Goal: Complete application form: Complete application form

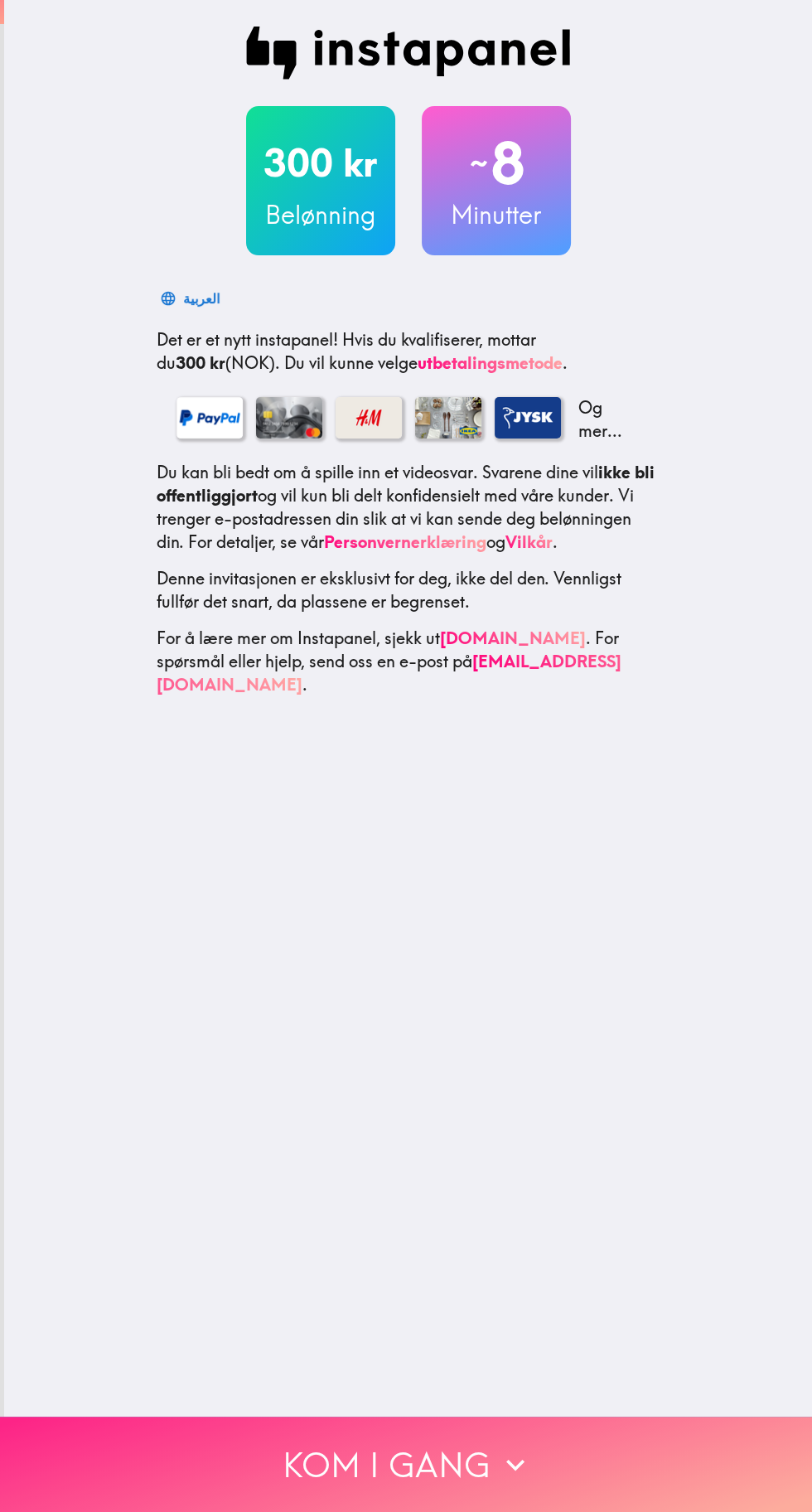
click at [616, 1471] on button "Kom i gang" at bounding box center [406, 1464] width 812 height 95
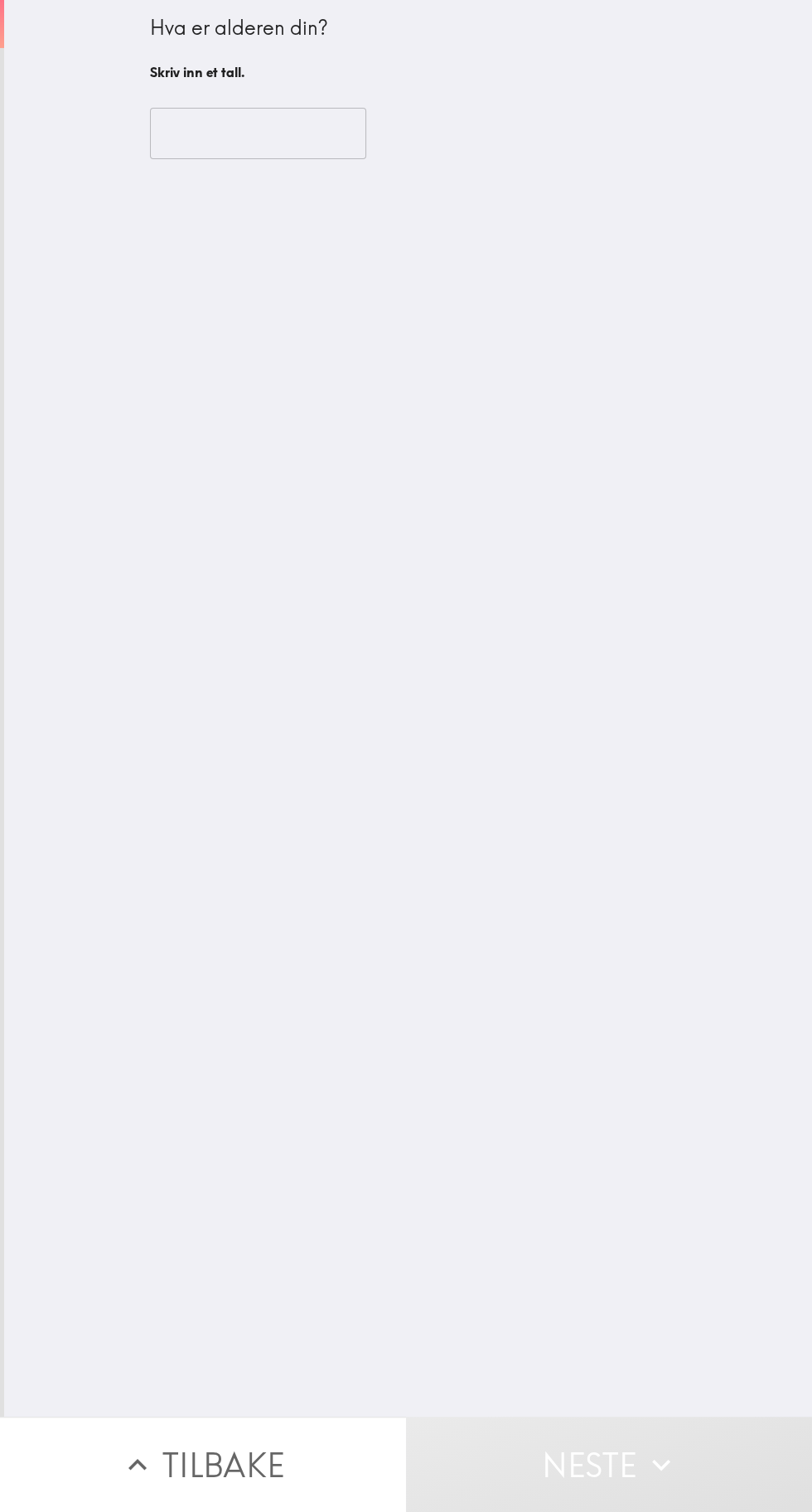
click at [349, 185] on div "Hva er alderen din? Skriv inn et tall. ​" at bounding box center [408, 708] width 809 height 1417
click at [312, 137] on input "number" at bounding box center [258, 134] width 216 height 51
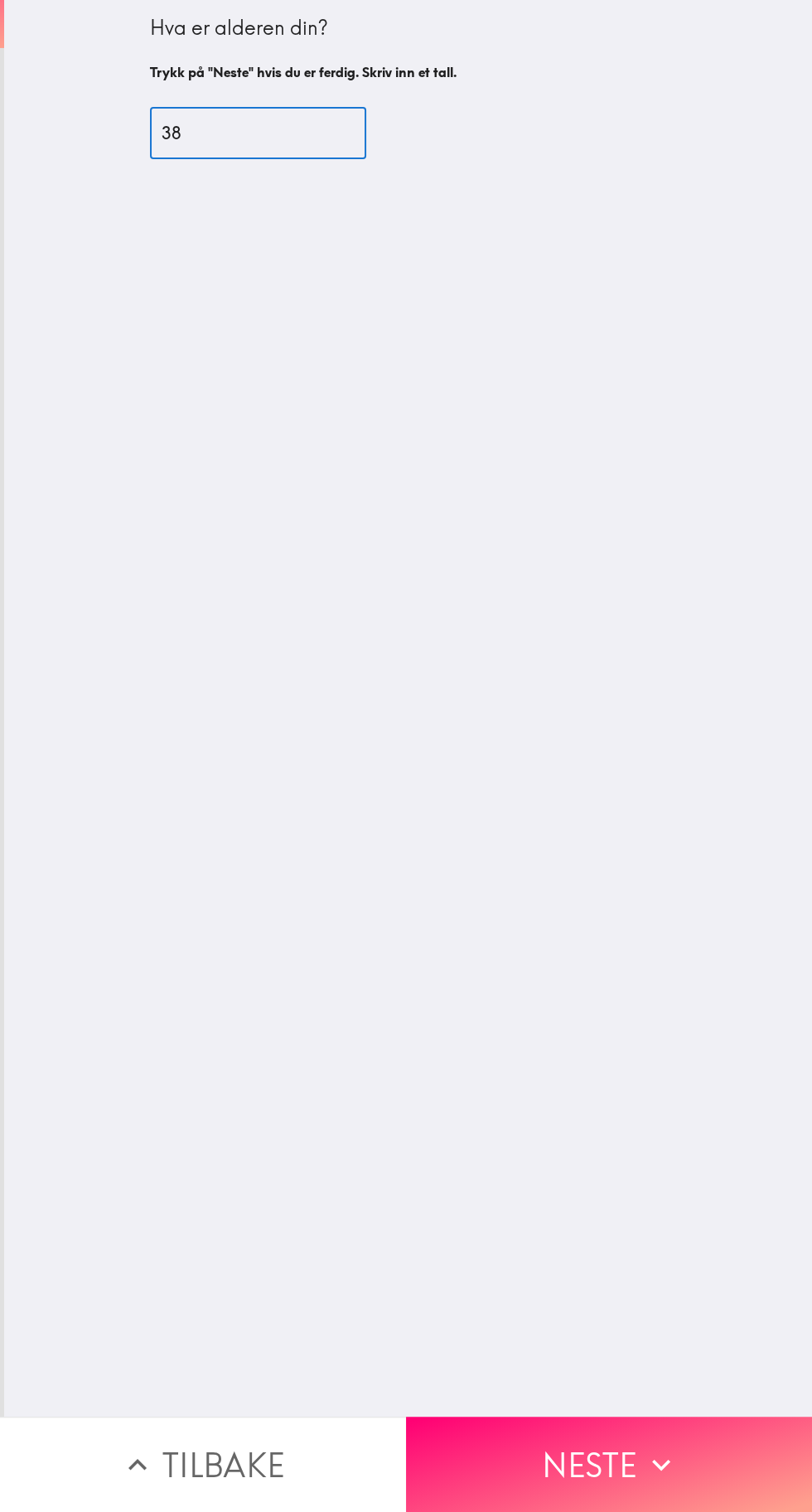
type input "38"
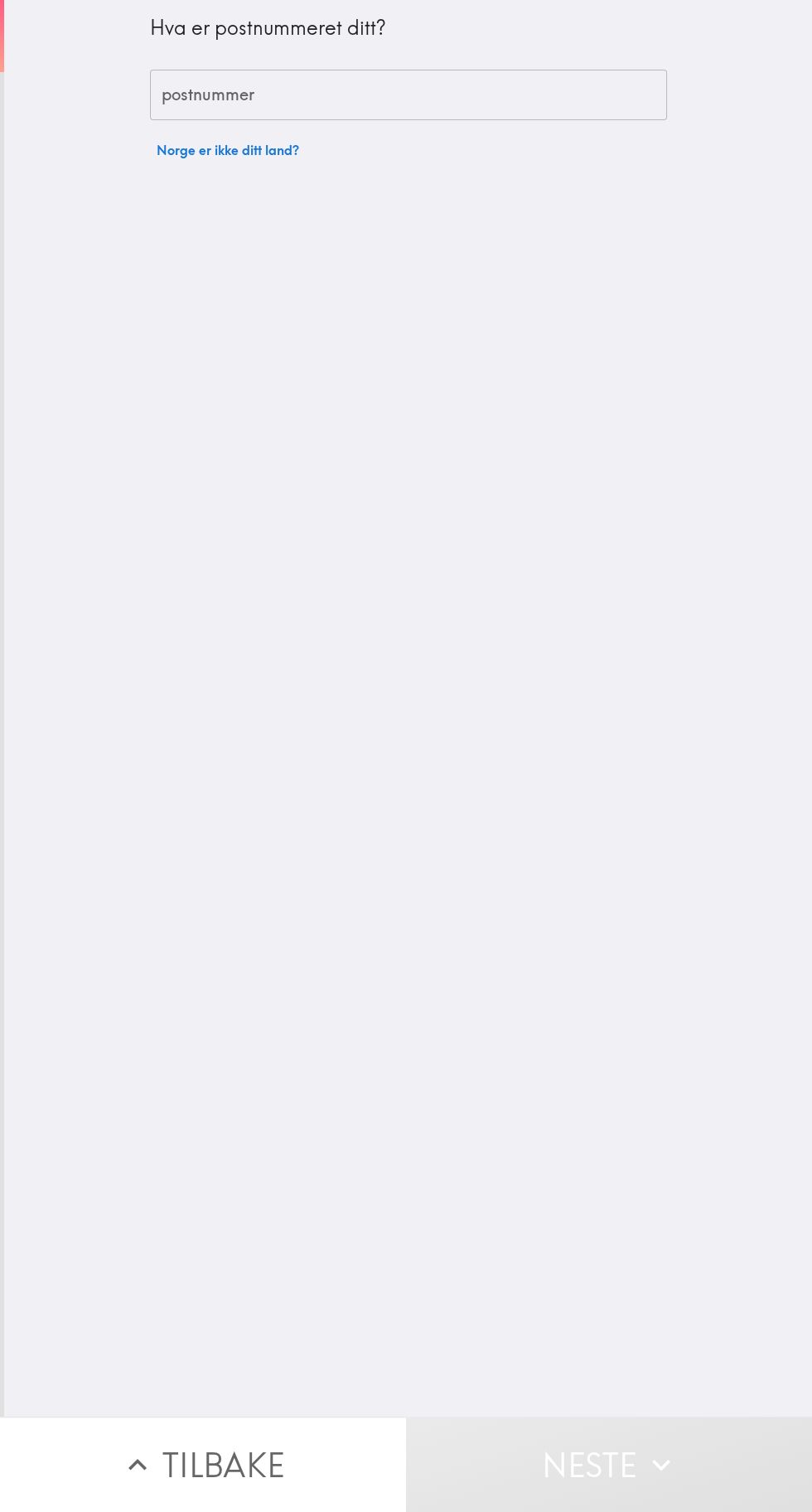
click at [435, 96] on input "postnummer" at bounding box center [408, 95] width 517 height 51
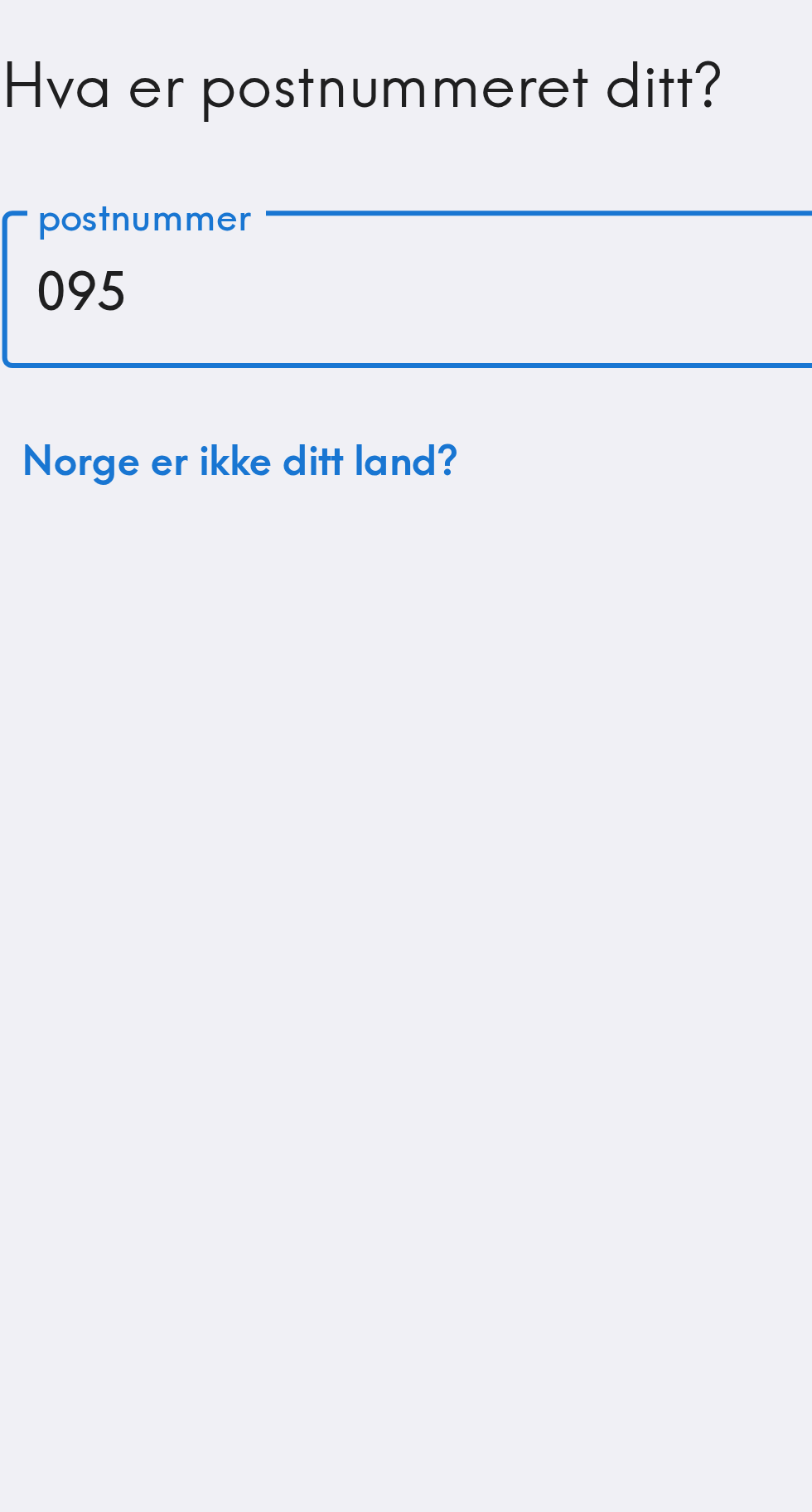
type input "0959"
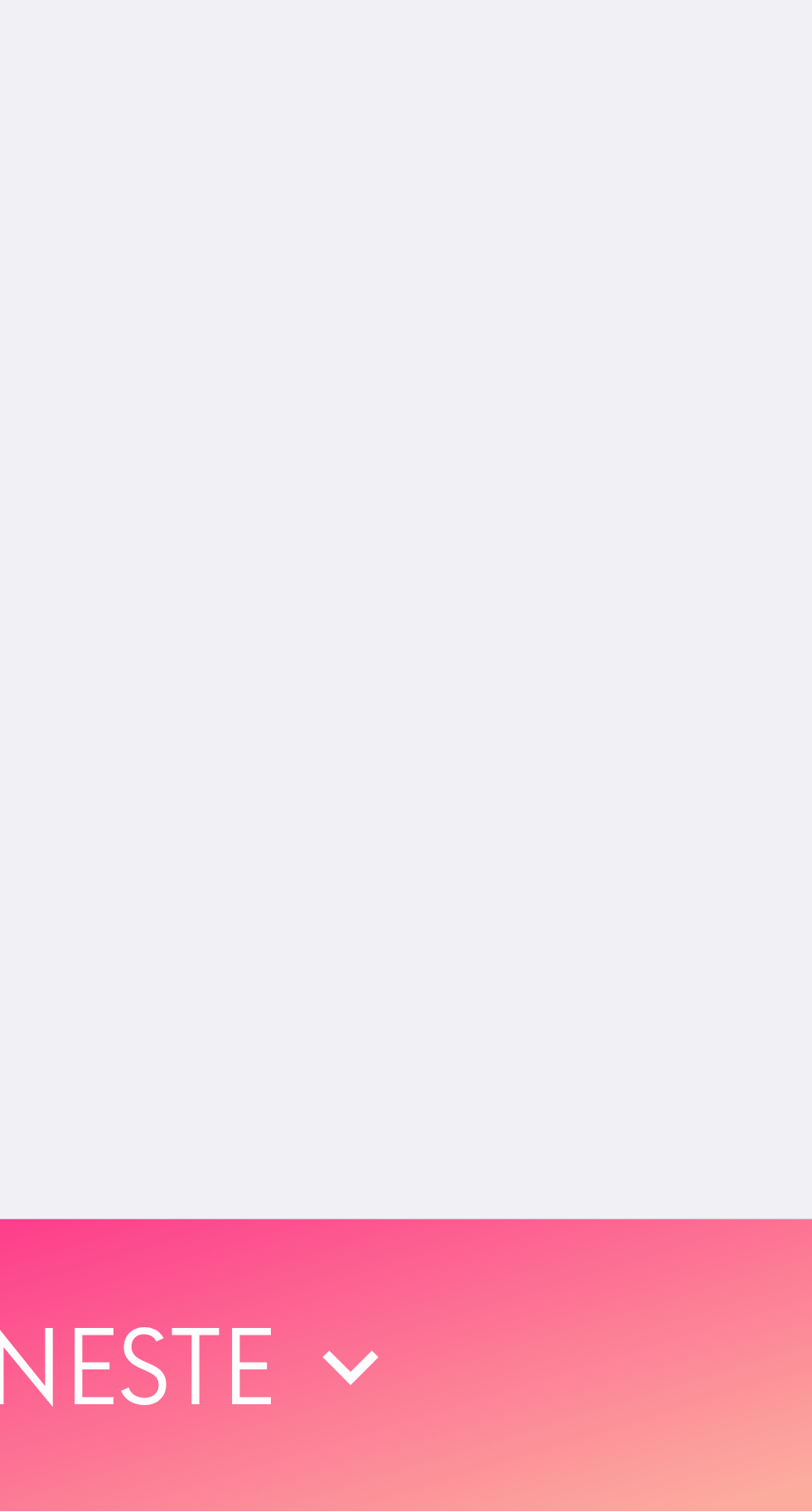
click at [686, 1488] on button "Neste" at bounding box center [610, 1464] width 406 height 95
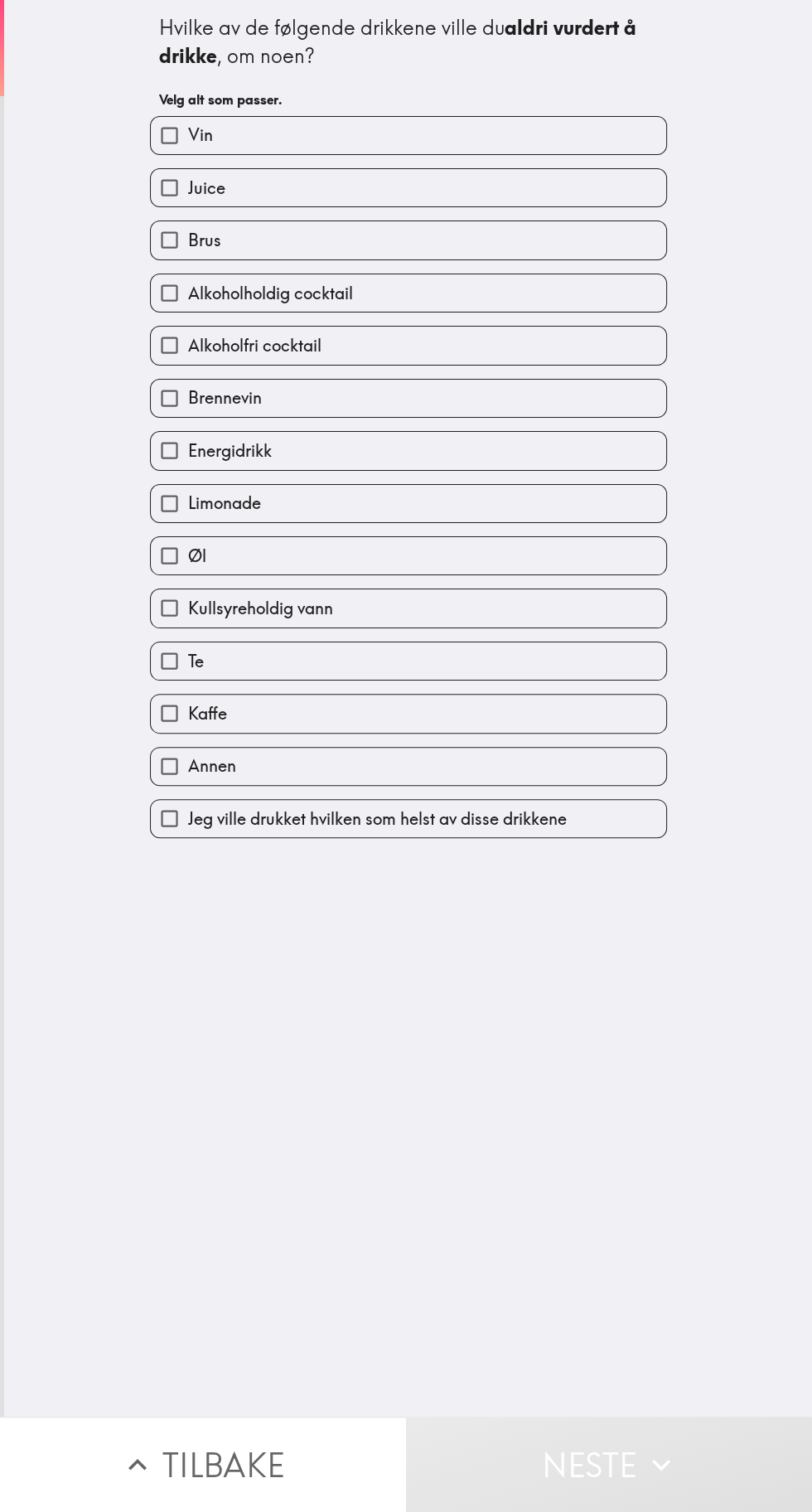
click at [467, 352] on label "Alkoholfri cocktail" at bounding box center [408, 346] width 515 height 38
click at [188, 352] on input "Alkoholfri cocktail" at bounding box center [170, 346] width 38 height 38
checkbox input "true"
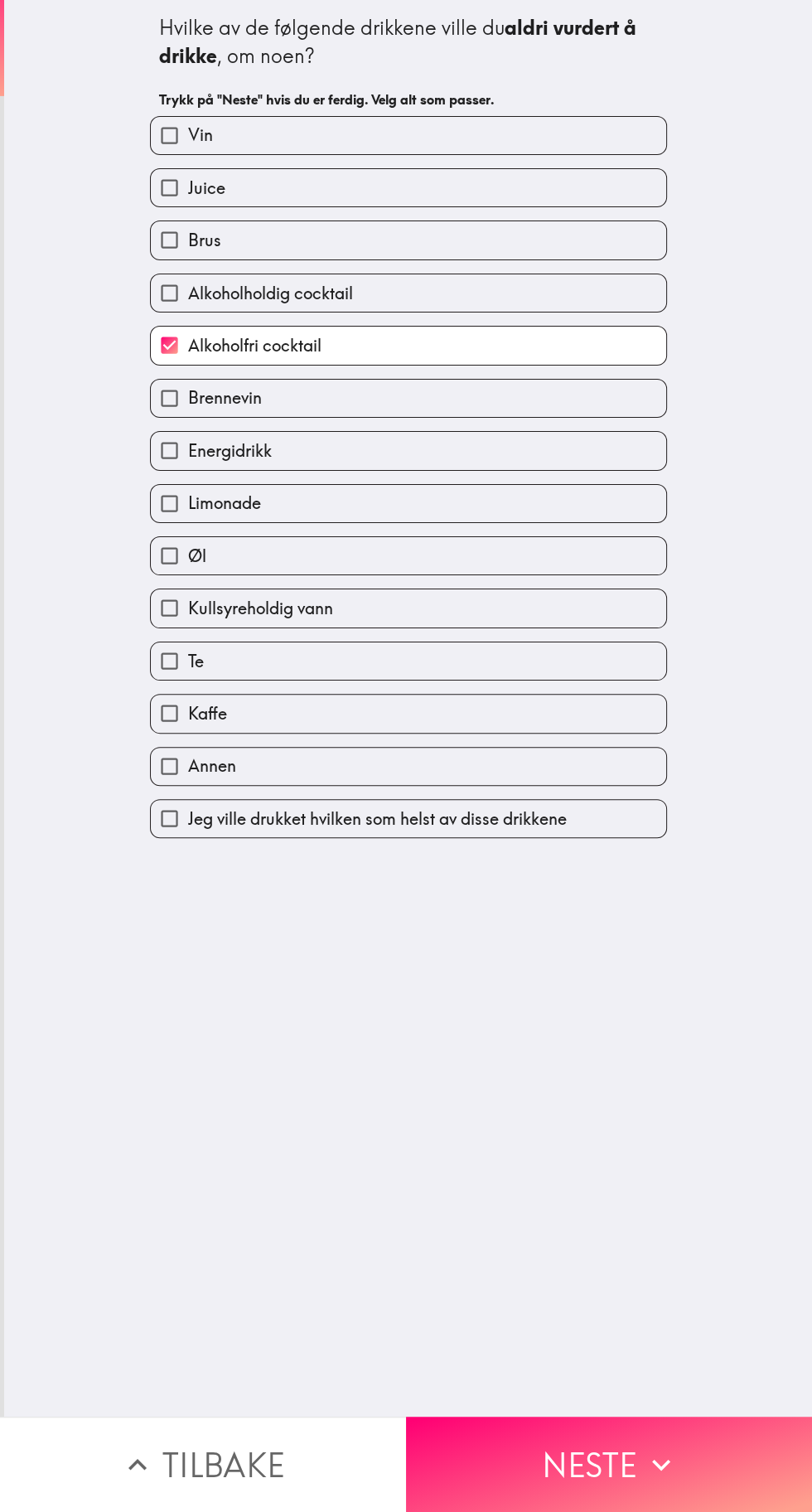
click at [366, 515] on label "Limonade" at bounding box center [408, 504] width 515 height 38
click at [188, 515] on input "Limonade" at bounding box center [170, 504] width 38 height 38
checkbox input "true"
click at [388, 574] on label "Øl" at bounding box center [408, 556] width 515 height 38
click at [188, 574] on input "Øl" at bounding box center [170, 556] width 38 height 38
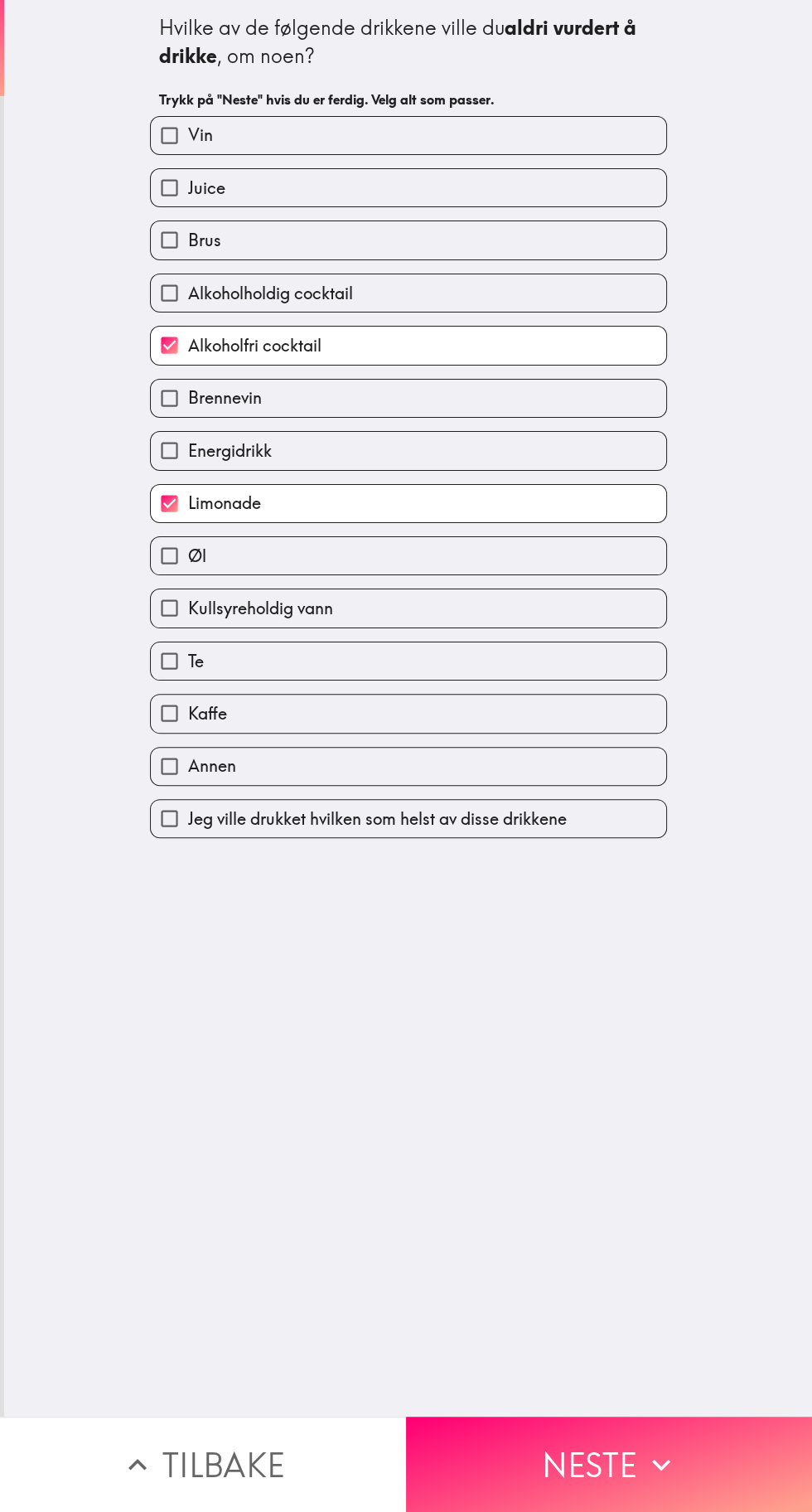
checkbox input "true"
click at [252, 781] on label "Annen" at bounding box center [408, 767] width 515 height 38
click at [188, 781] on input "Annen" at bounding box center [170, 767] width 38 height 38
checkbox input "true"
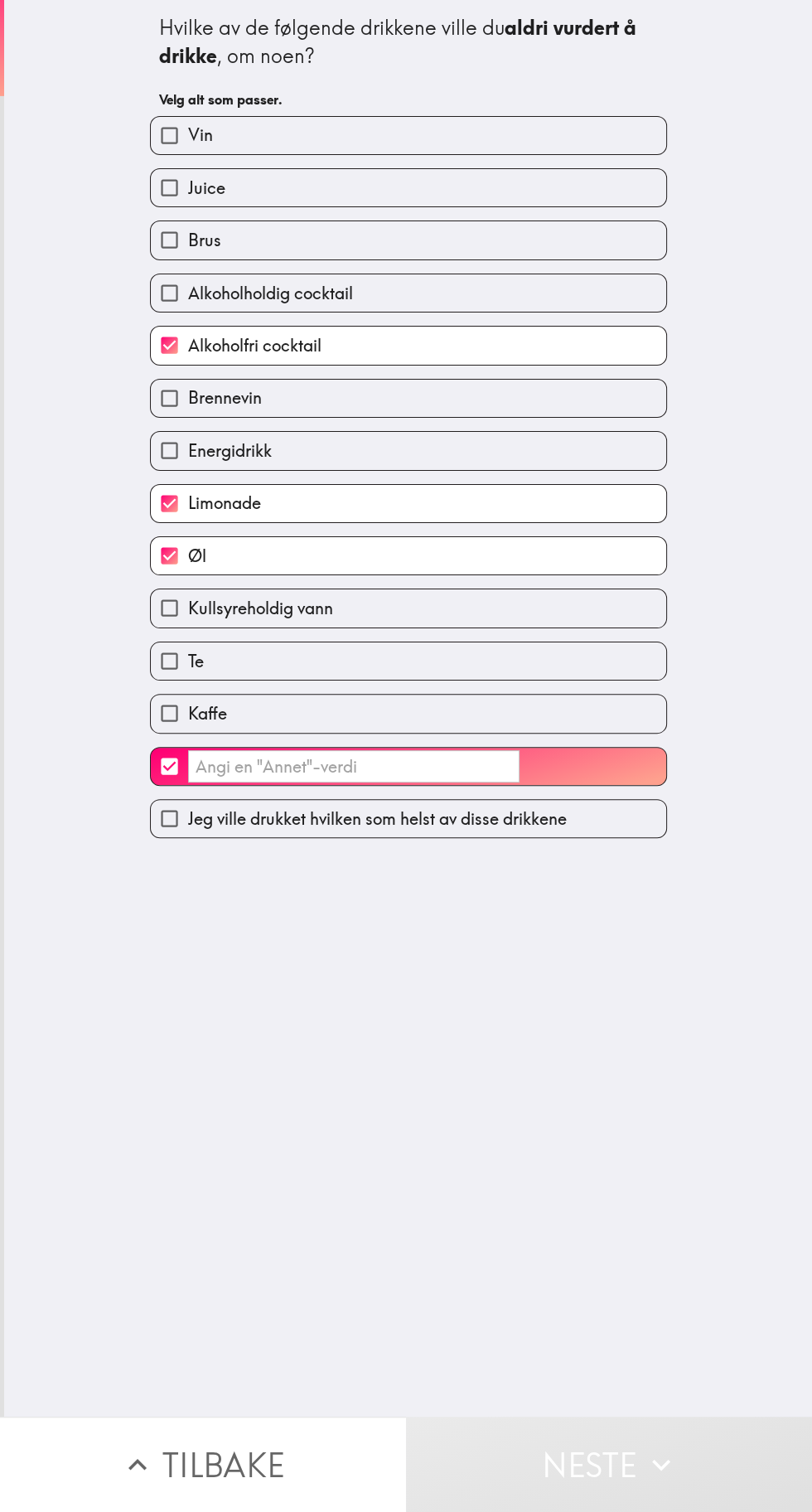
click at [231, 769] on input "​" at bounding box center [353, 767] width 332 height 33
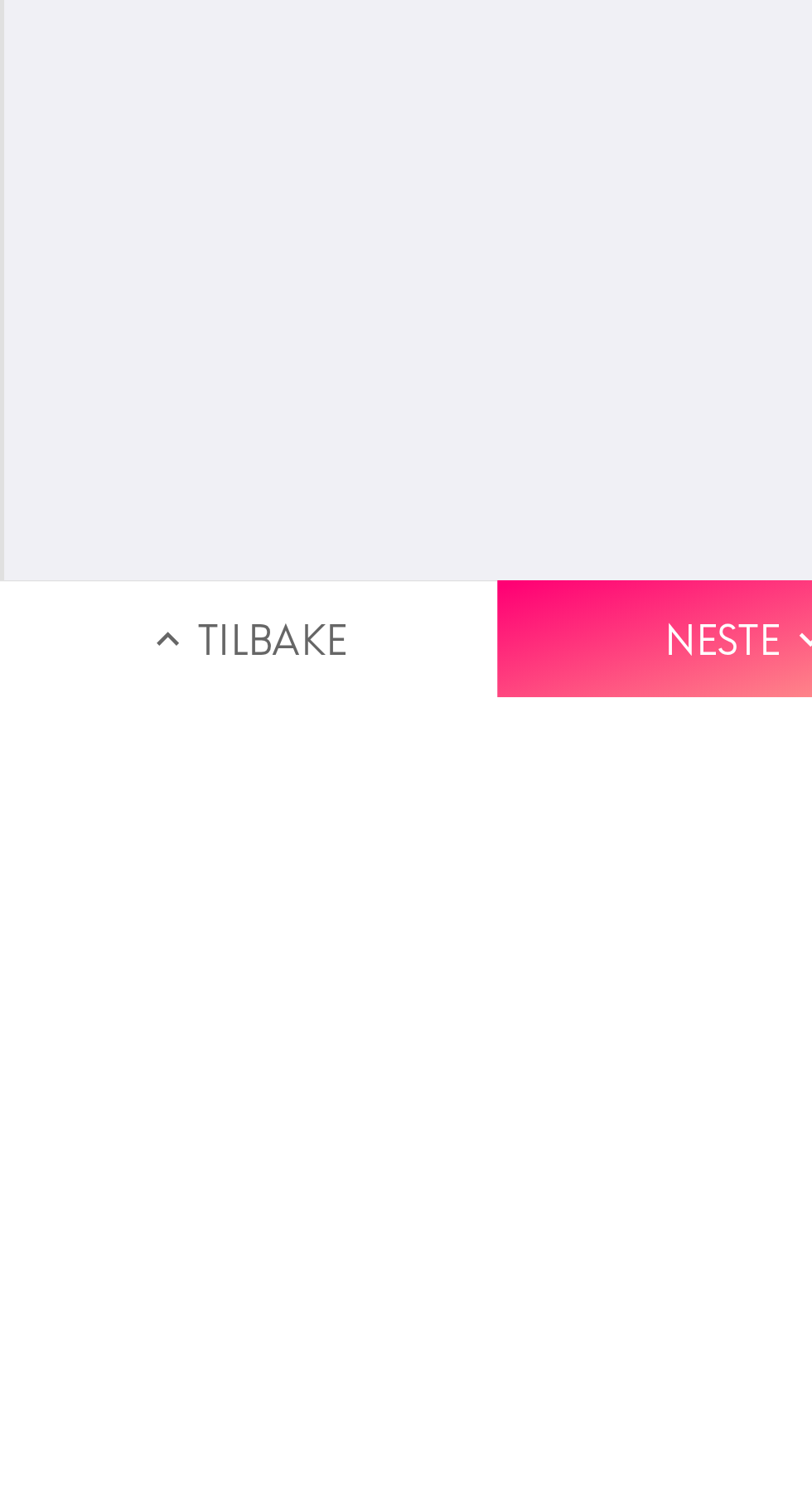
type input "Sitrus eller nøtte innholdige drikker"
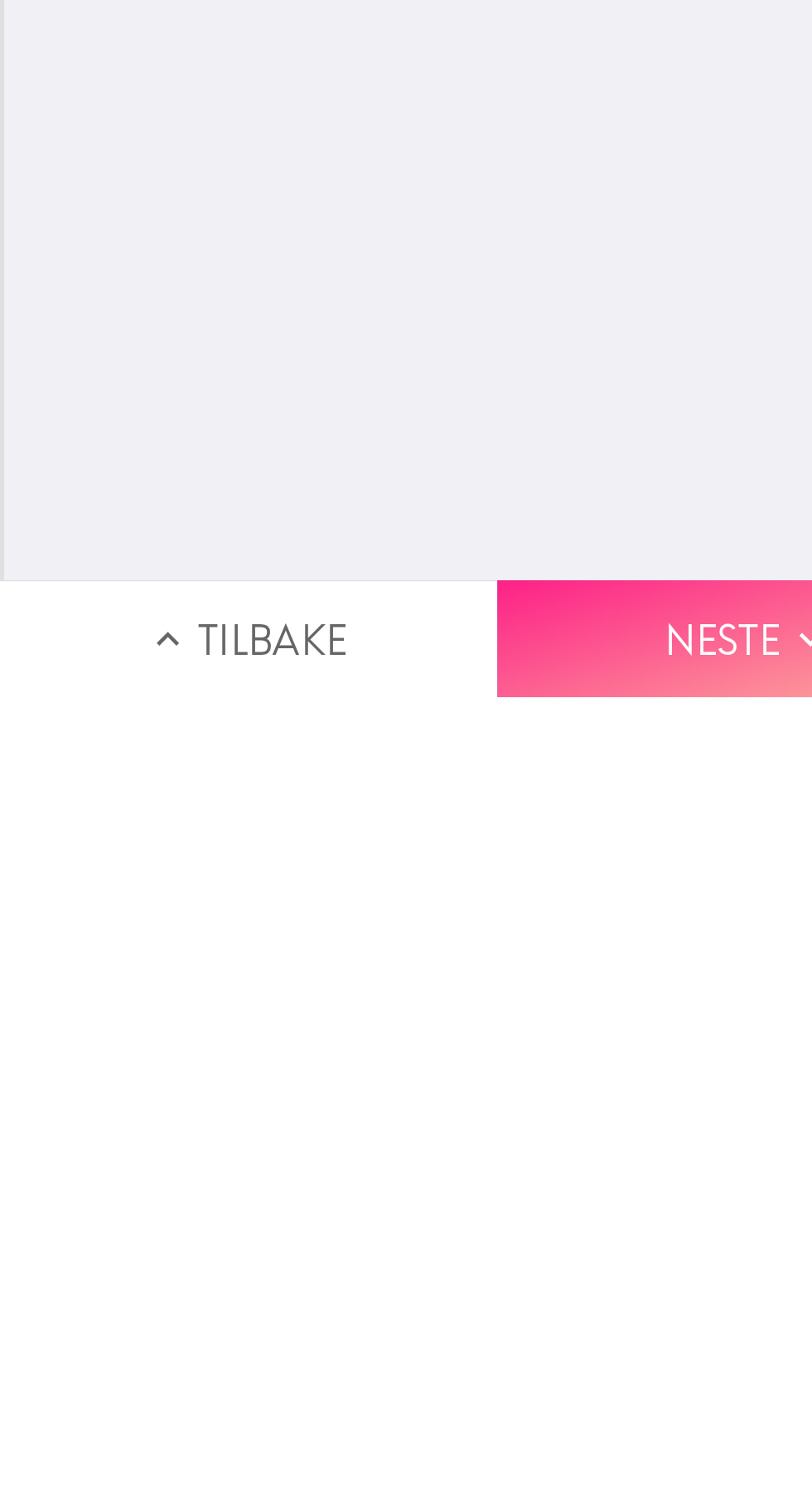
click at [551, 1490] on button "Neste" at bounding box center [610, 1464] width 406 height 95
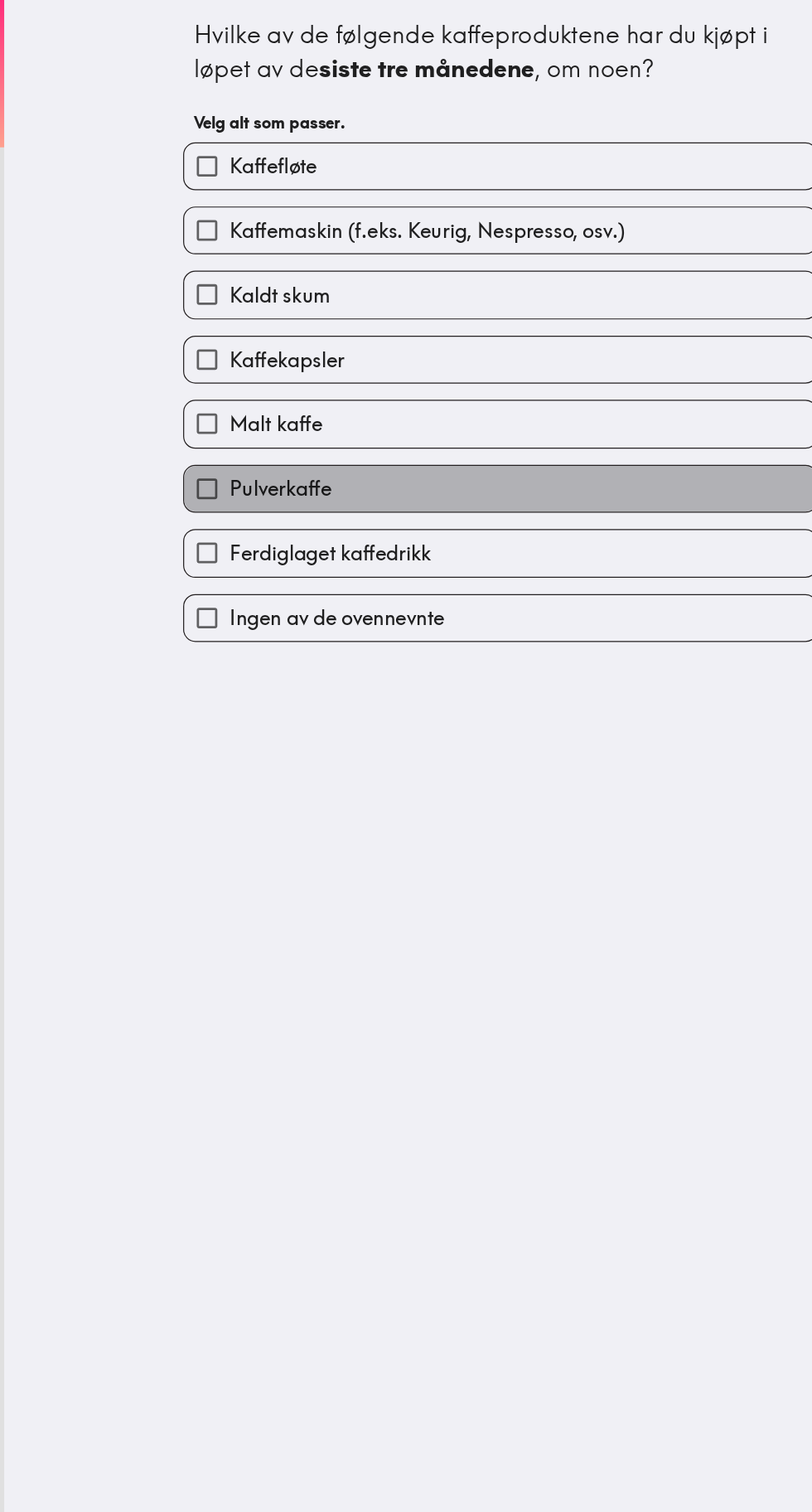
click at [437, 404] on label "Pulverkaffe" at bounding box center [408, 399] width 515 height 38
click at [188, 404] on input "Pulverkaffe" at bounding box center [170, 399] width 38 height 38
checkbox input "true"
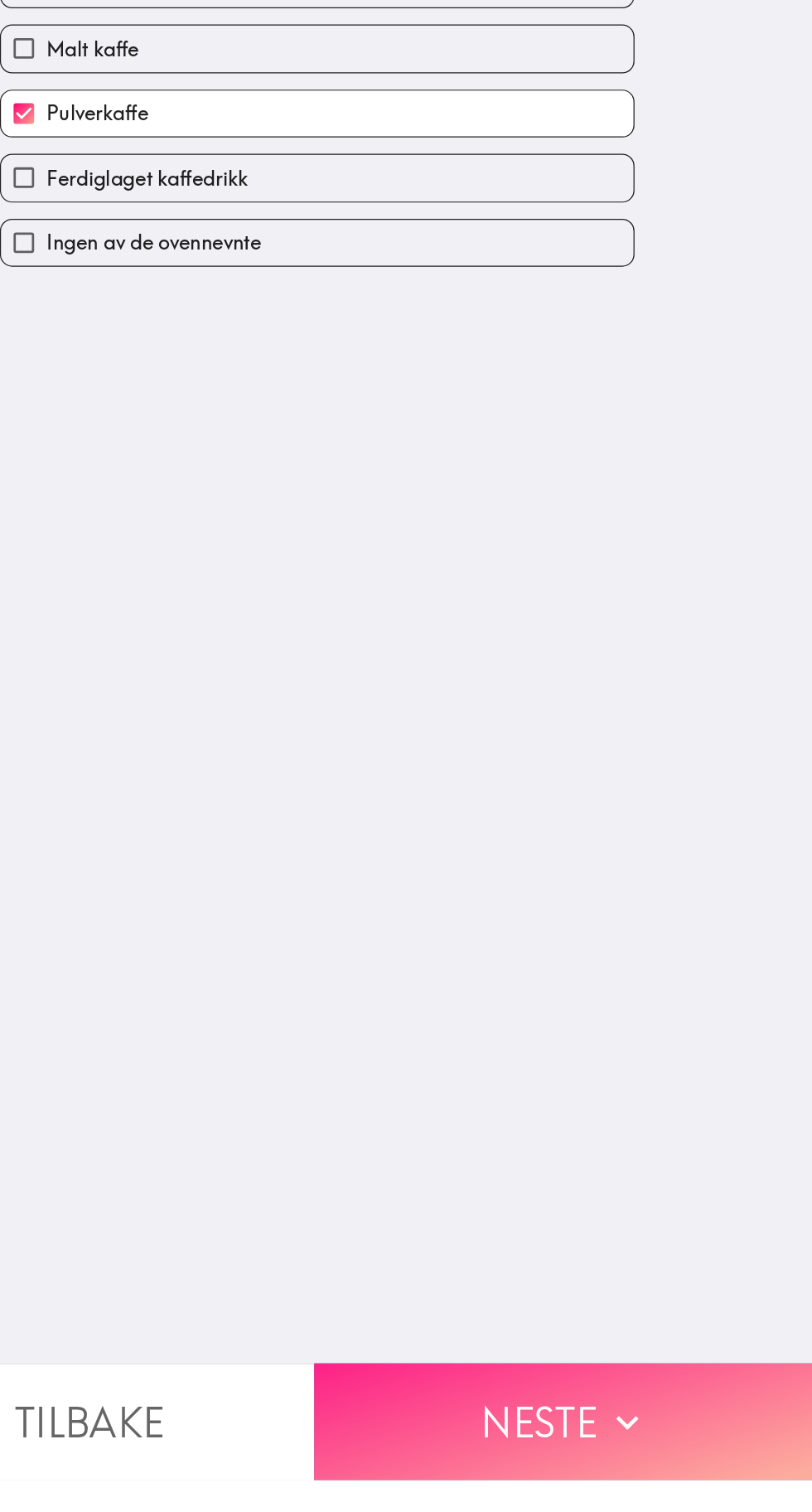
click at [707, 1474] on button "Neste" at bounding box center [610, 1464] width 406 height 95
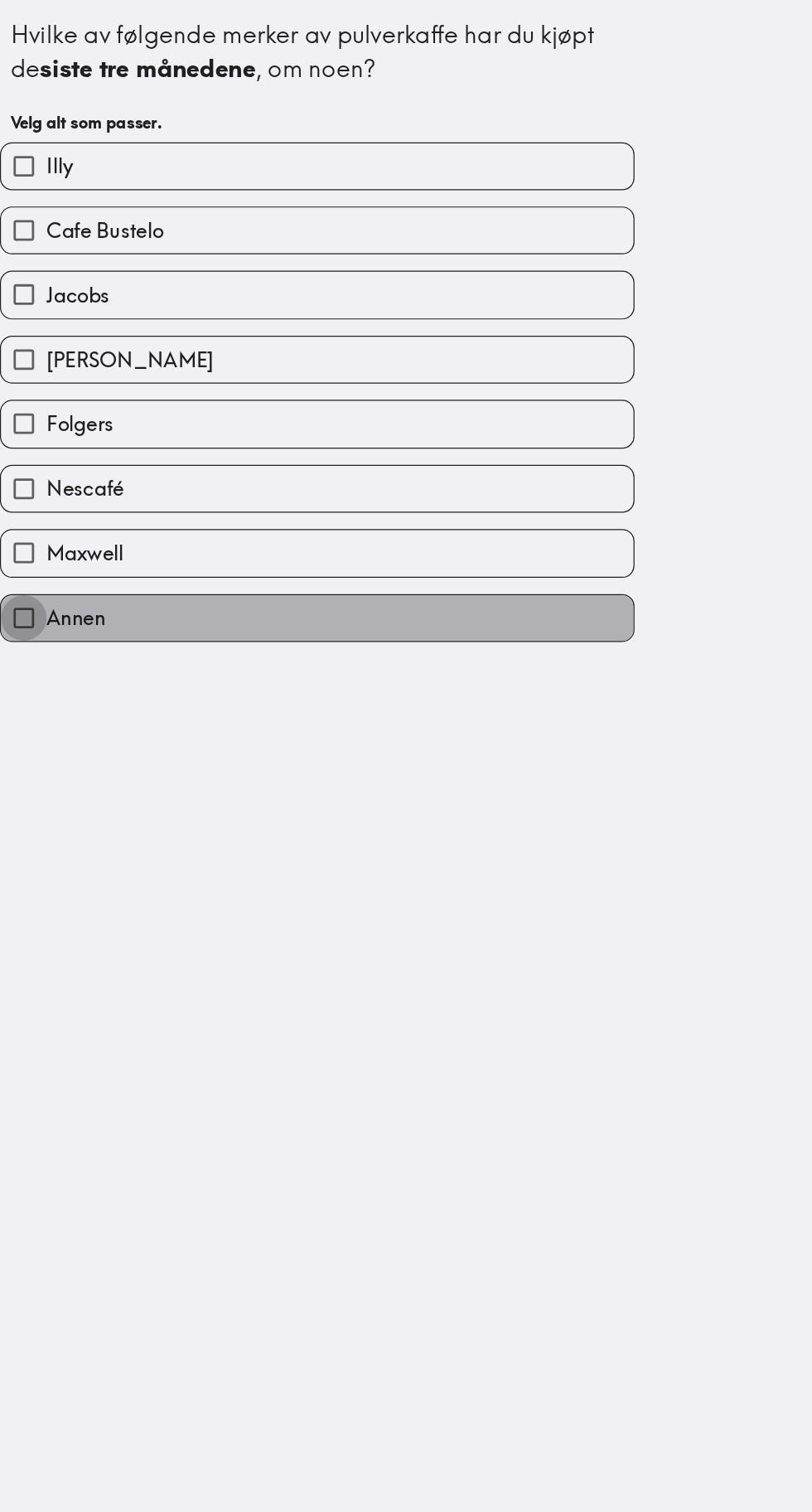
click at [181, 509] on input "Annen" at bounding box center [170, 504] width 38 height 38
checkbox input "true"
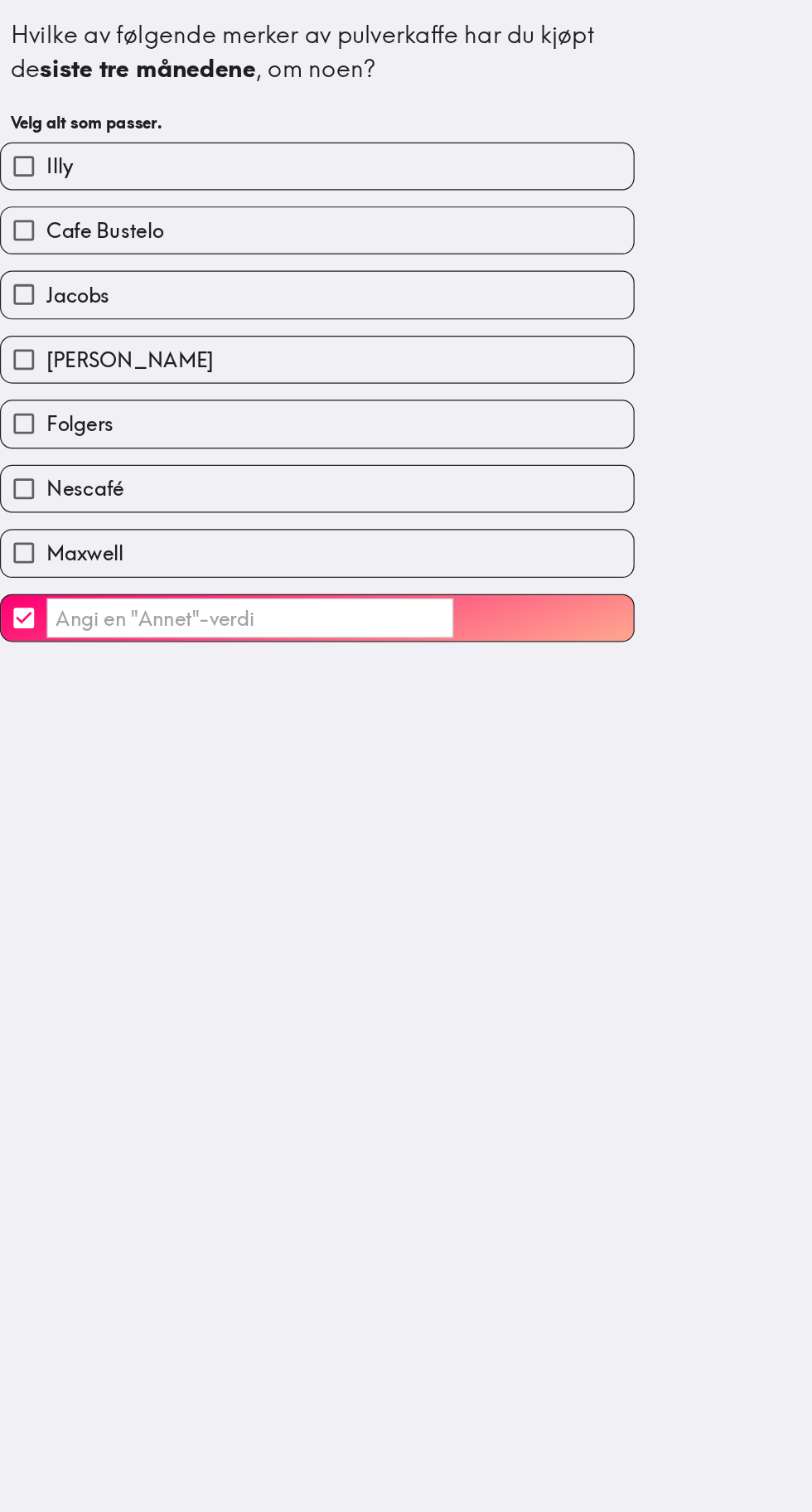
click at [262, 512] on input "​" at bounding box center [353, 503] width 332 height 33
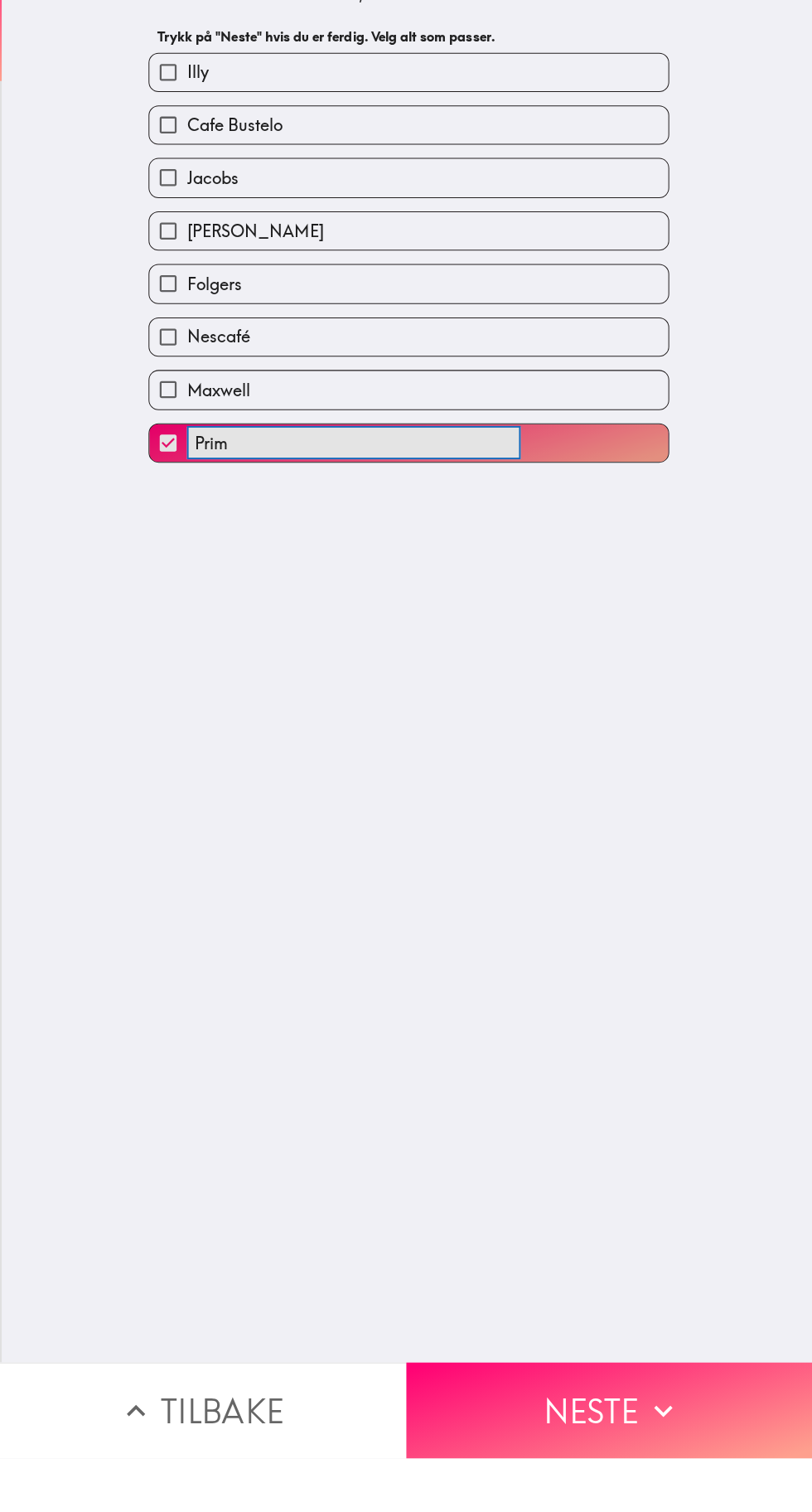
click at [368, 516] on input "Prim" at bounding box center [353, 503] width 332 height 33
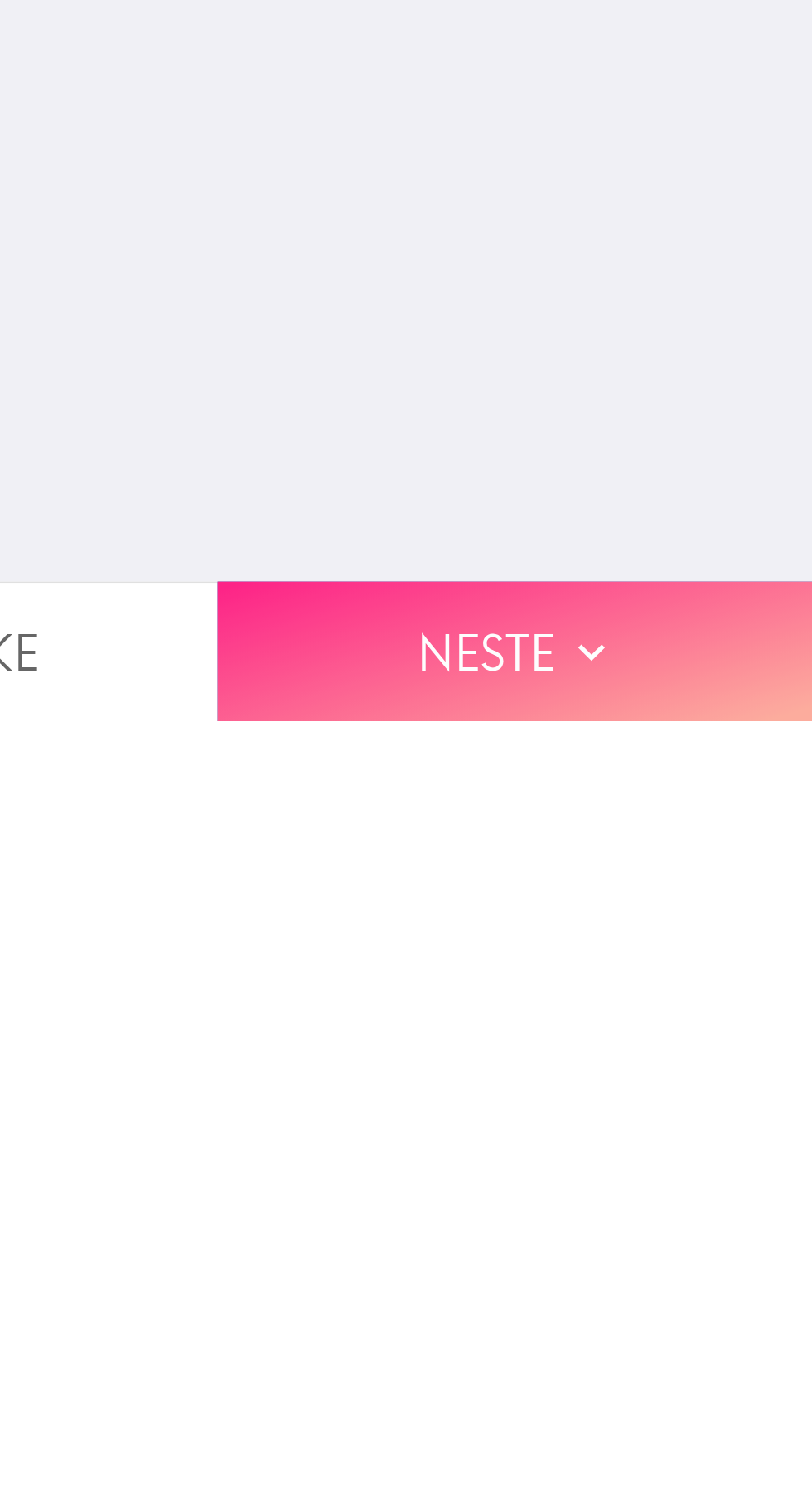
type input "Prima pulver kaffe, cappucino coop"
click at [700, 1472] on button "Neste" at bounding box center [610, 1464] width 406 height 95
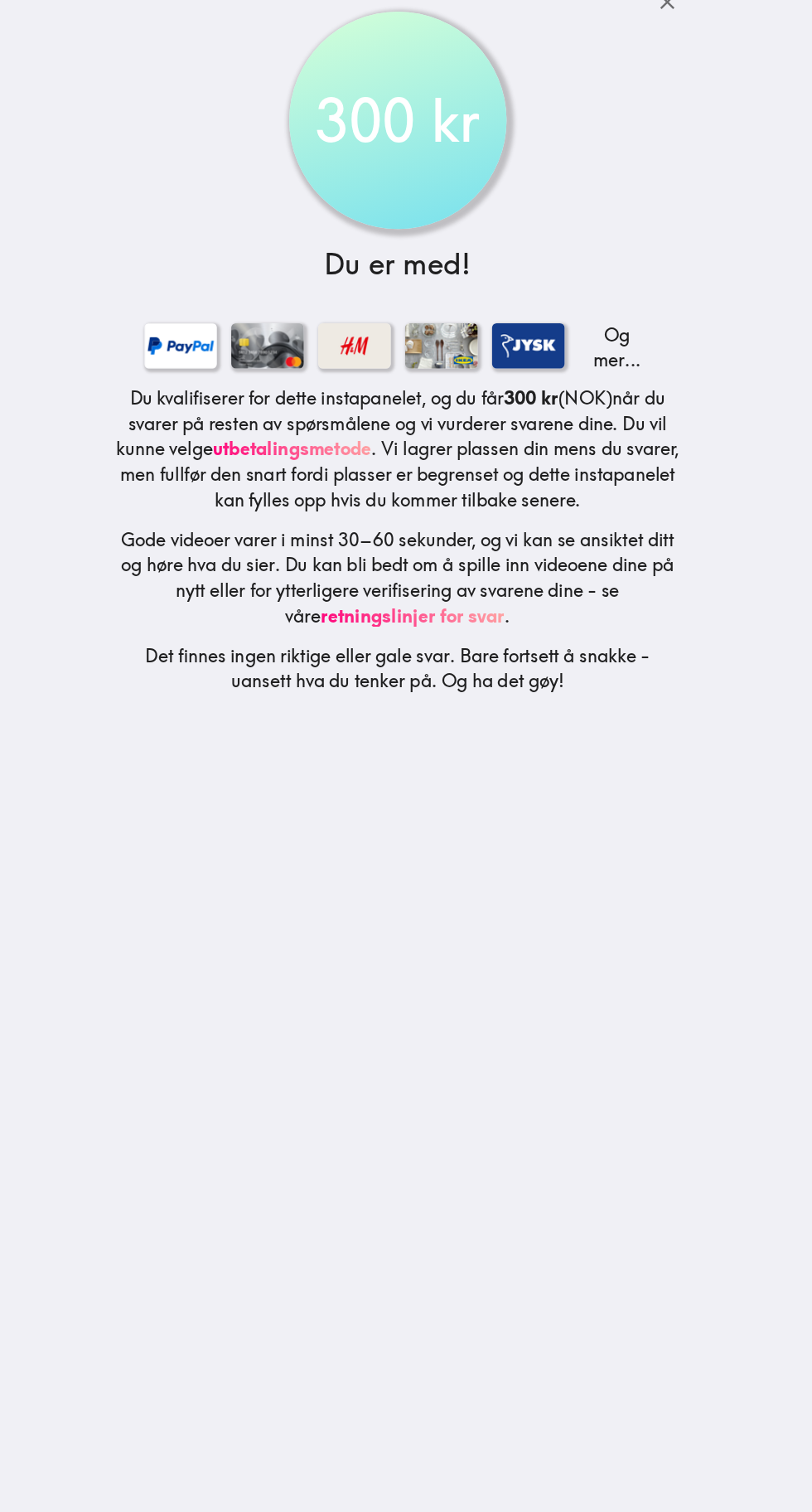
click at [479, 1467] on icon "button" at bounding box center [487, 1465] width 37 height 37
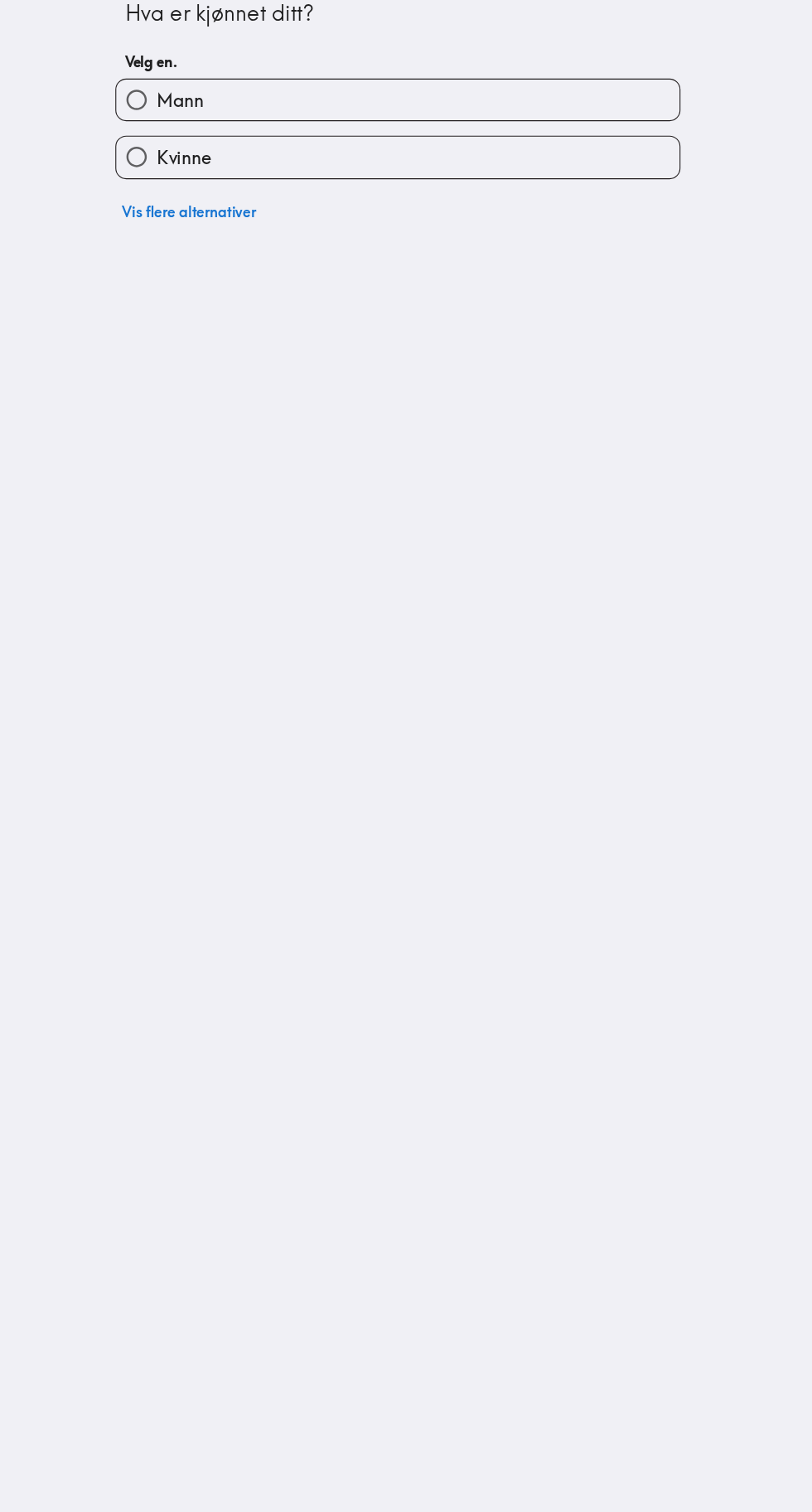
click at [380, 160] on label "Kvinne" at bounding box center [408, 160] width 515 height 38
click at [188, 160] on input "Kvinne" at bounding box center [170, 160] width 38 height 38
radio input "true"
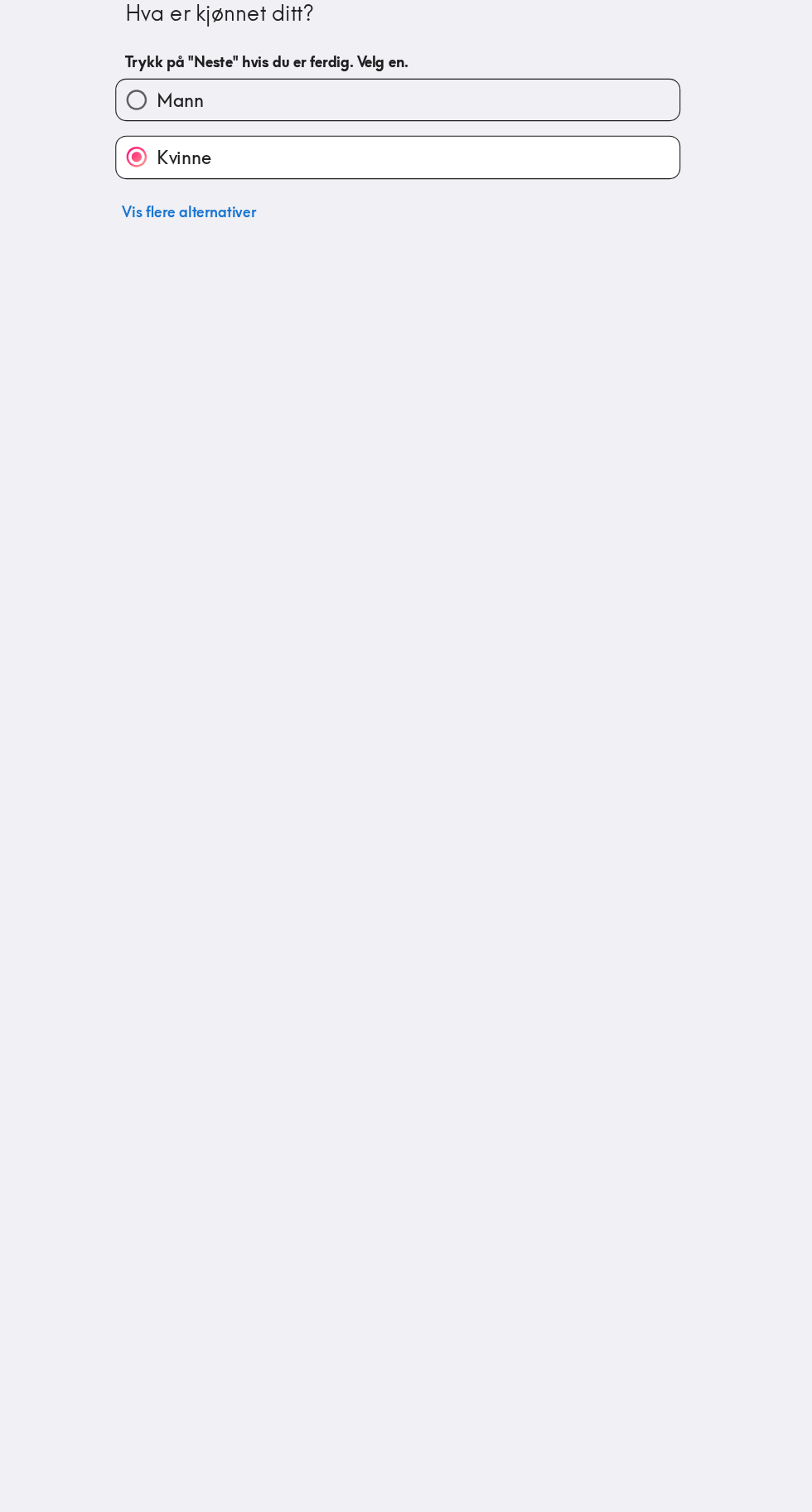
click at [598, 1480] on button "Neste" at bounding box center [610, 1464] width 406 height 95
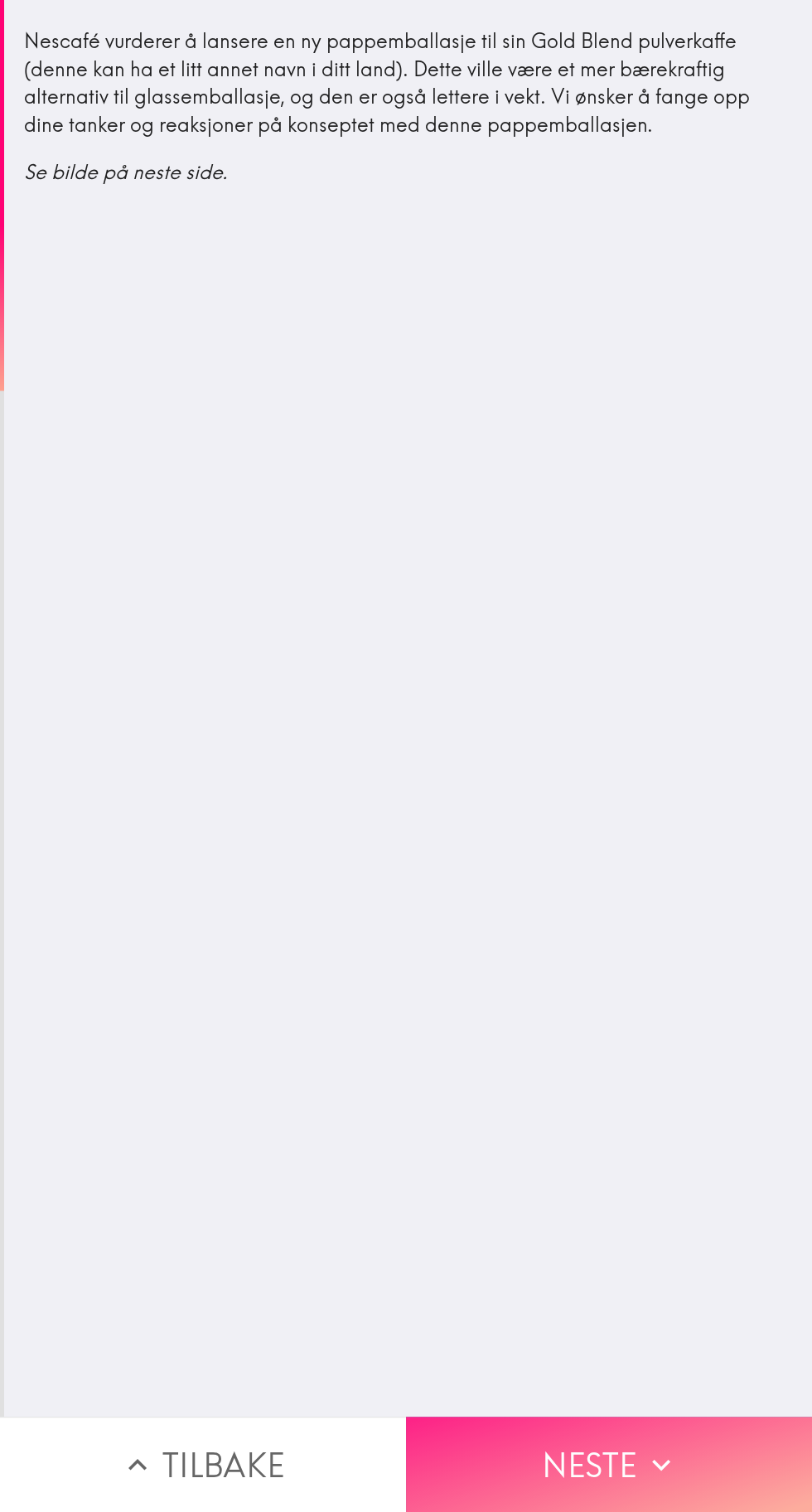
click at [608, 1501] on button "Neste" at bounding box center [610, 1464] width 406 height 95
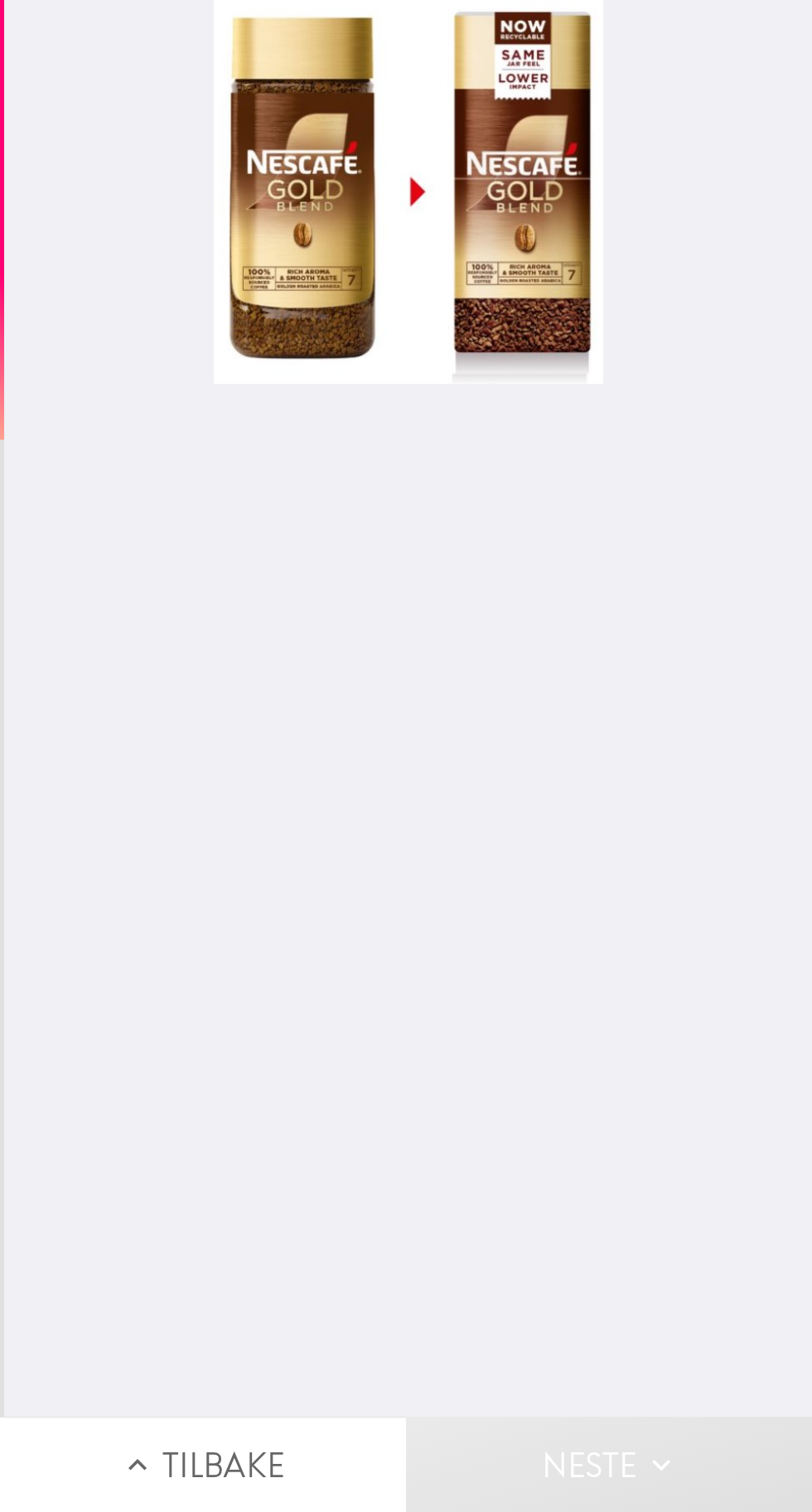
click at [518, 219] on div at bounding box center [408, 192] width 389 height 384
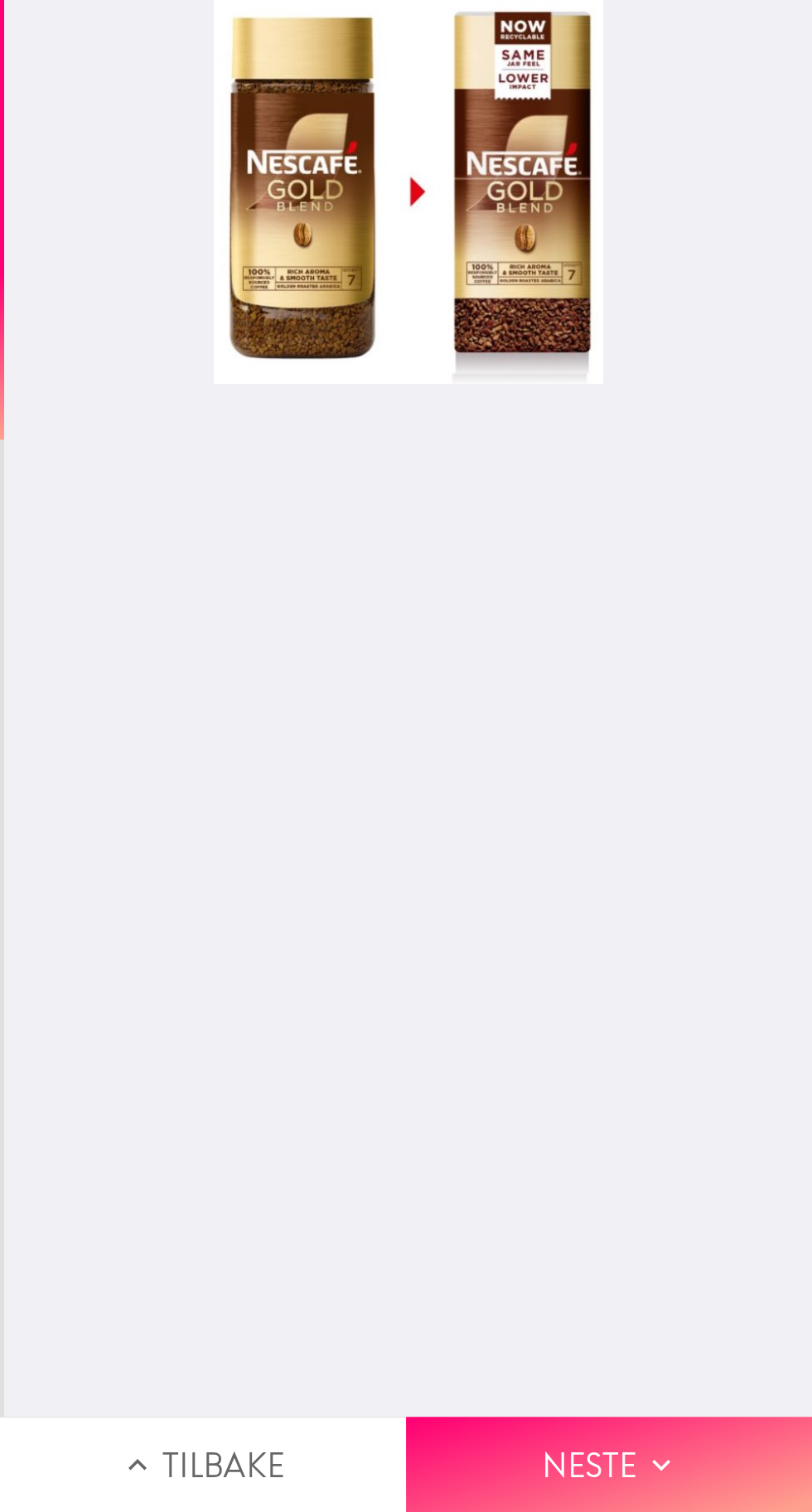
click at [433, 174] on div at bounding box center [408, 192] width 389 height 384
click at [617, 1386] on div at bounding box center [408, 708] width 809 height 1417
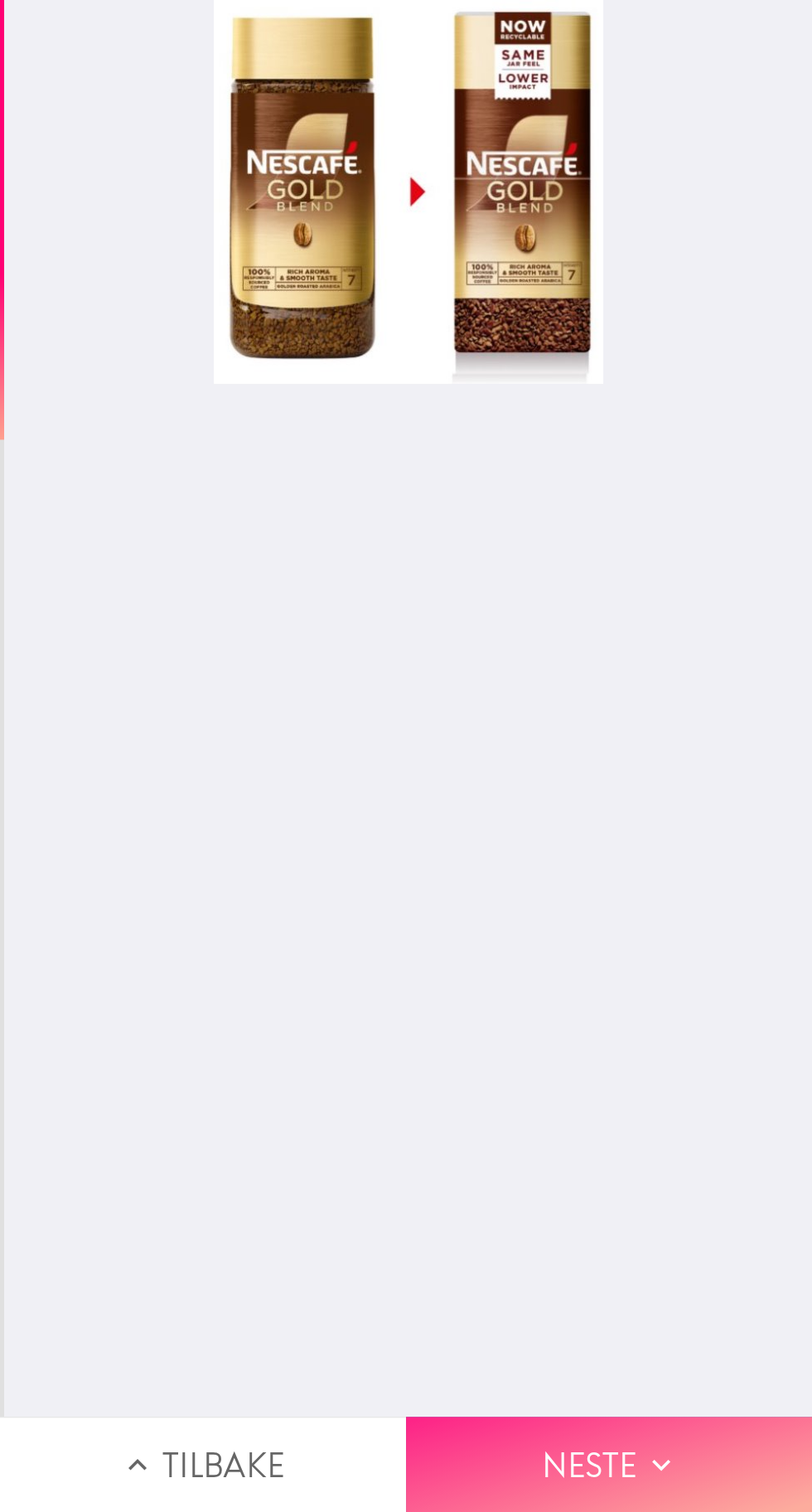
click at [605, 1458] on button "Neste" at bounding box center [610, 1464] width 406 height 95
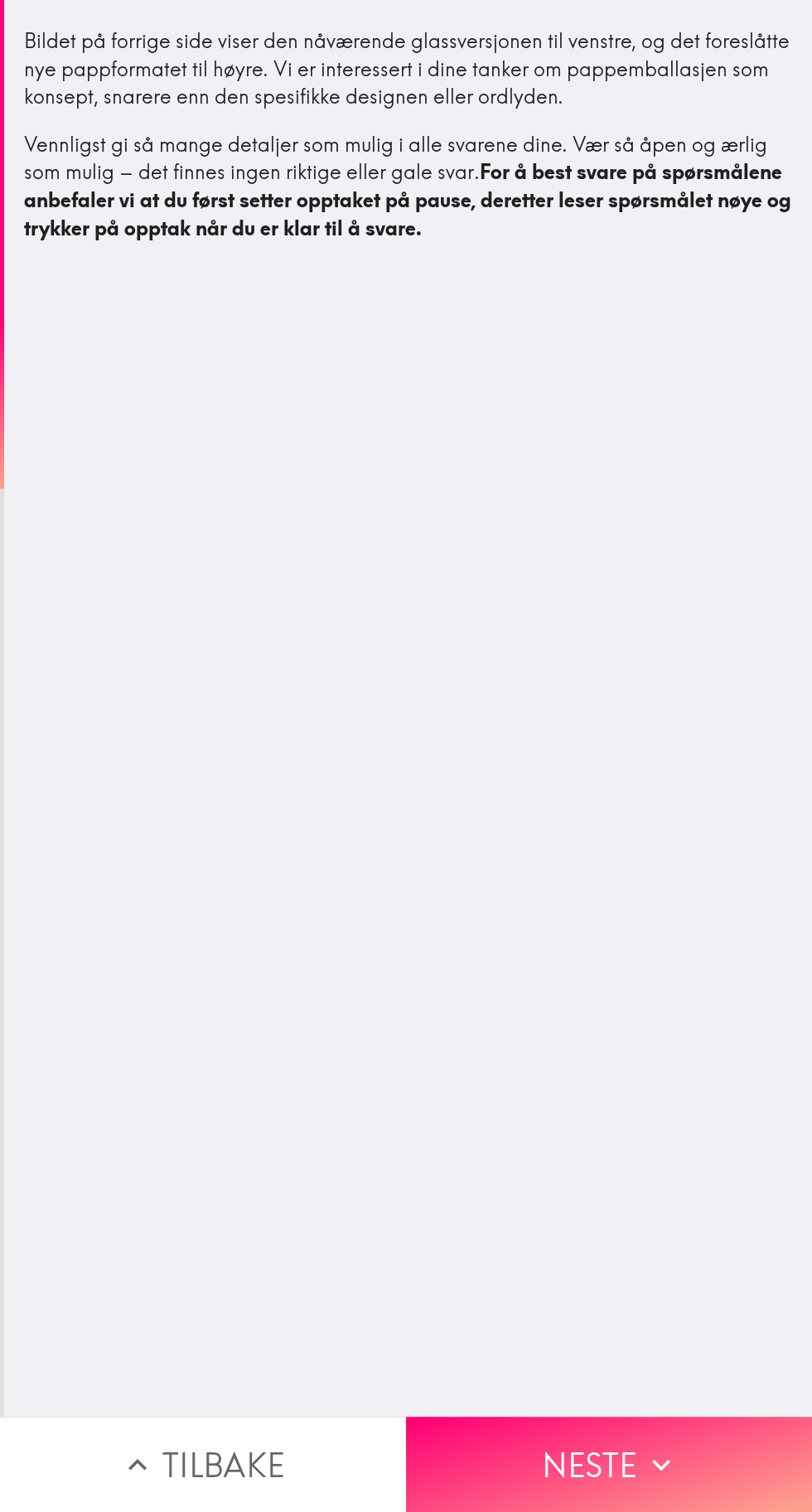
click at [273, 1479] on button "Tilbake" at bounding box center [203, 1464] width 406 height 95
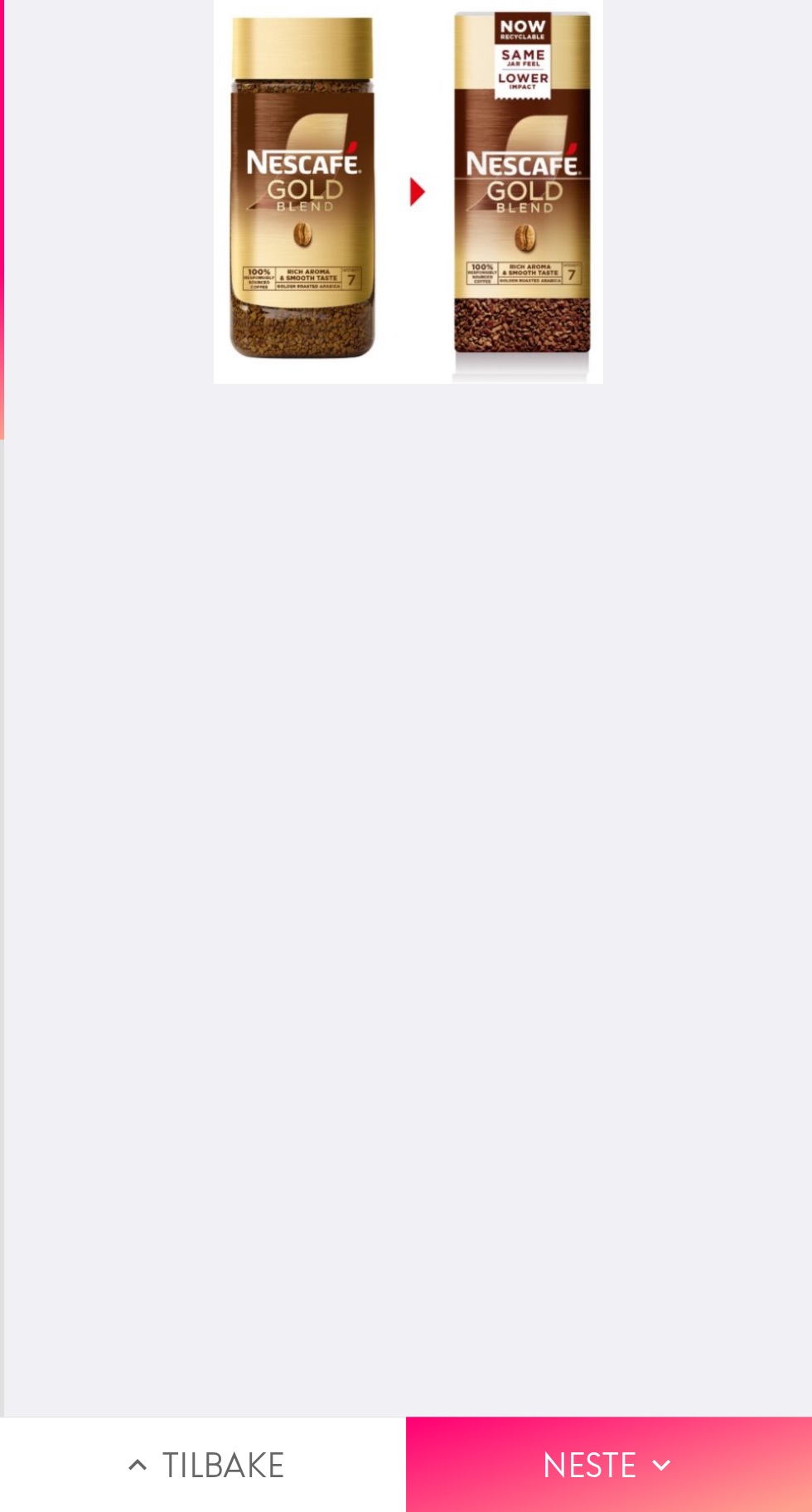
click at [519, 1007] on div at bounding box center [408, 708] width 809 height 1417
click at [504, 304] on div at bounding box center [408, 192] width 389 height 384
click at [432, 196] on div at bounding box center [408, 192] width 389 height 384
click at [570, 254] on div at bounding box center [408, 192] width 389 height 384
click at [468, 196] on div at bounding box center [408, 192] width 389 height 384
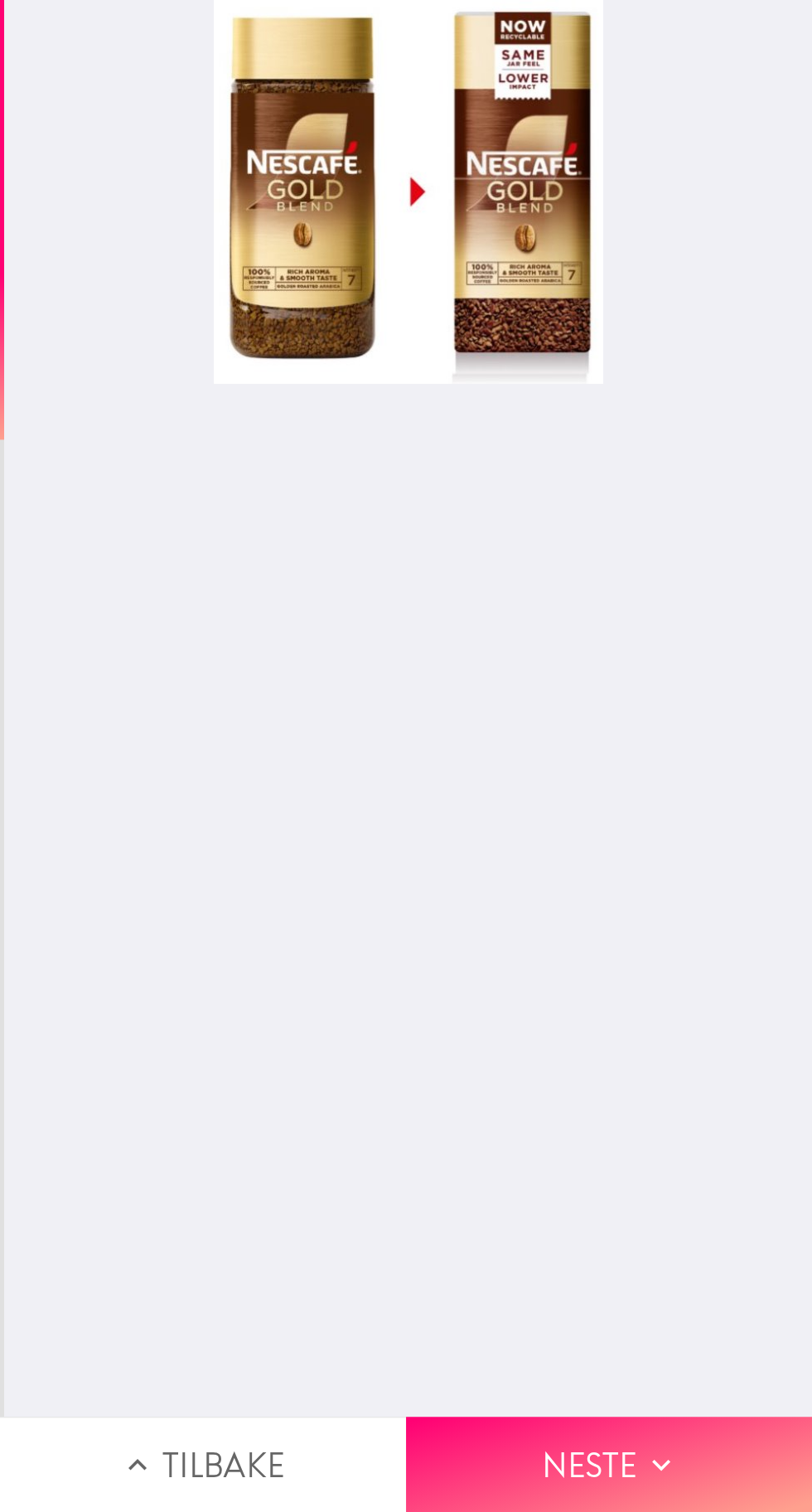
click at [350, 215] on div at bounding box center [408, 192] width 389 height 384
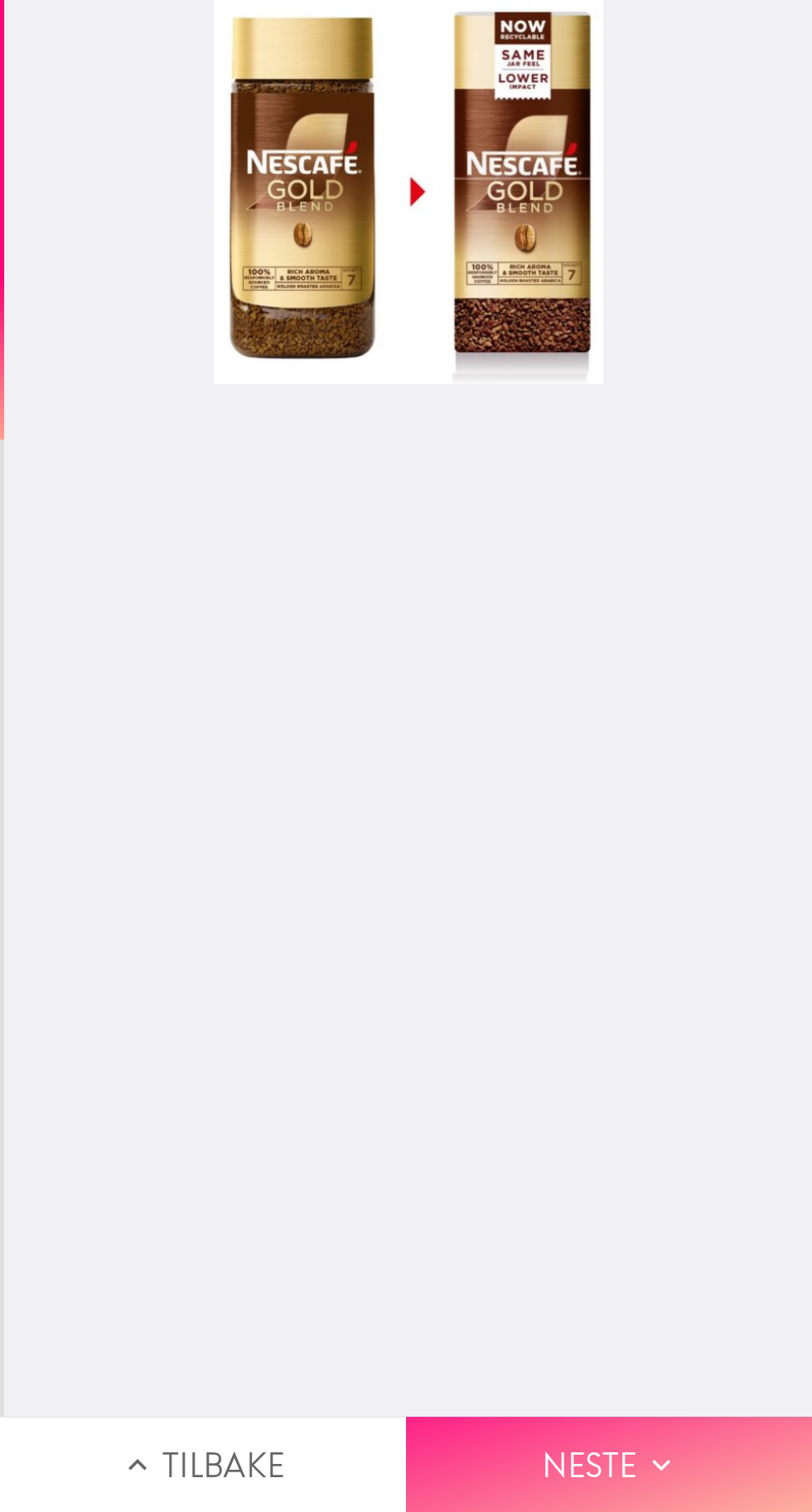
click at [579, 1480] on button "Neste" at bounding box center [610, 1464] width 406 height 95
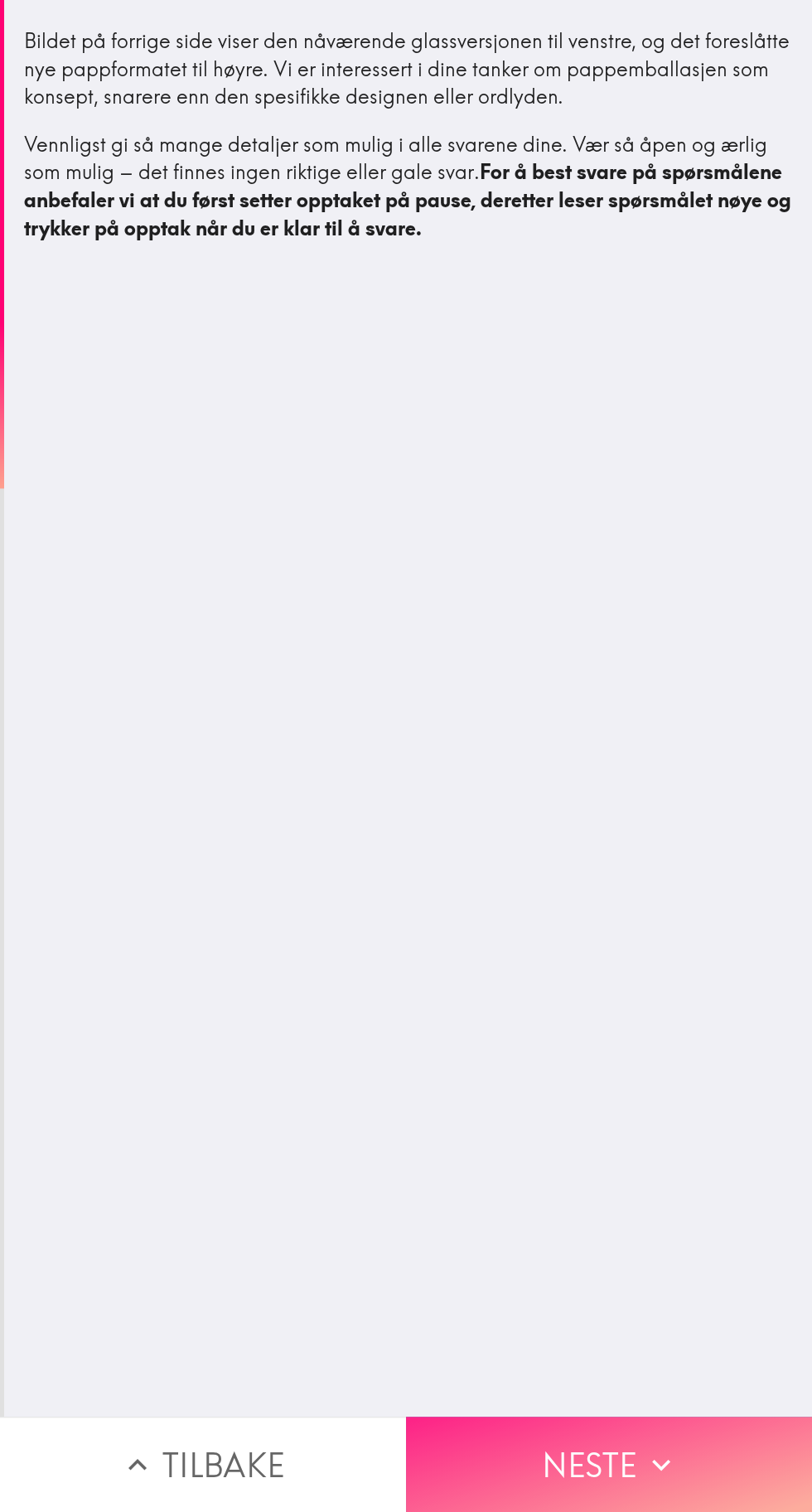
click at [598, 1429] on button "Neste" at bounding box center [610, 1464] width 406 height 95
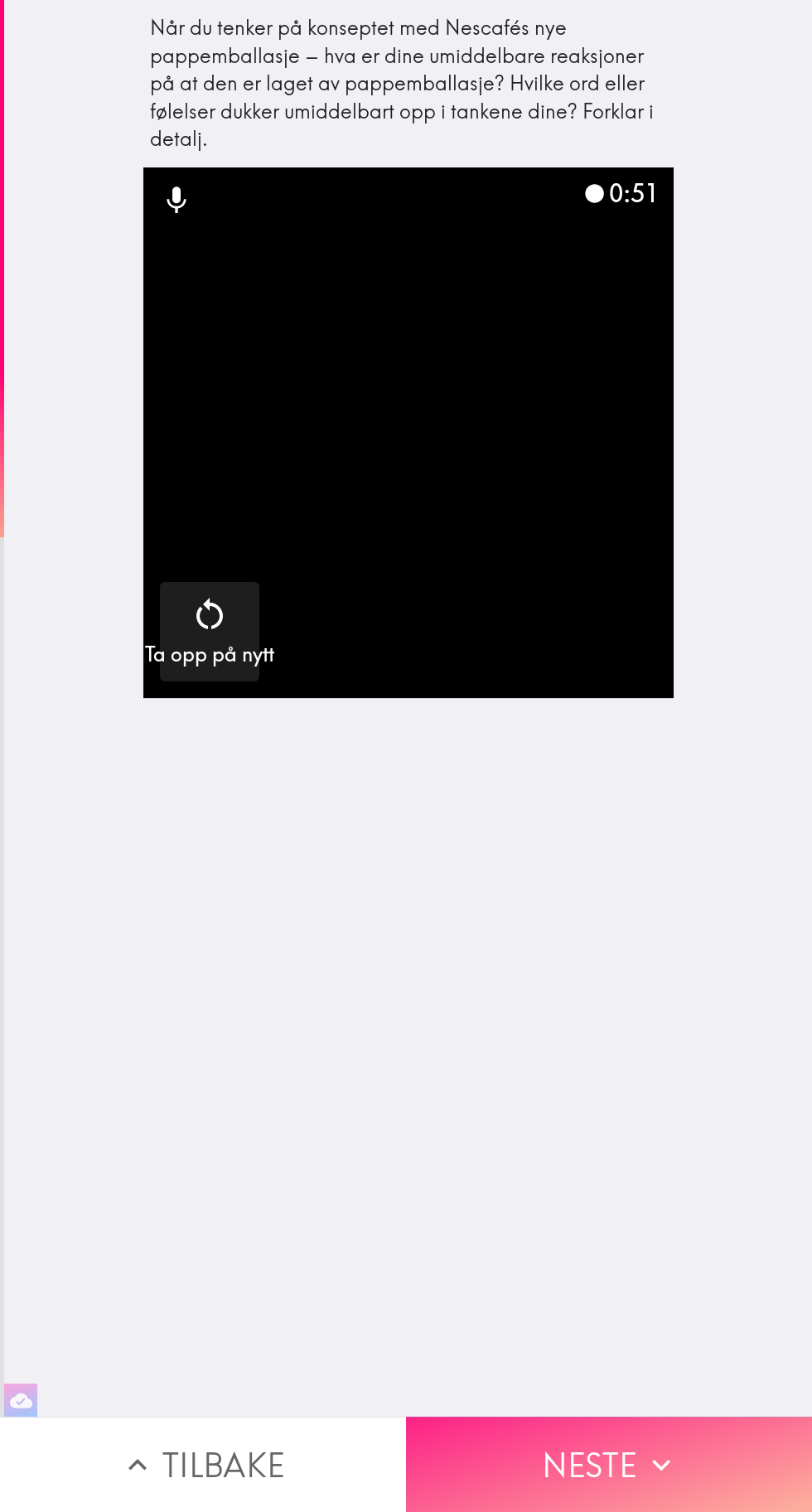
click at [637, 1455] on button "Neste" at bounding box center [610, 1464] width 406 height 95
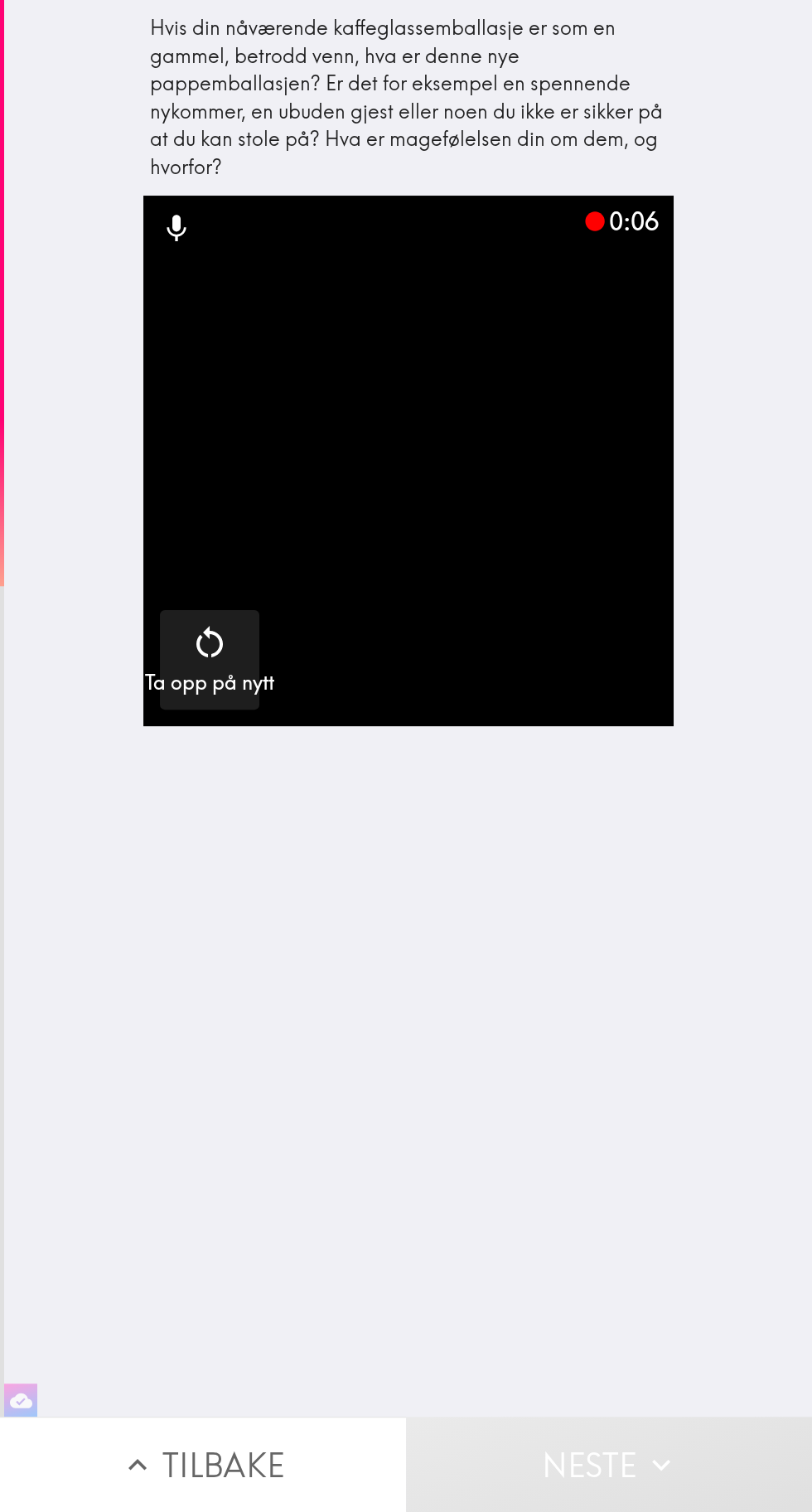
click at [576, 555] on video "button" at bounding box center [408, 461] width 531 height 531
click at [562, 543] on video "button" at bounding box center [408, 461] width 531 height 531
click at [601, 638] on icon "button" at bounding box center [607, 642] width 39 height 39
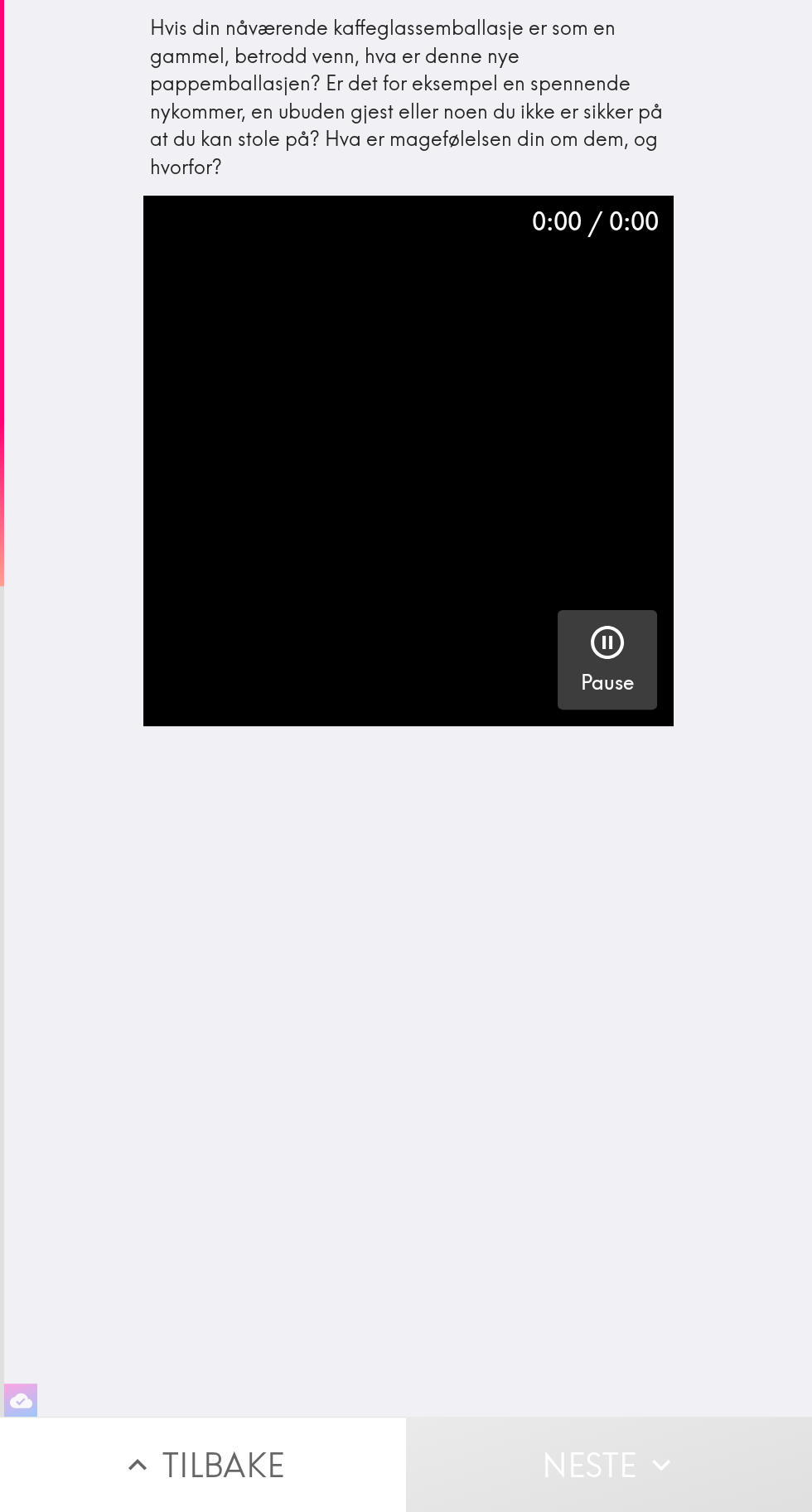
click at [610, 629] on icon "button" at bounding box center [607, 642] width 39 height 39
click at [189, 656] on icon "button" at bounding box center [209, 642] width 39 height 39
click at [622, 672] on h5 "Ta opp" at bounding box center [607, 683] width 63 height 28
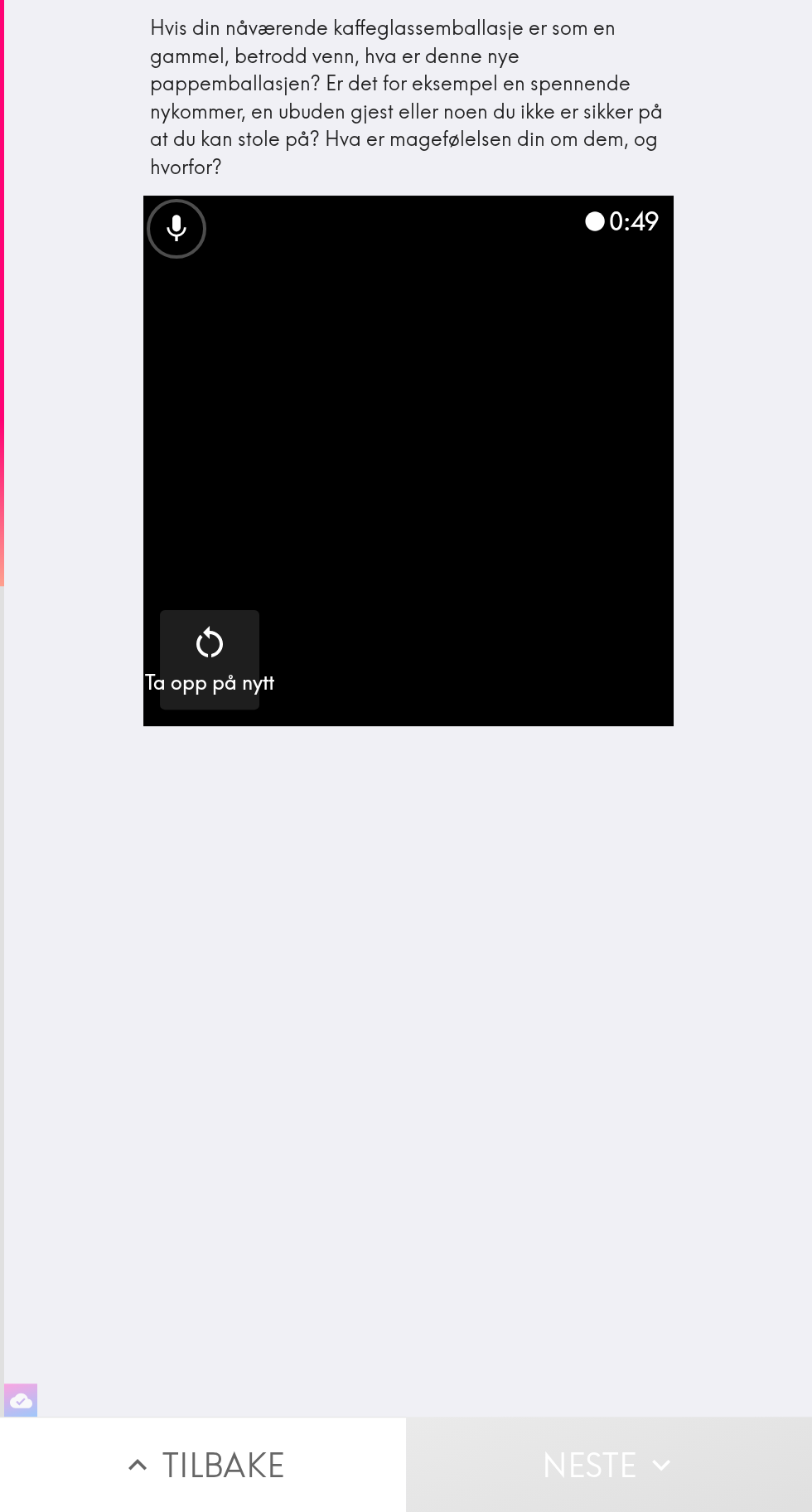
click at [576, 561] on video "button" at bounding box center [408, 461] width 531 height 531
click at [608, 1437] on button "Neste" at bounding box center [610, 1464] width 406 height 95
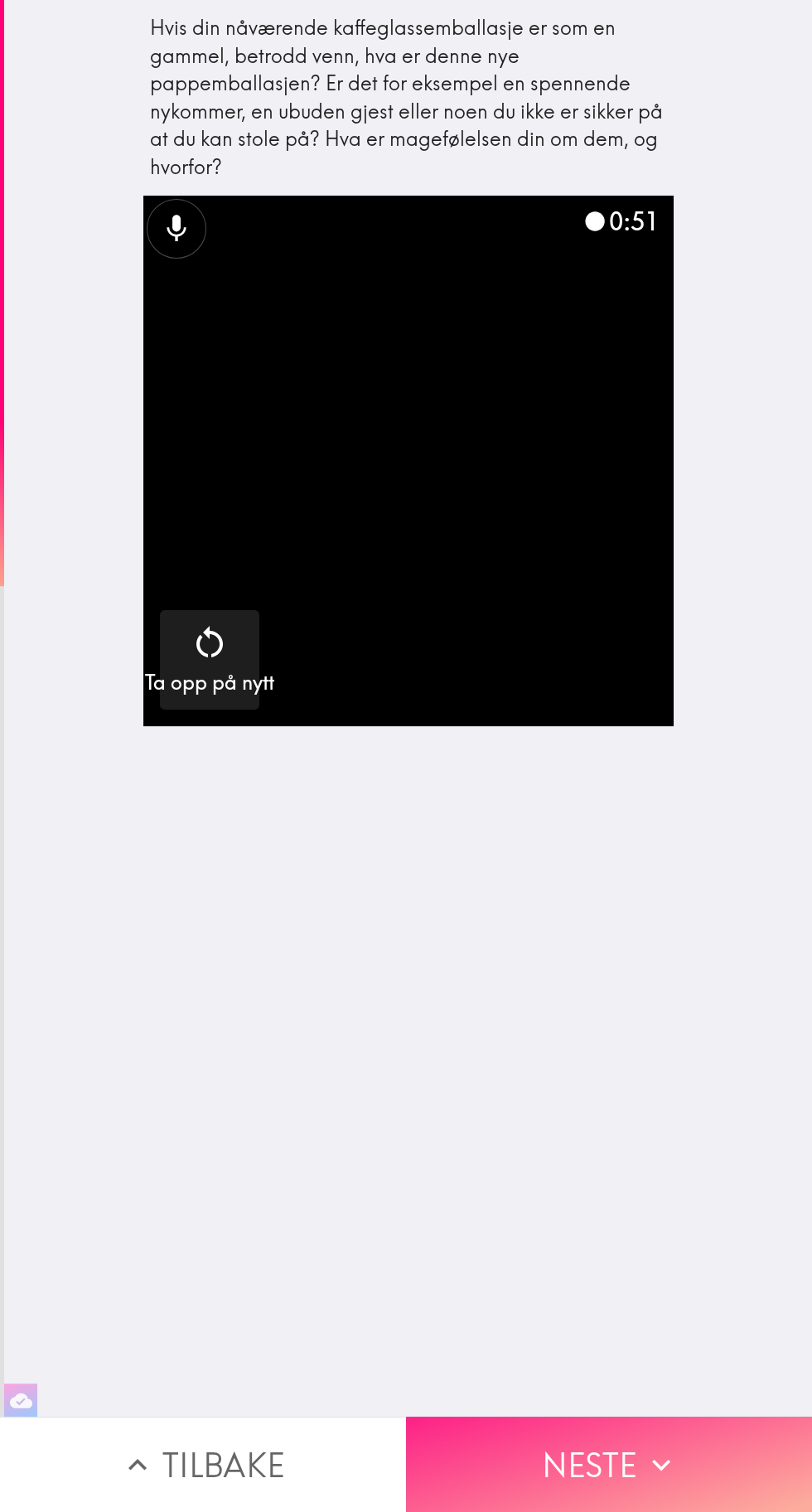
click at [633, 1454] on button "Neste" at bounding box center [610, 1464] width 406 height 95
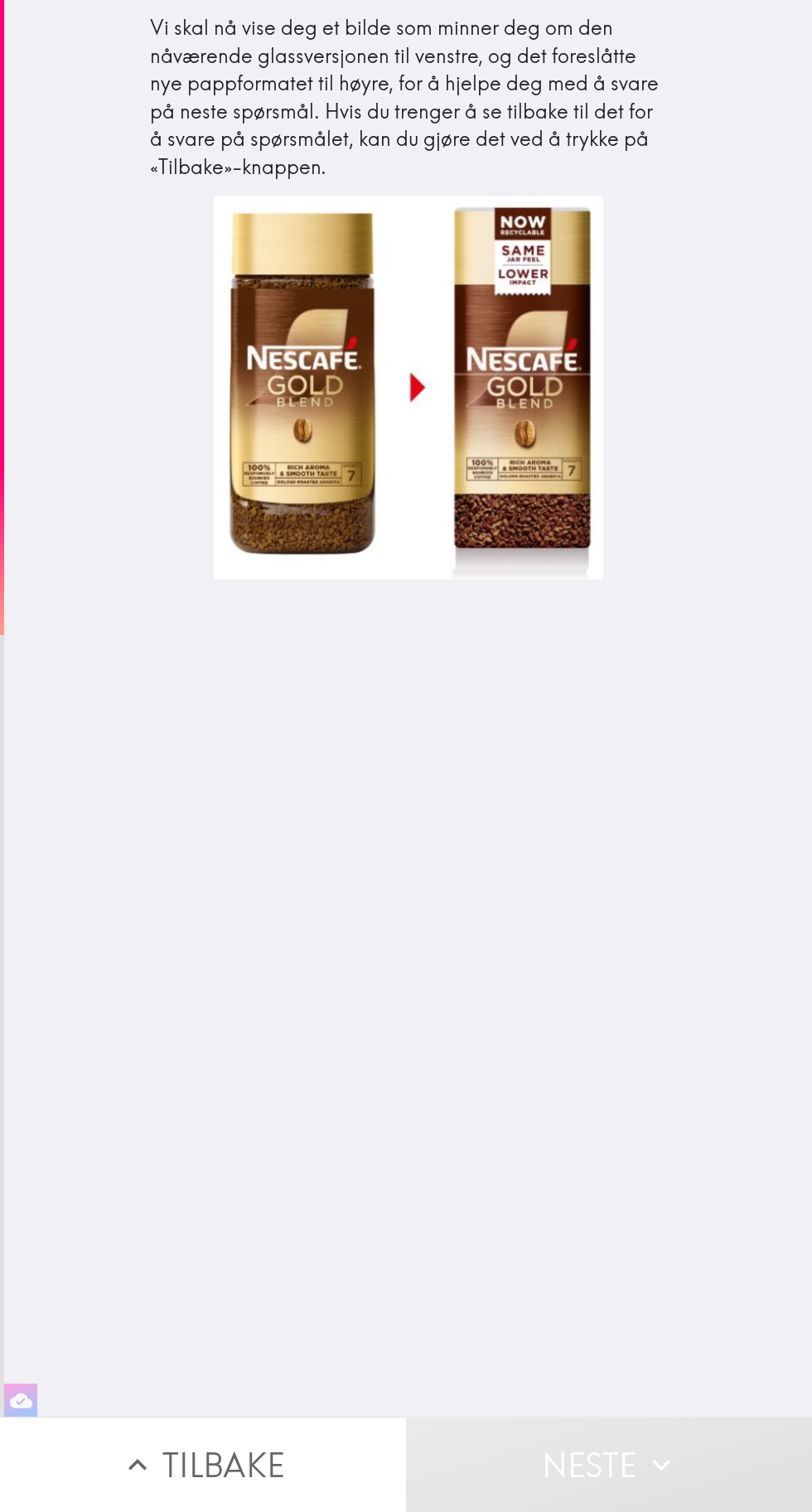
click at [434, 353] on div at bounding box center [408, 388] width 389 height 384
click at [419, 437] on div at bounding box center [408, 388] width 389 height 384
click at [412, 398] on div at bounding box center [408, 388] width 389 height 384
click at [514, 393] on div at bounding box center [408, 388] width 389 height 384
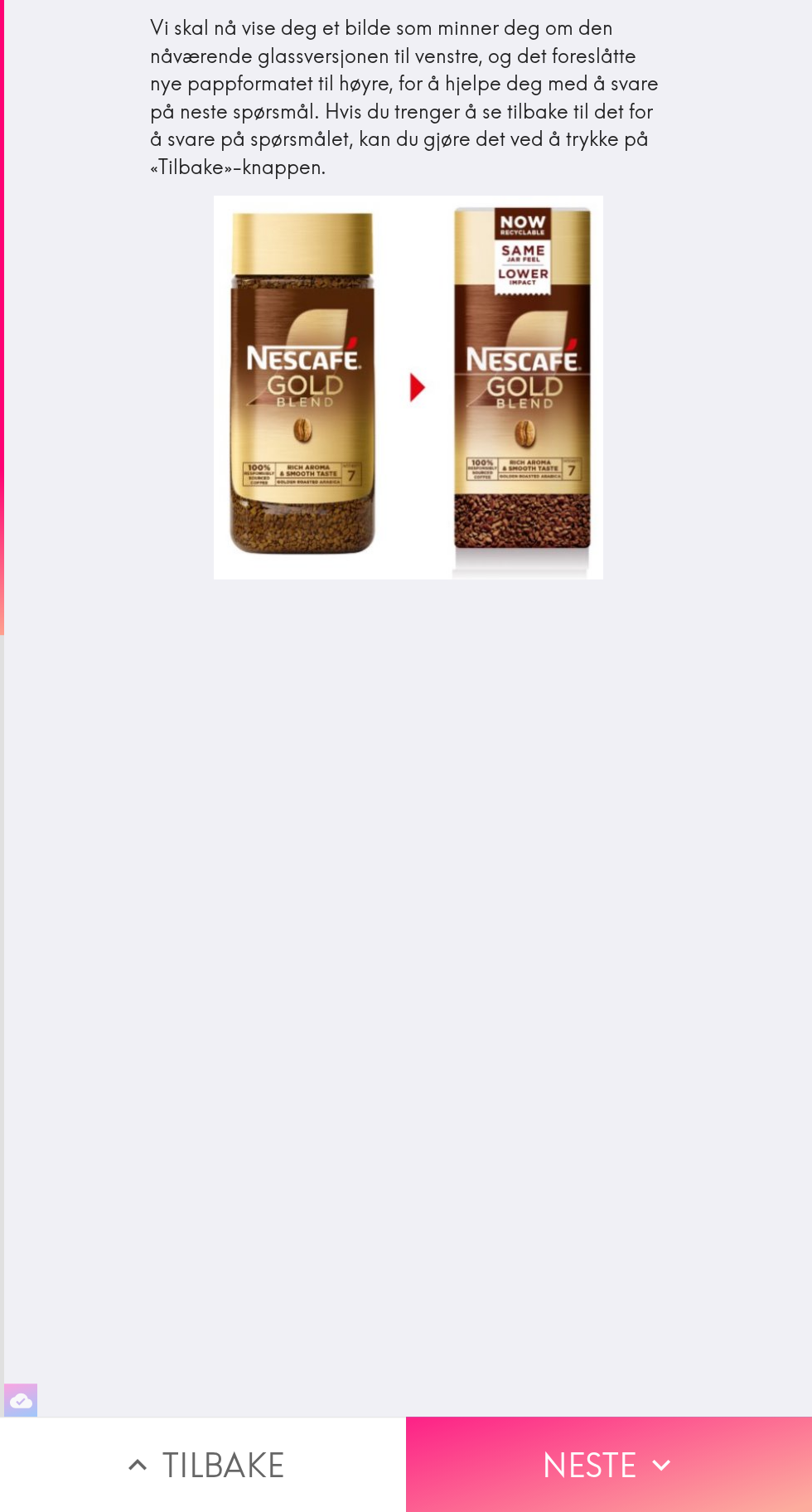
click at [585, 1480] on button "Neste" at bounding box center [610, 1464] width 406 height 95
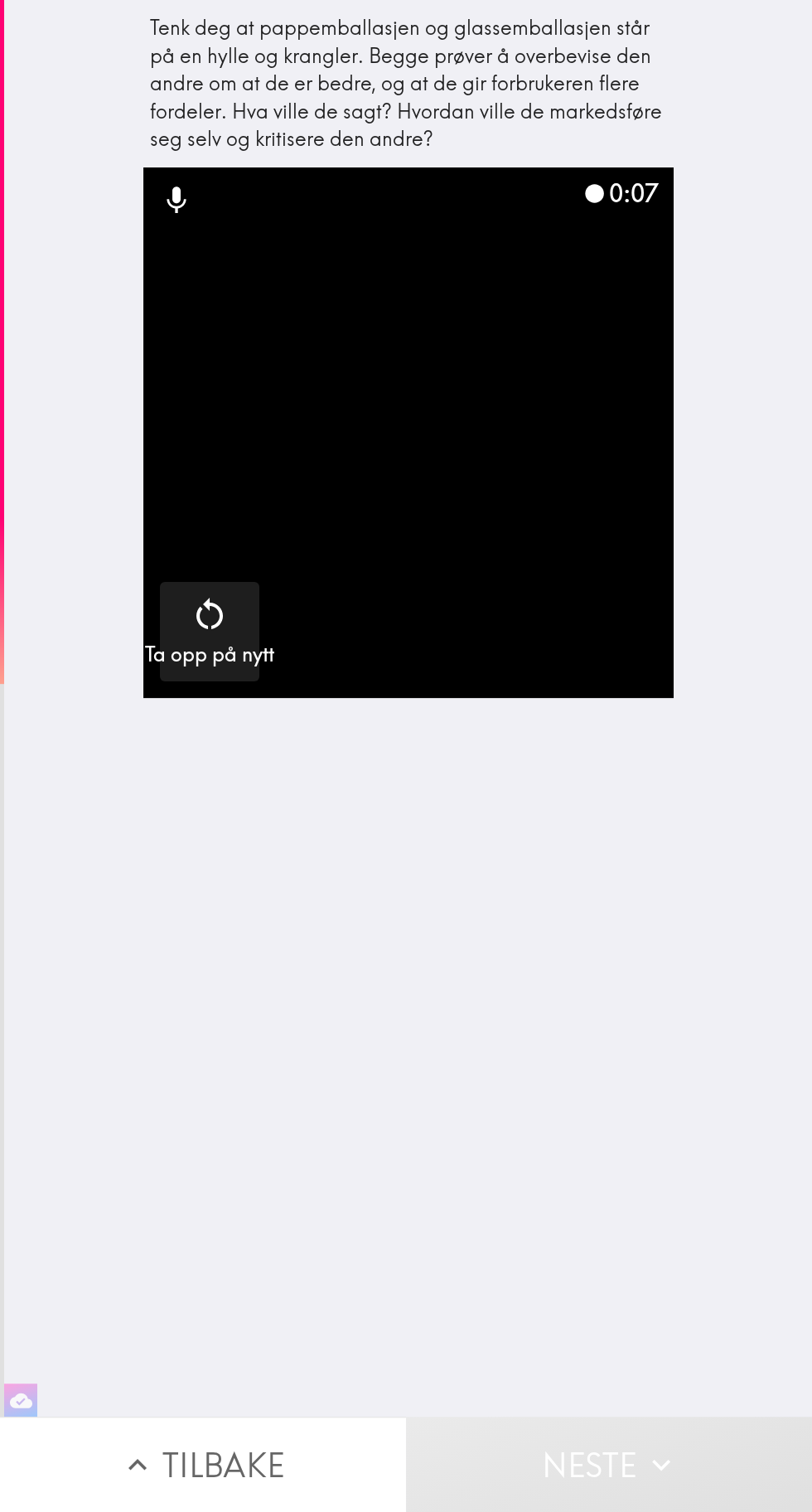
click at [498, 591] on video "button" at bounding box center [408, 432] width 531 height 531
click at [633, 592] on video "button" at bounding box center [408, 432] width 531 height 531
click at [473, 502] on video "button" at bounding box center [408, 432] width 531 height 531
click at [531, 630] on video "button" at bounding box center [408, 432] width 531 height 531
click at [519, 516] on video "button" at bounding box center [408, 432] width 531 height 531
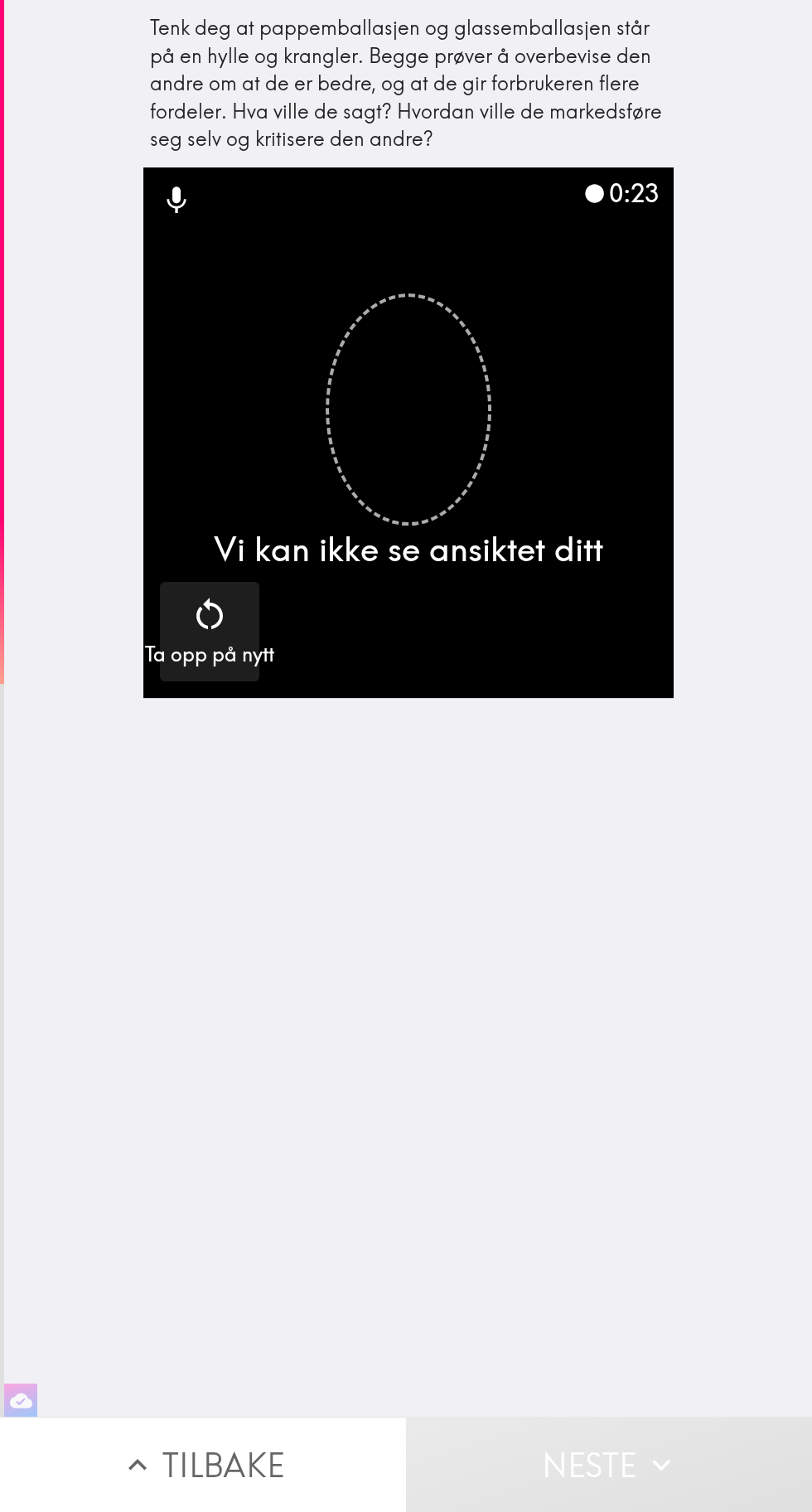
click at [615, 238] on video "button" at bounding box center [408, 432] width 531 height 531
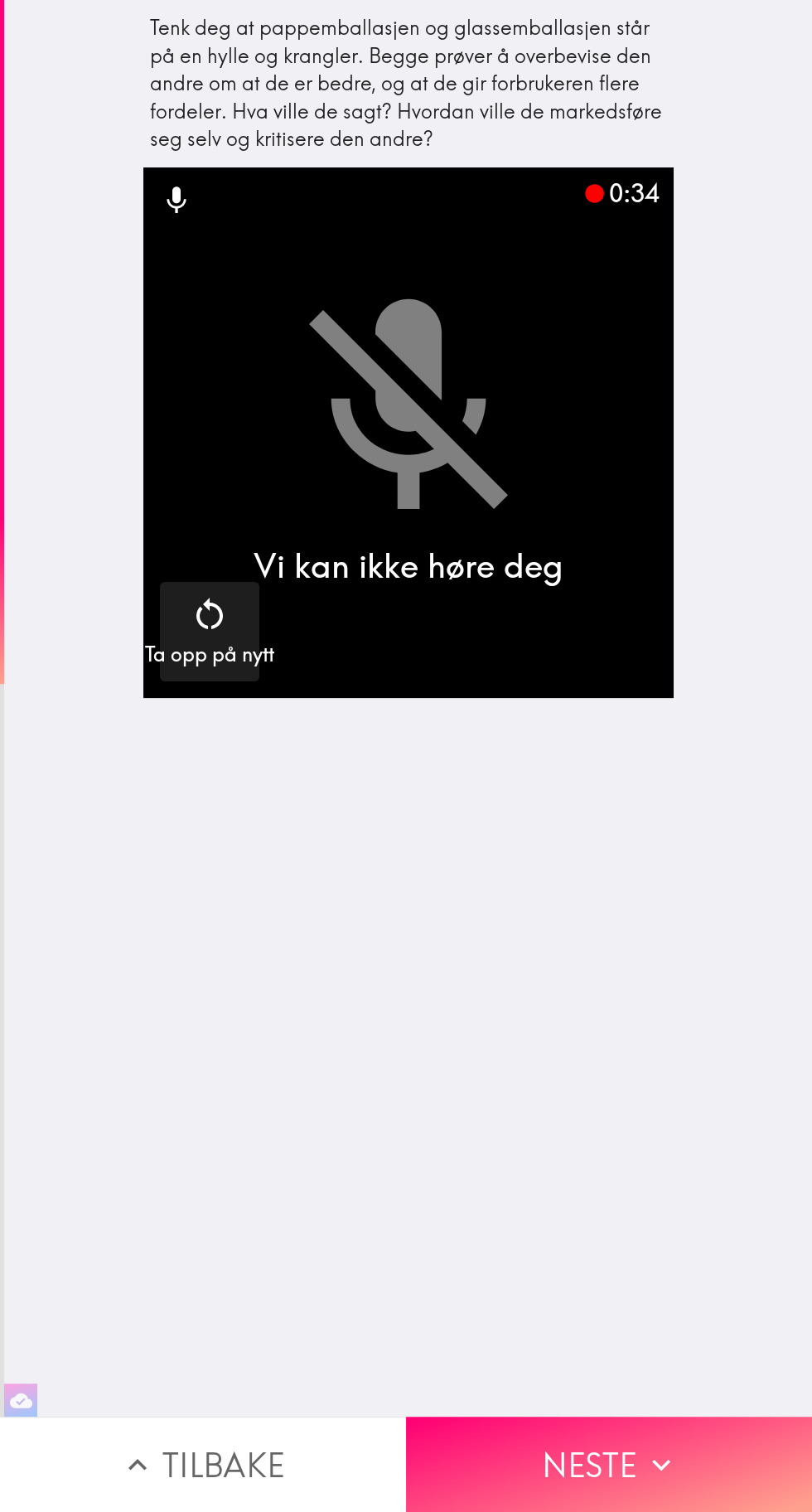
click at [189, 208] on icon at bounding box center [177, 201] width 33 height 33
click at [232, 648] on h5 "Ta opp på nytt" at bounding box center [209, 654] width 129 height 28
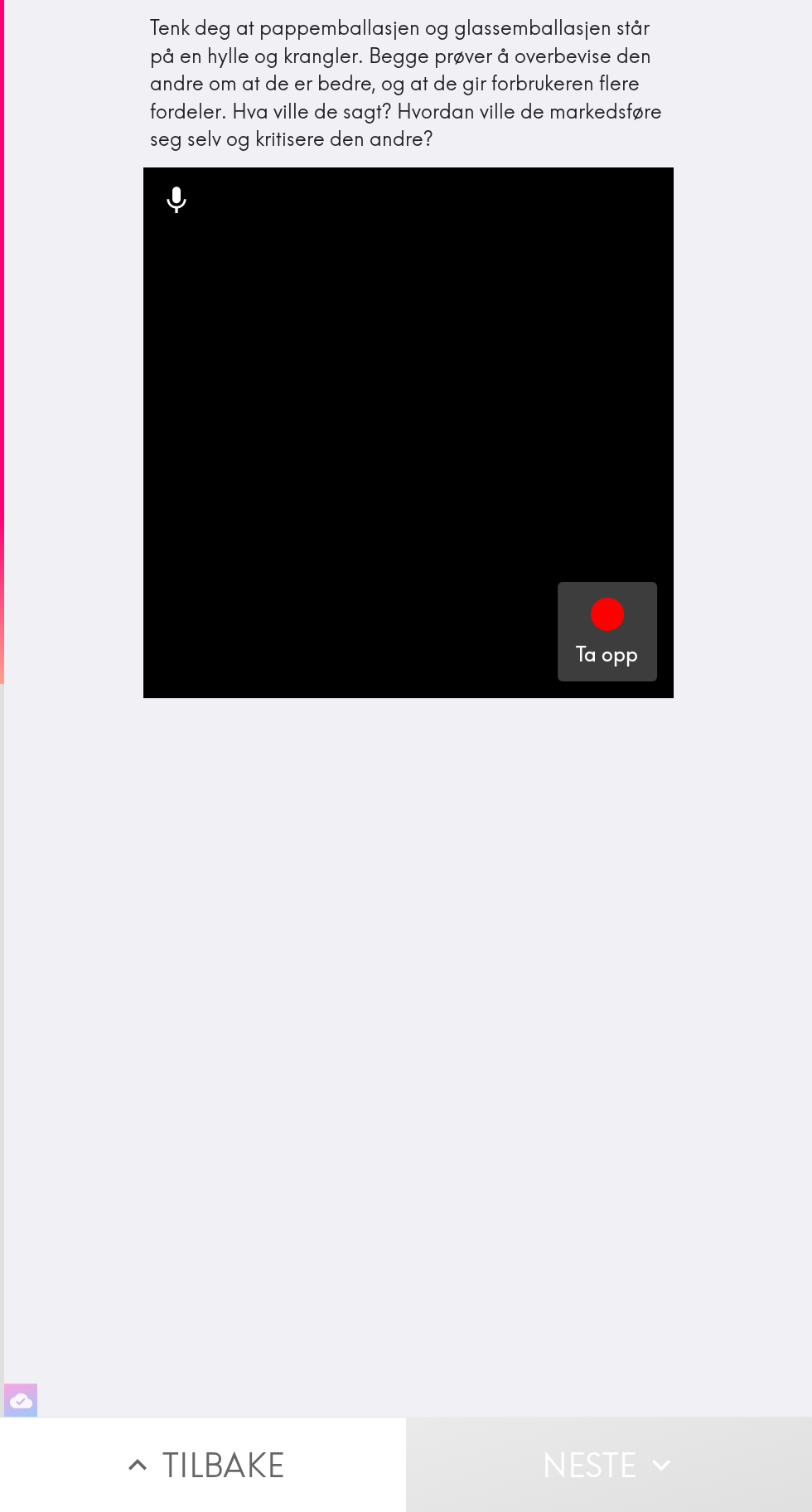
click at [602, 657] on h5 "Ta opp" at bounding box center [607, 654] width 63 height 28
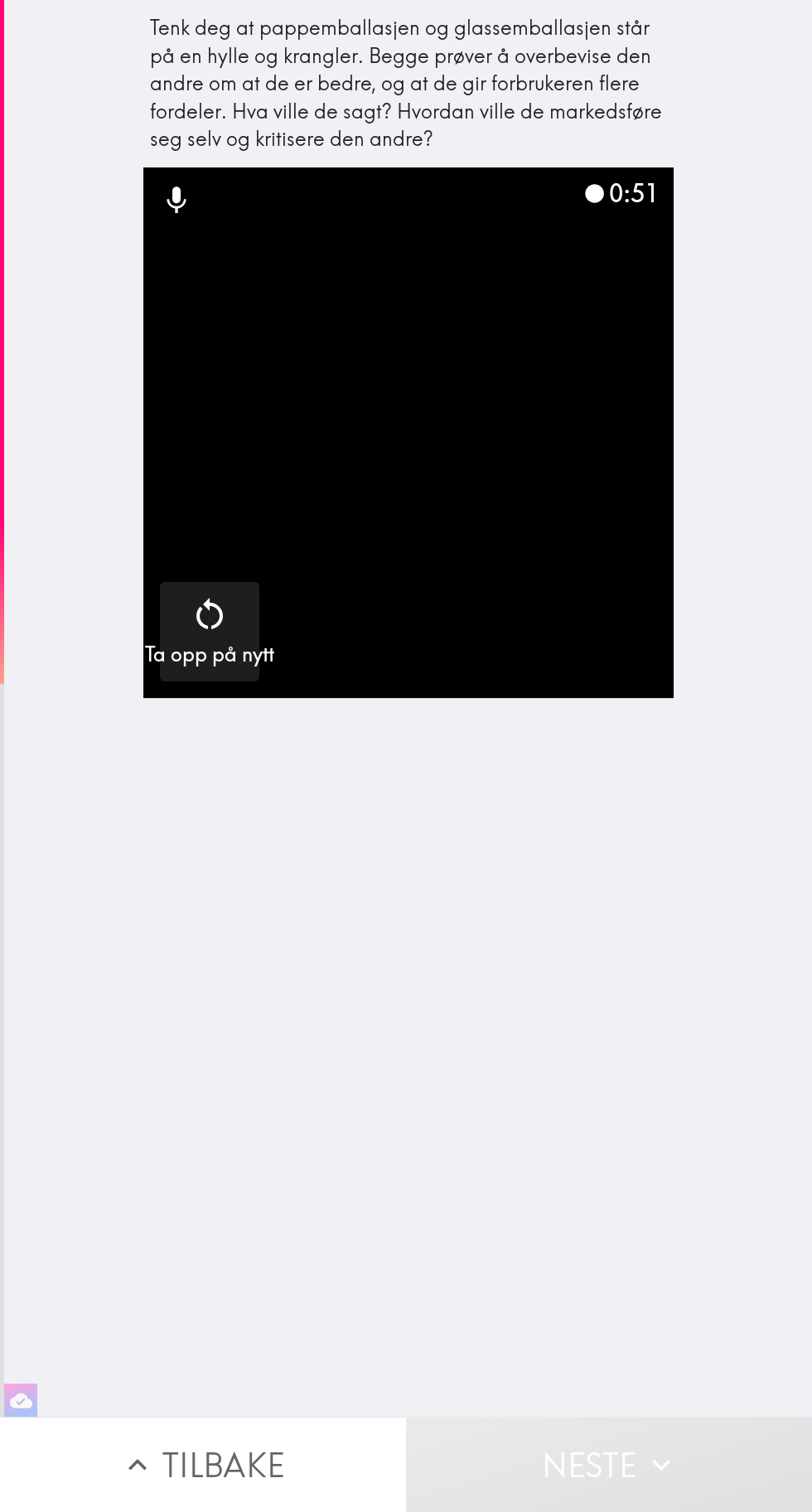
click at [556, 603] on video "button" at bounding box center [408, 432] width 531 height 531
click at [592, 1466] on button "Neste" at bounding box center [610, 1464] width 406 height 95
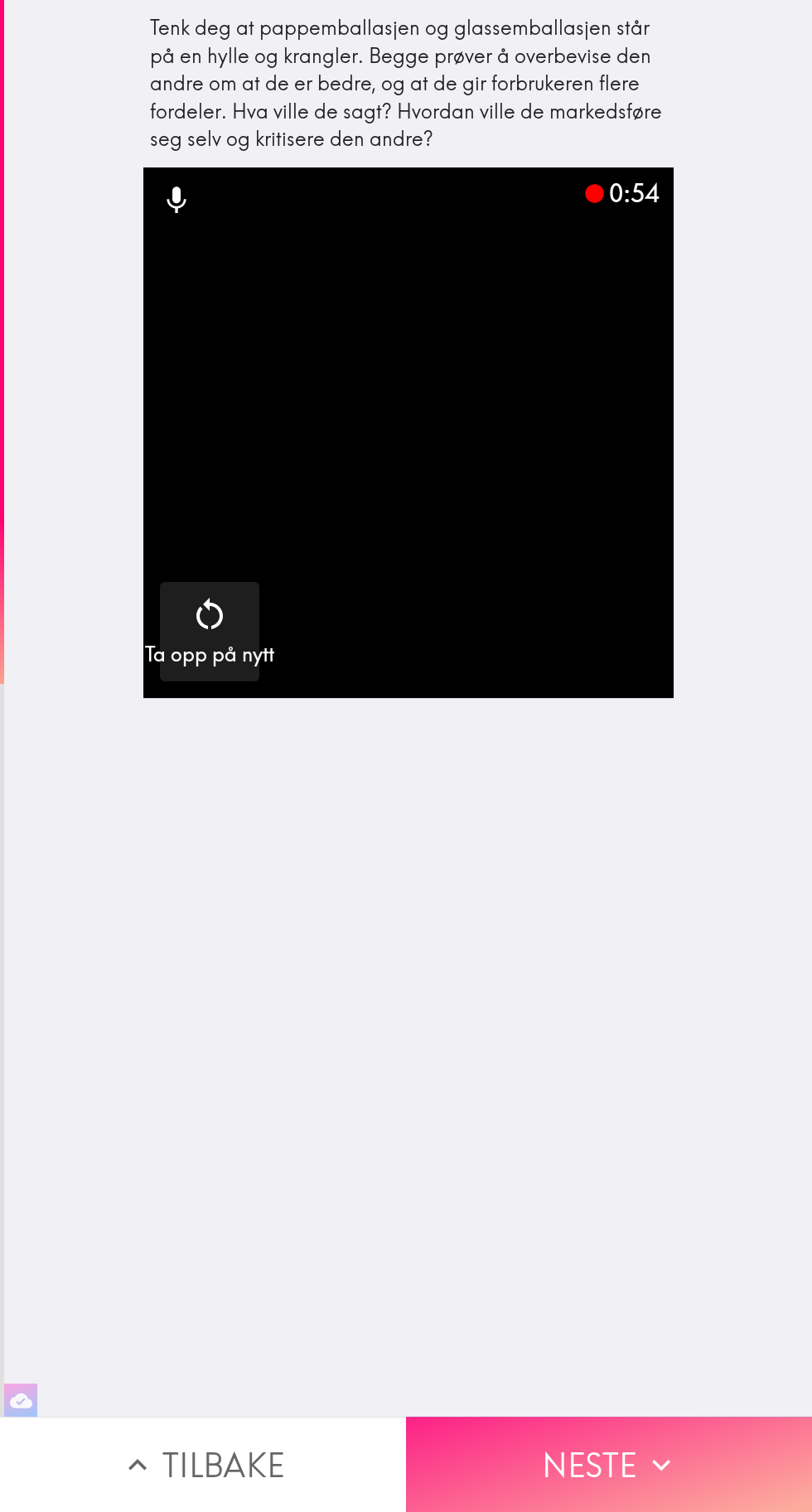
click at [626, 1443] on button "Neste" at bounding box center [610, 1464] width 406 height 95
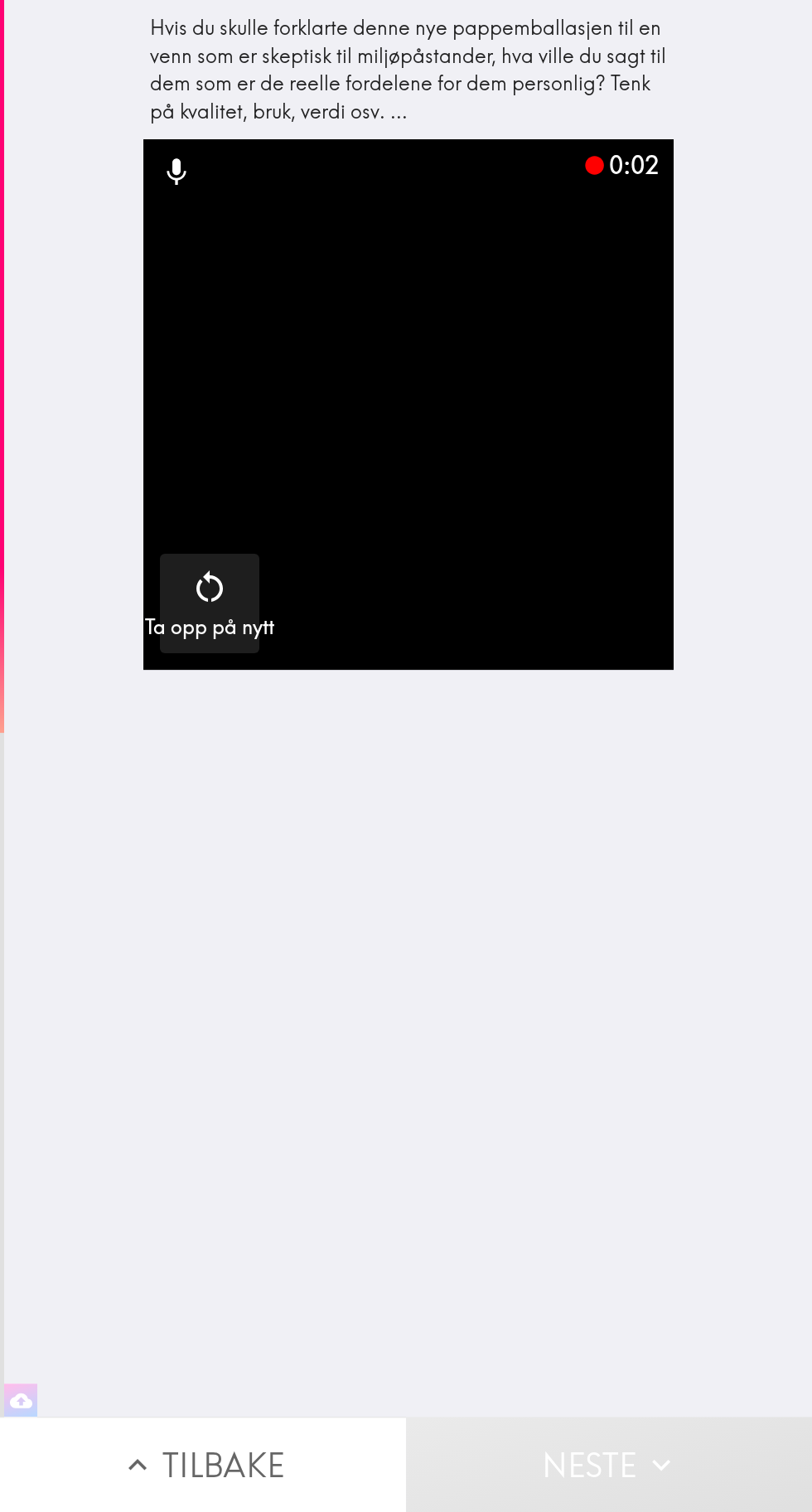
click at [496, 511] on video "button" at bounding box center [408, 404] width 531 height 531
click at [215, 613] on h5 "Ta opp på nytt" at bounding box center [209, 627] width 129 height 28
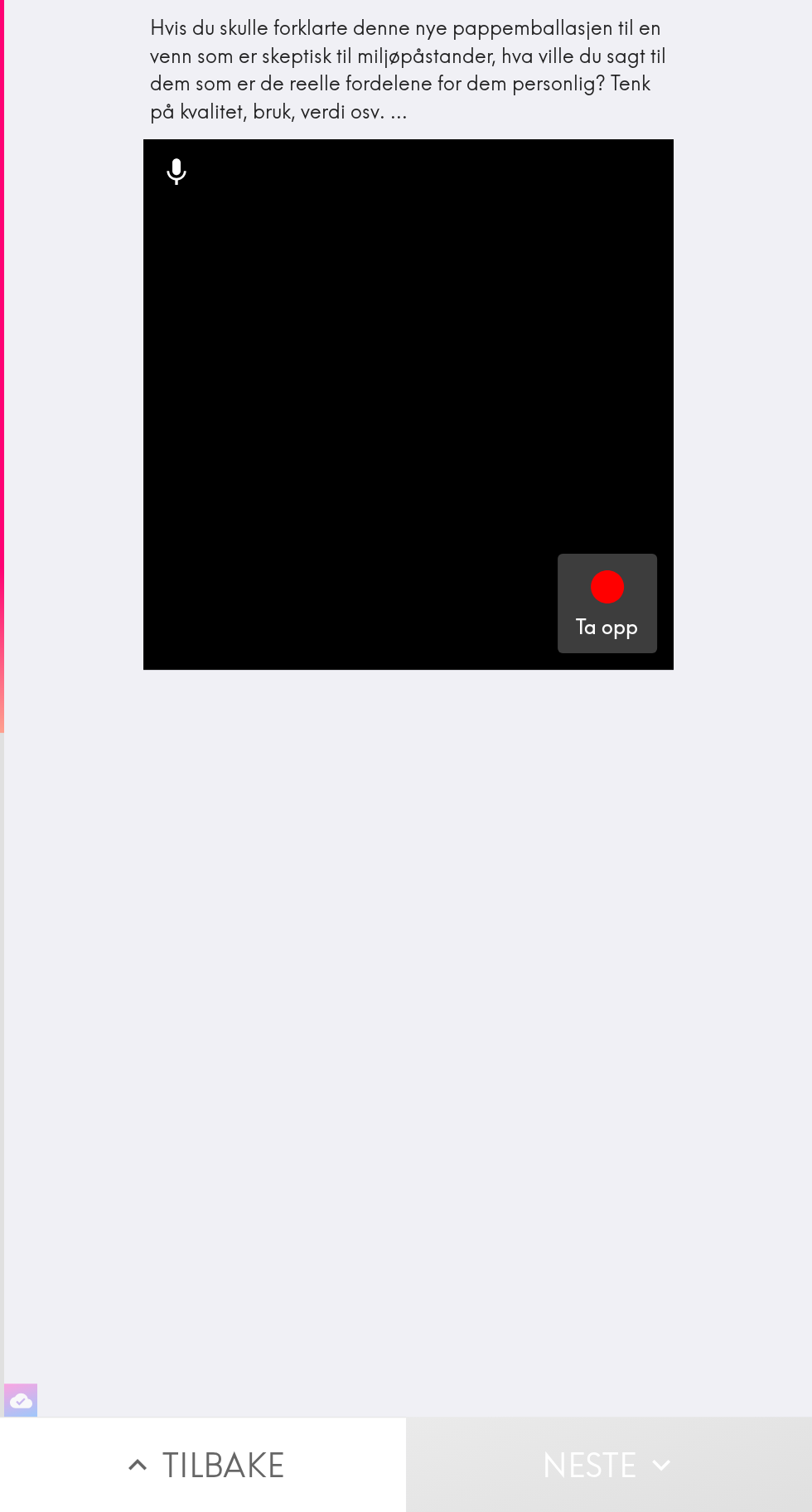
click at [604, 593] on icon "button" at bounding box center [607, 587] width 33 height 33
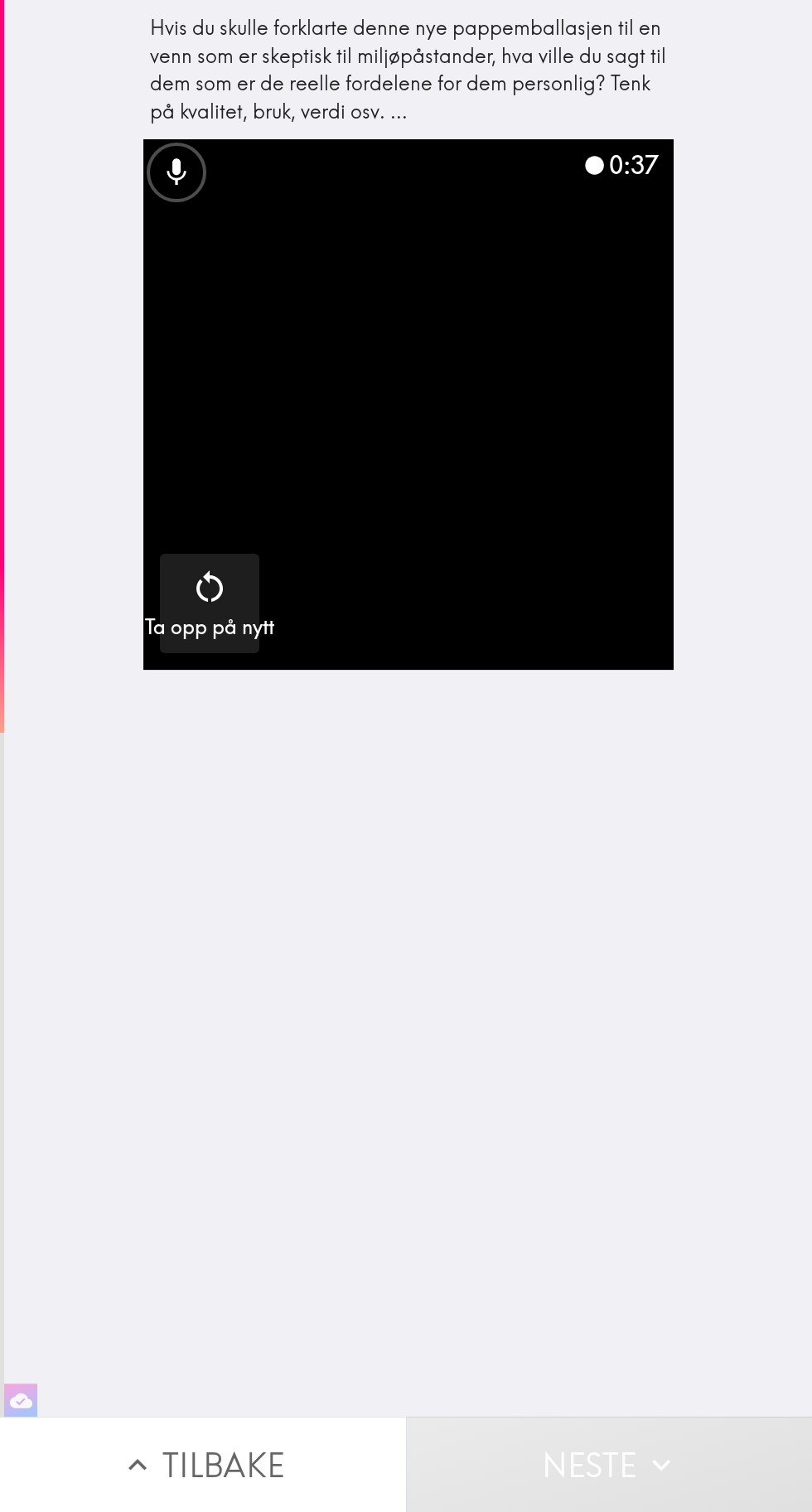
click at [602, 1428] on button "Neste" at bounding box center [610, 1464] width 406 height 95
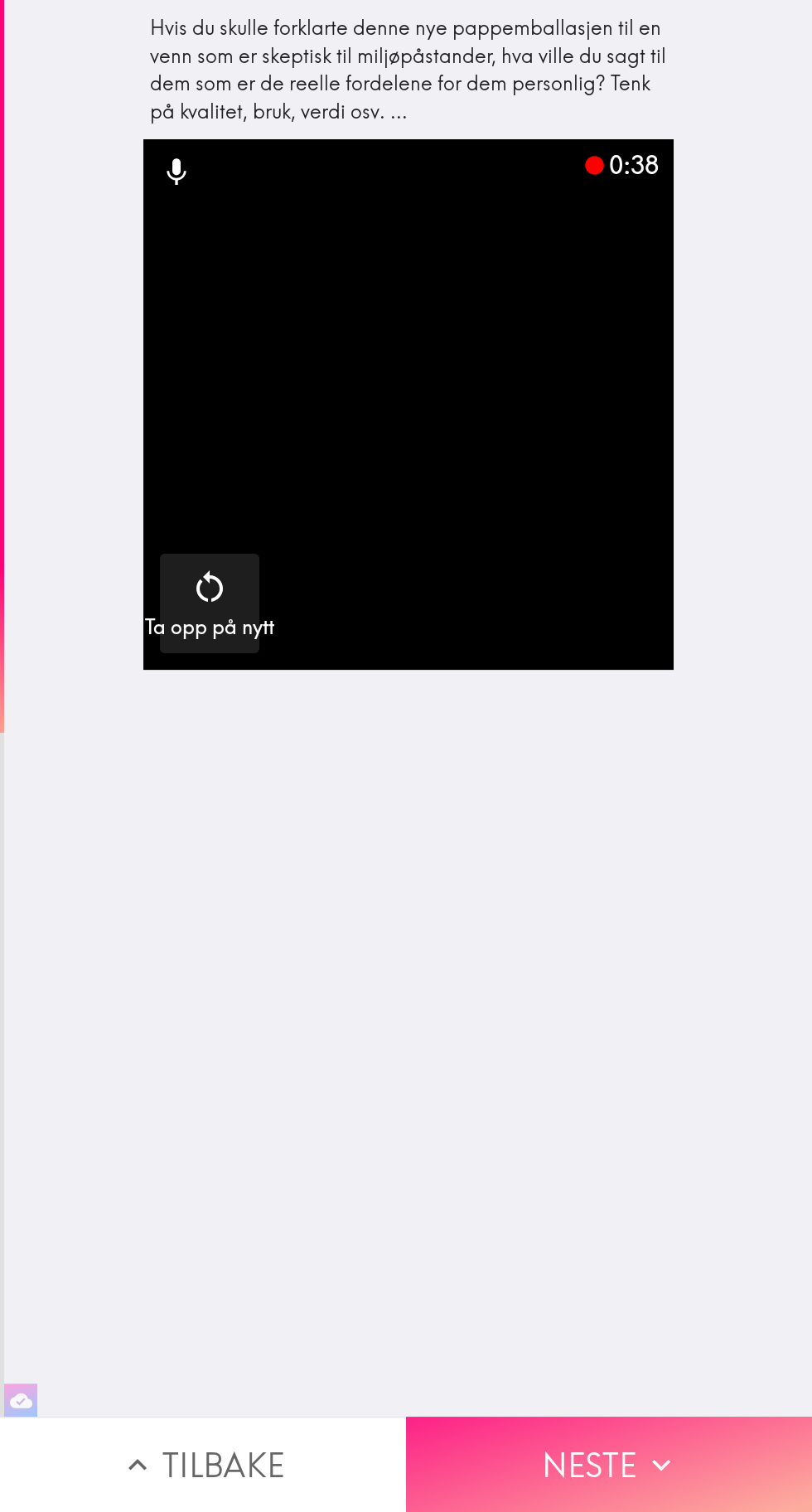
click at [622, 1455] on button "Neste" at bounding box center [610, 1464] width 406 height 95
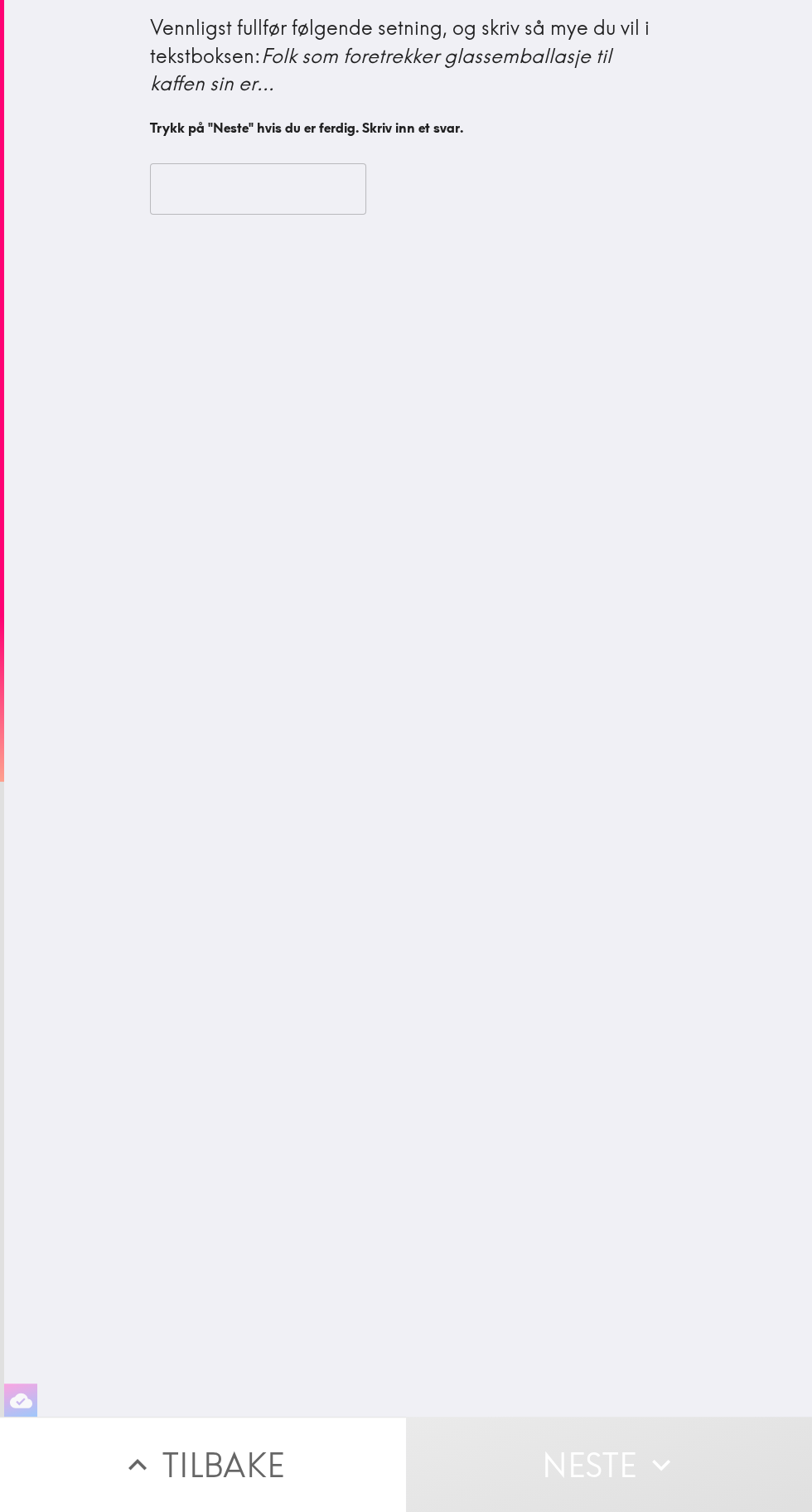
click at [258, 196] on input "text" at bounding box center [258, 189] width 216 height 51
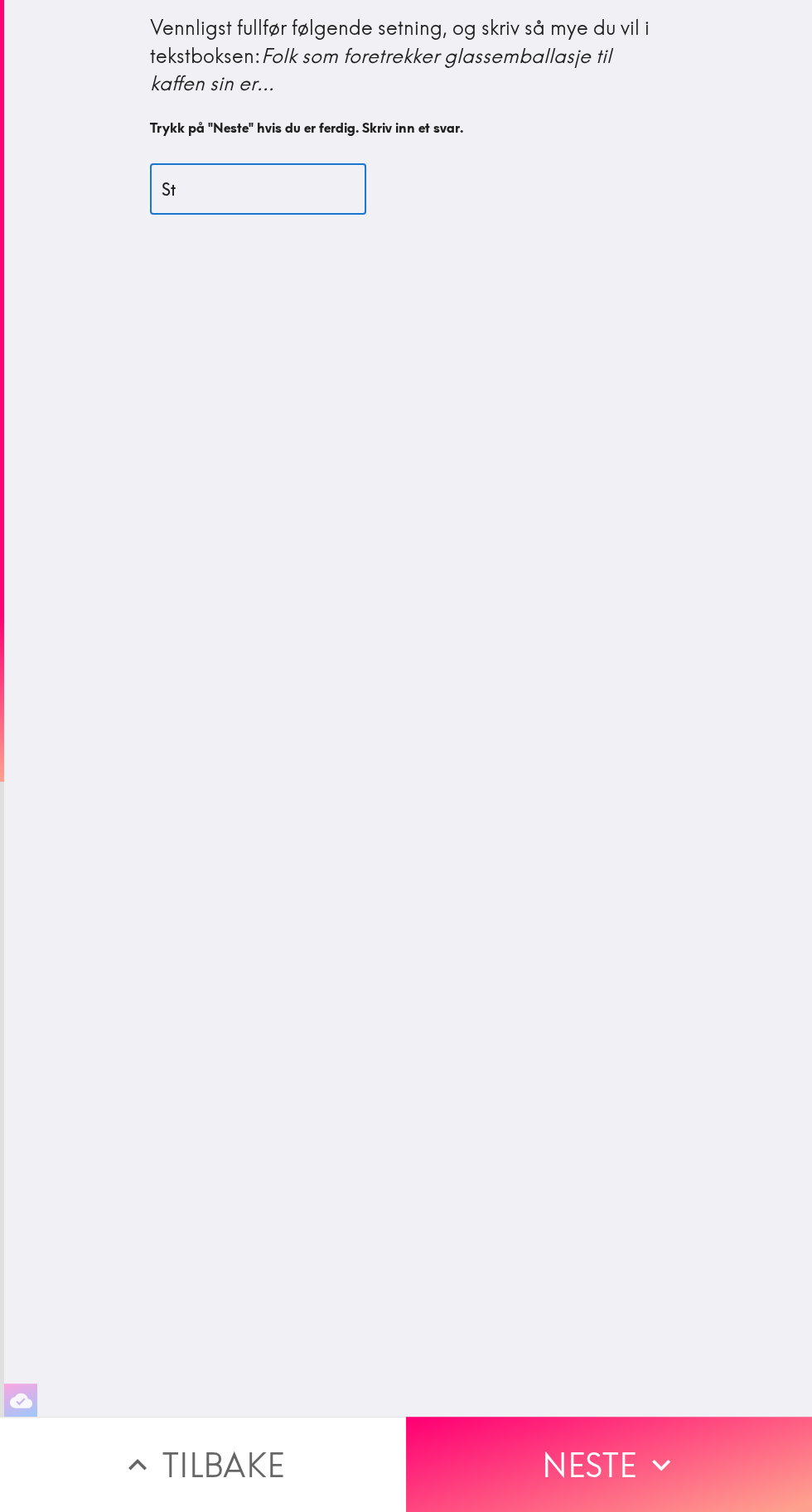
type input "S"
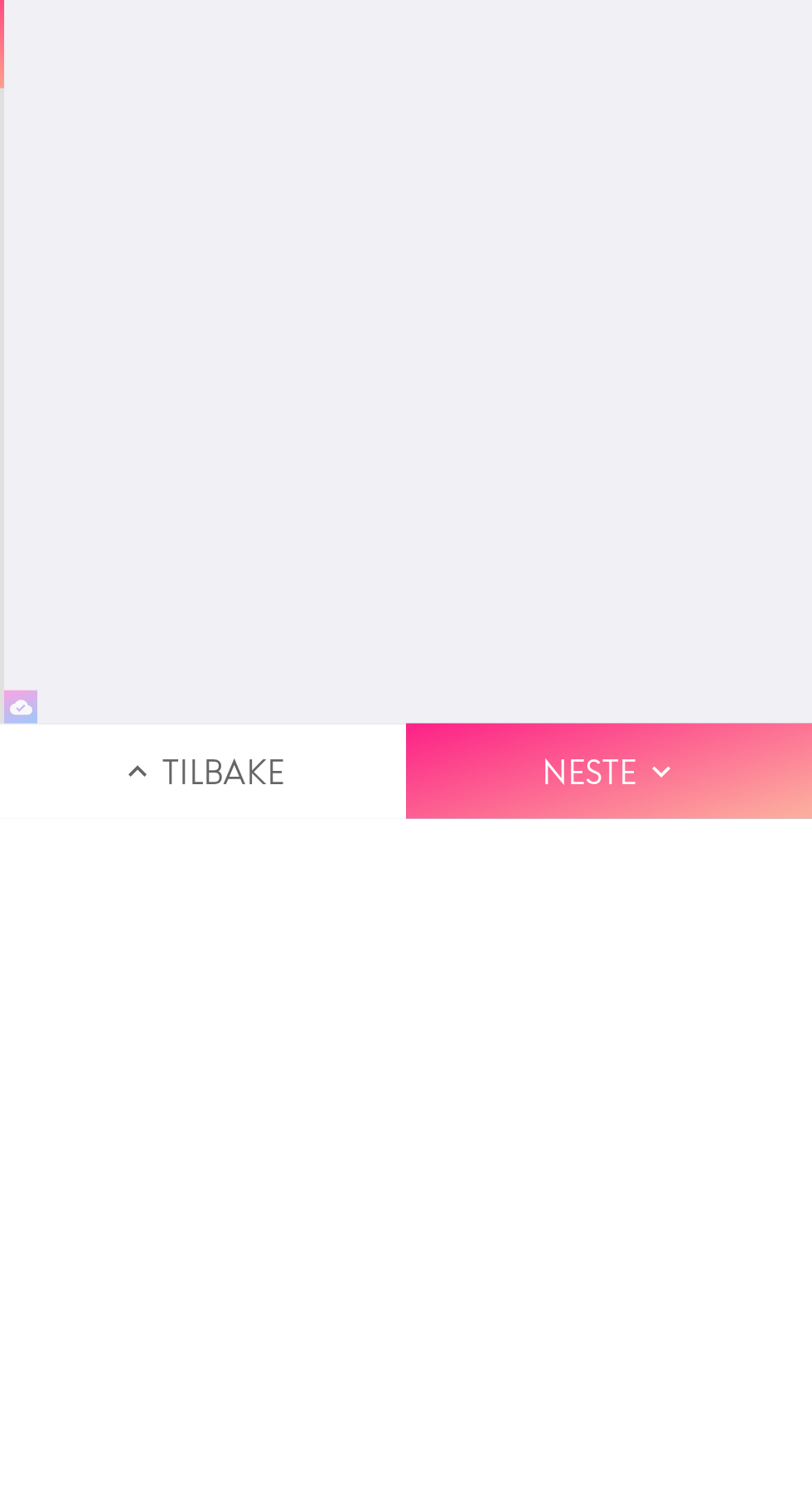
type input "Glamorøse, sta, foretrekker allsidig bruk, smartere & mere forsiktige & ikke kl…"
click at [592, 1435] on button "Neste" at bounding box center [610, 1464] width 406 height 95
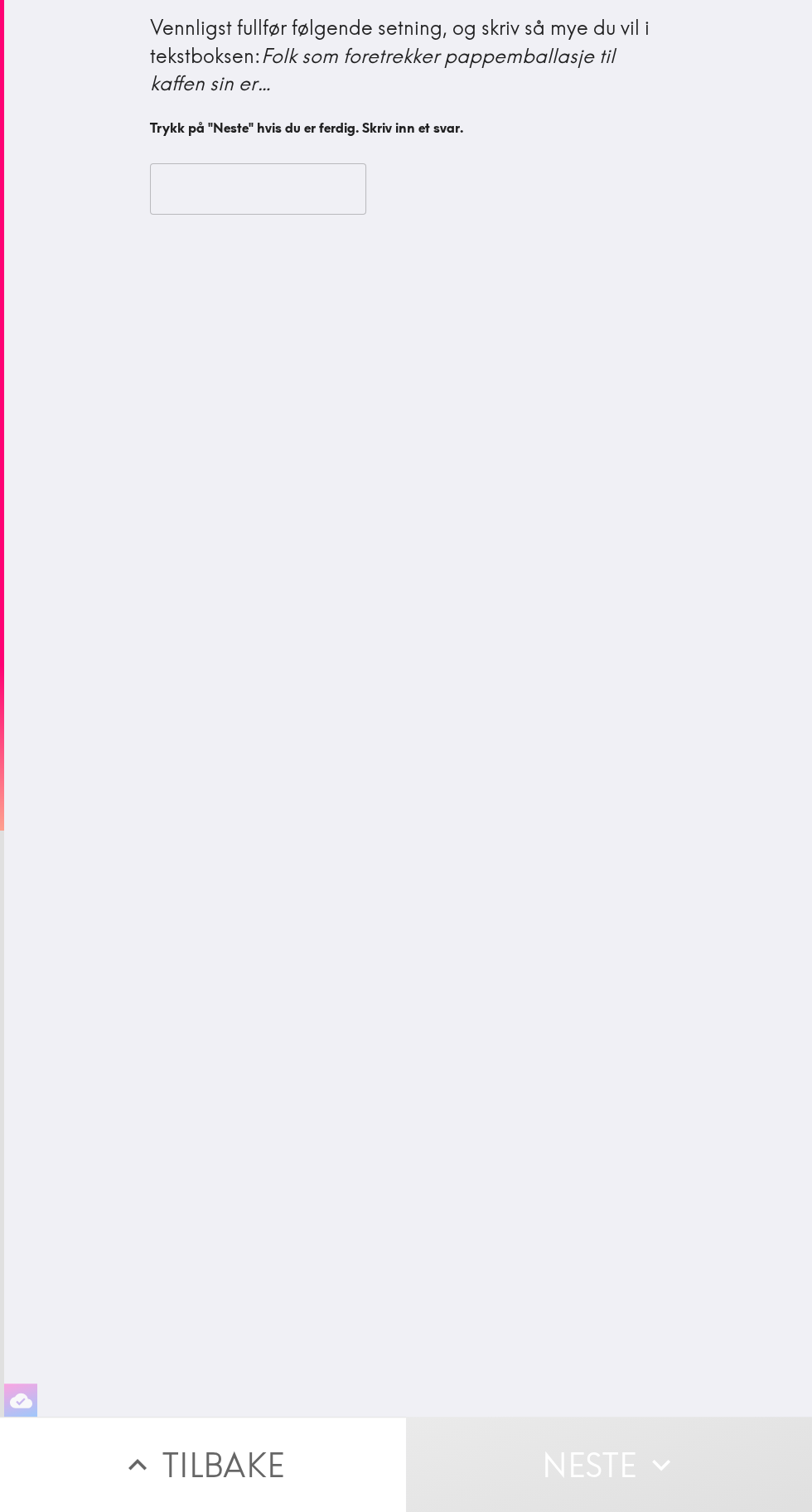
click at [274, 189] on input "text" at bounding box center [258, 189] width 216 height 51
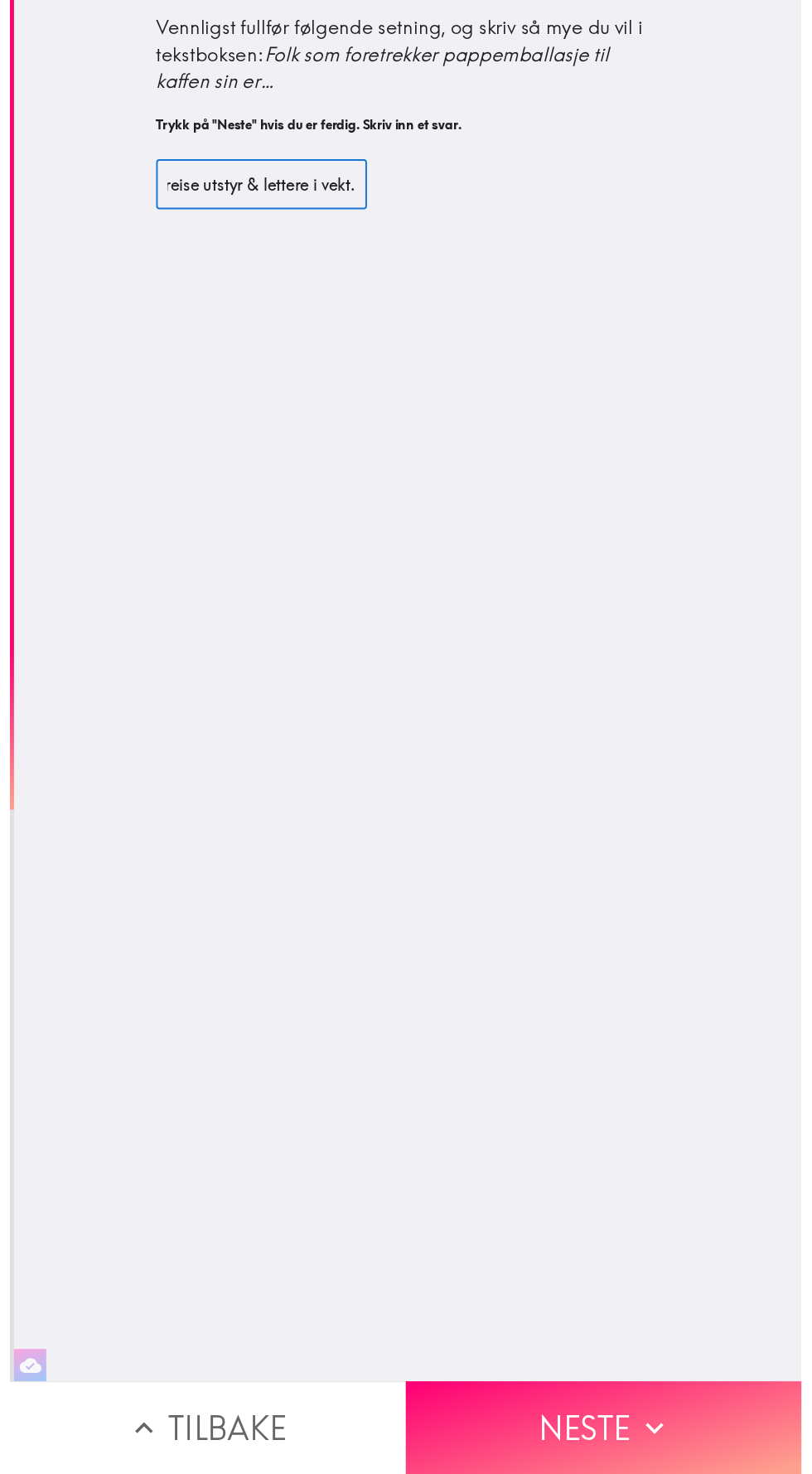
scroll to position [0, 1041]
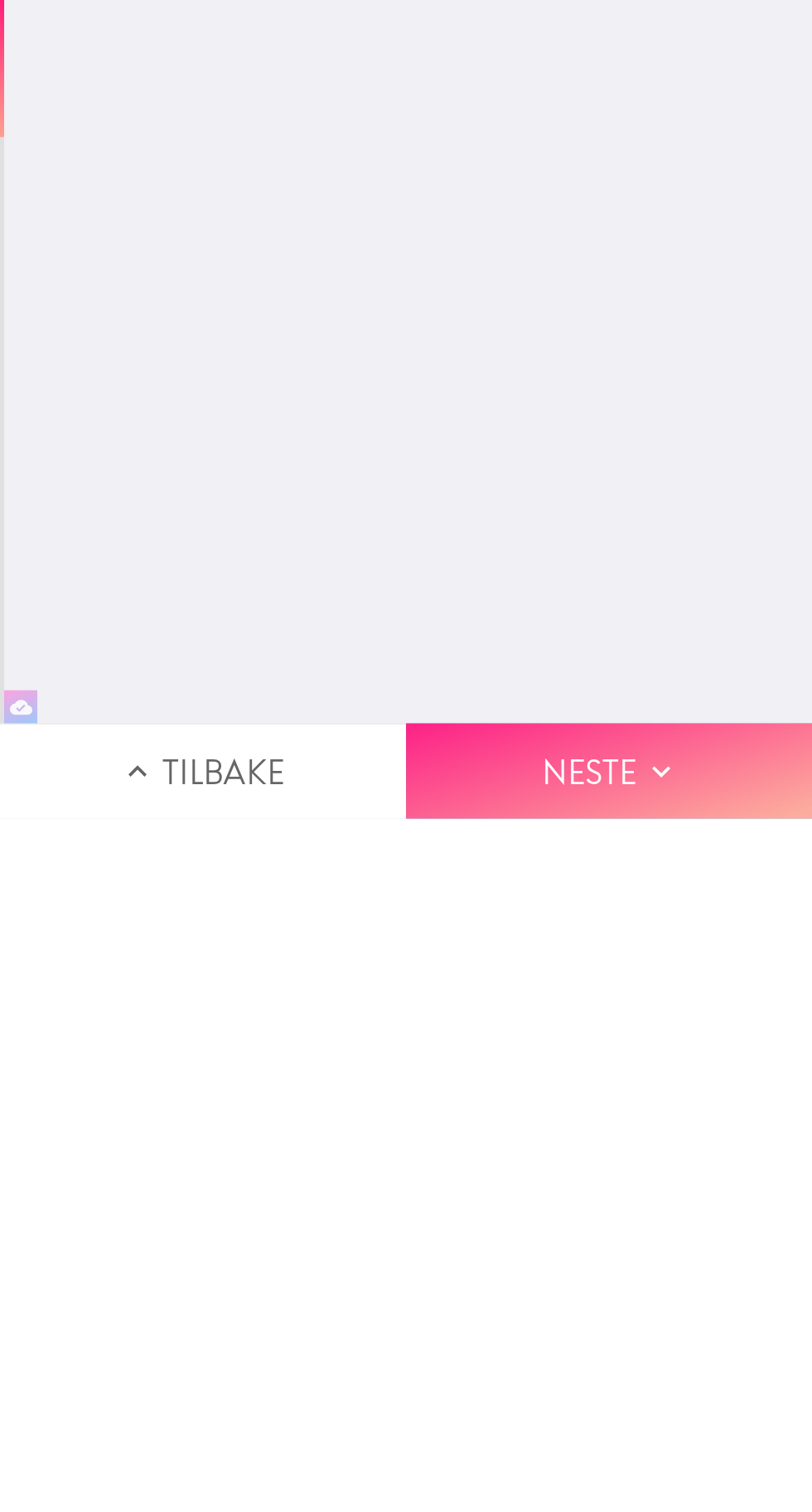
type input "Travle, lite gjennomtenkt ang den tåler mindre fuktighet eller varme, tåler uhe…"
click at [598, 1467] on button "Neste" at bounding box center [610, 1464] width 406 height 95
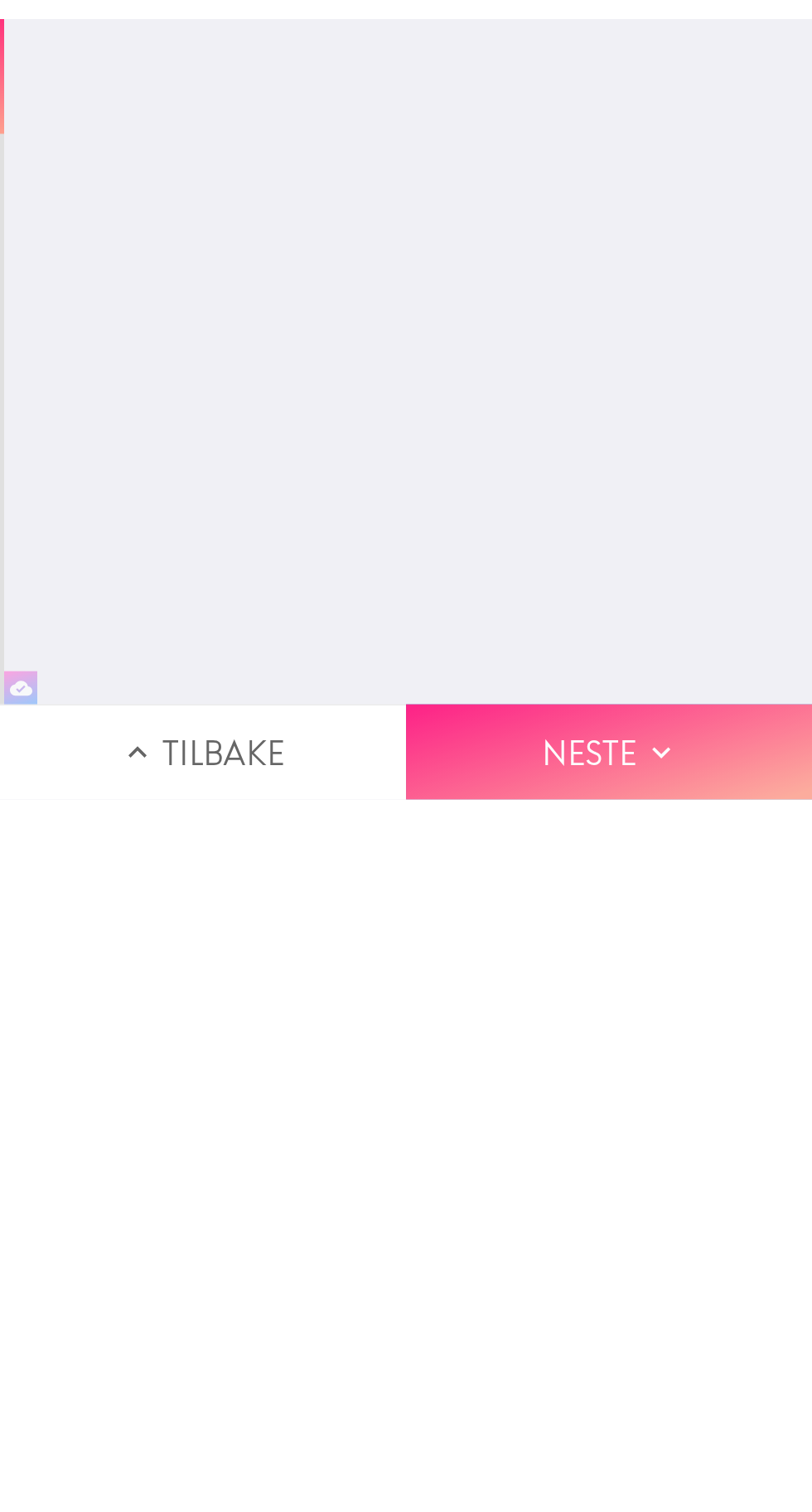
scroll to position [0, 0]
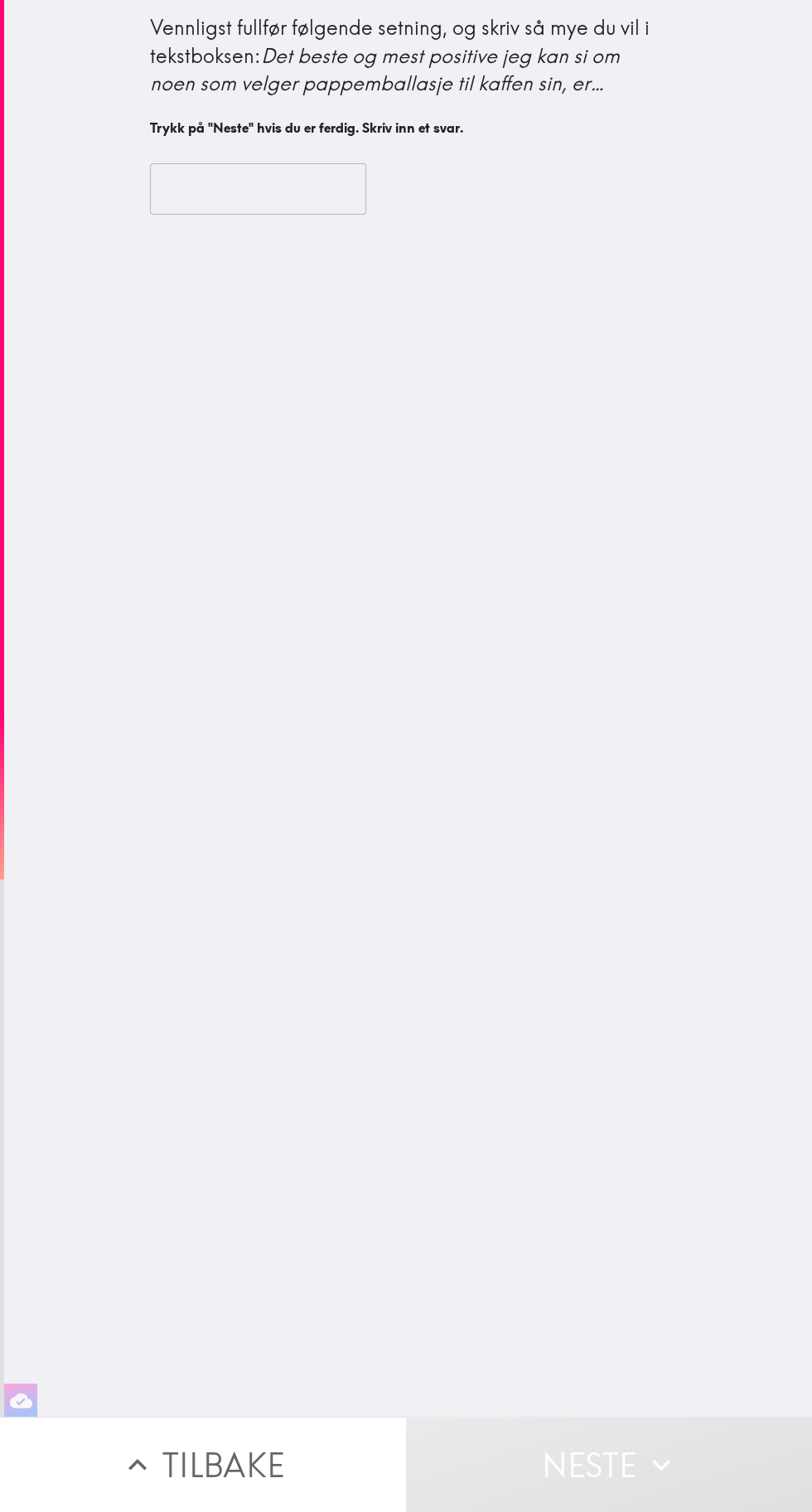
click at [252, 196] on input "text" at bounding box center [258, 189] width 216 height 51
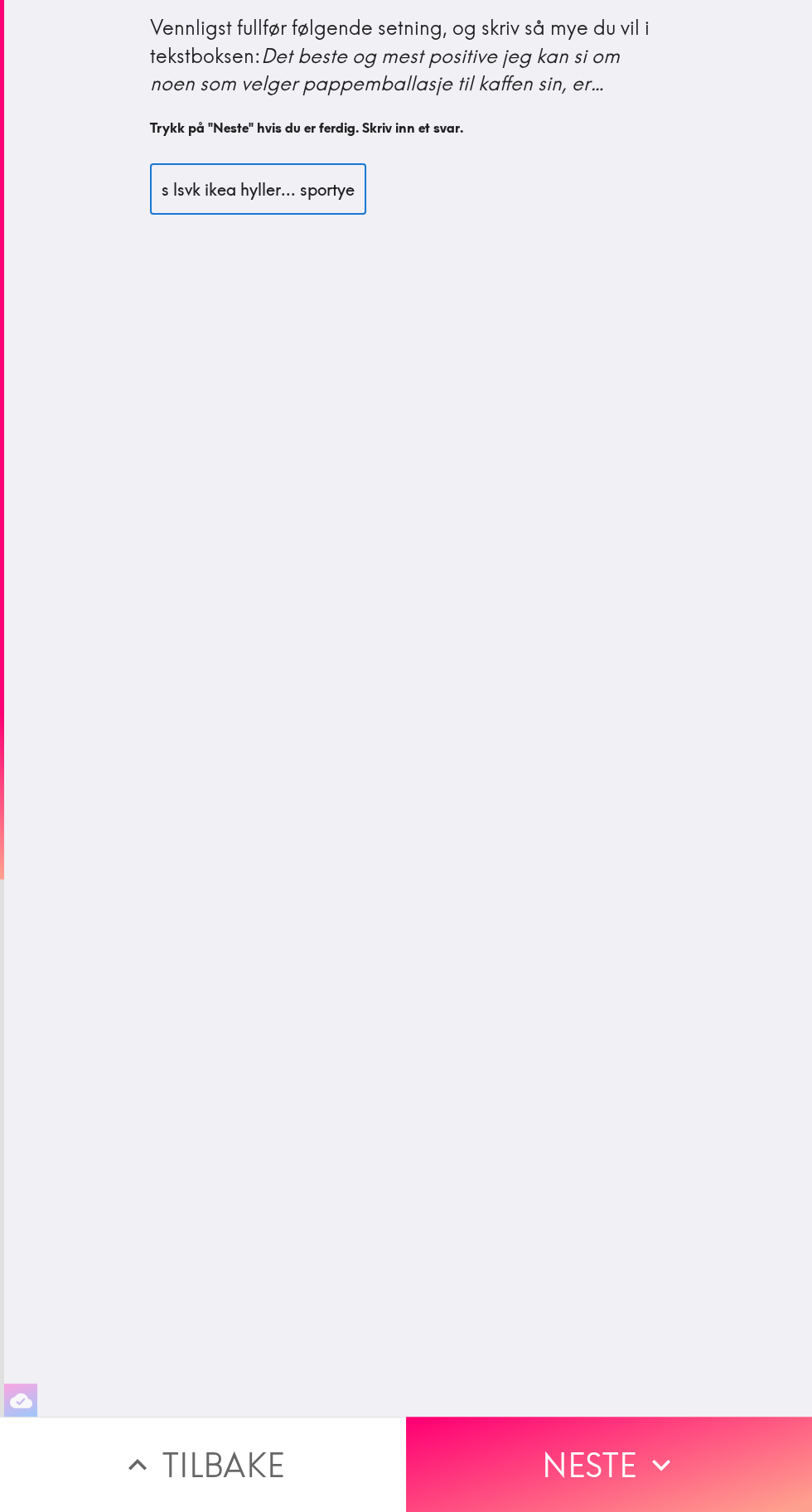
scroll to position [0, 644]
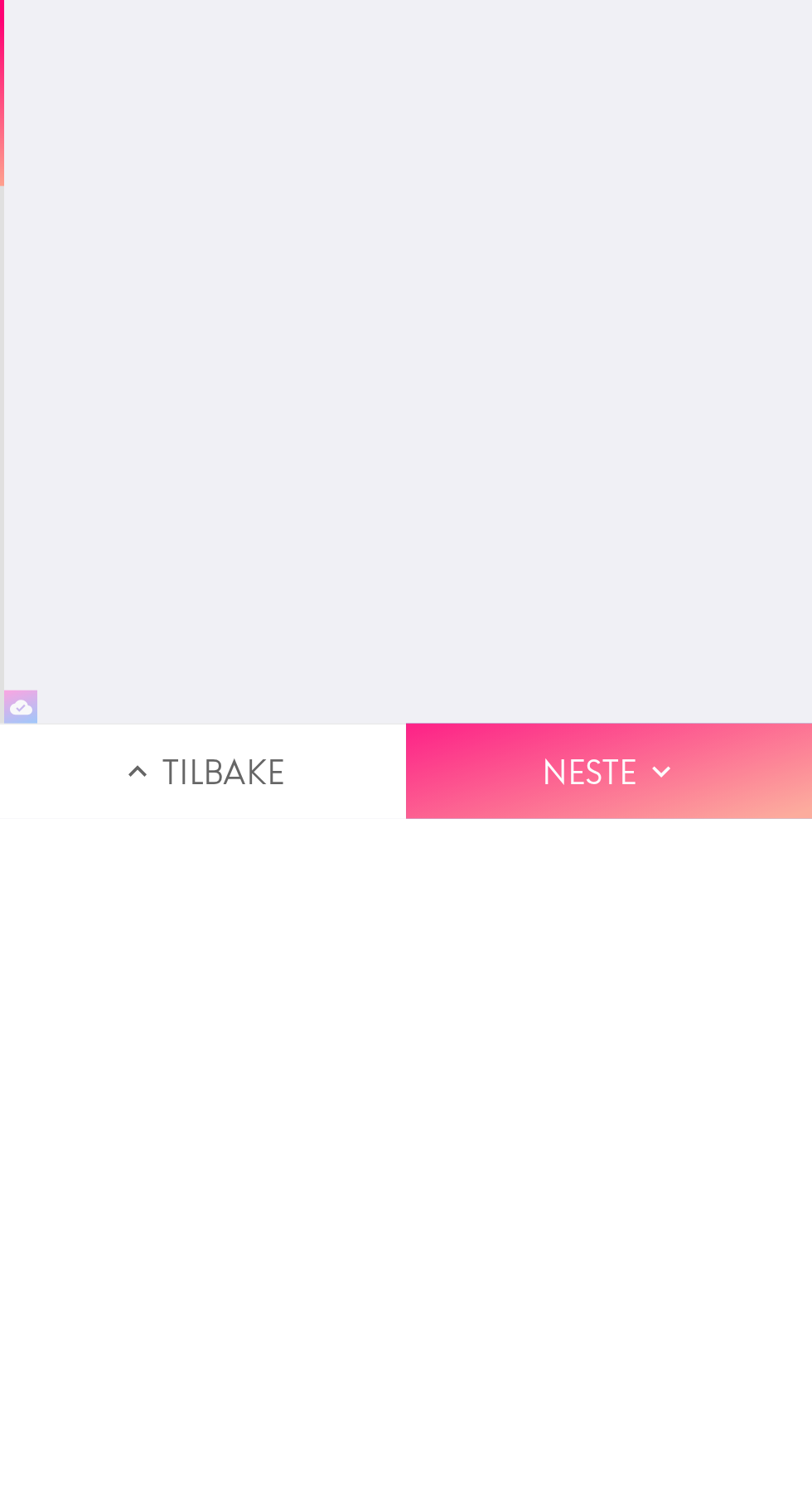
type input "Mindre vekt for enklere lødninger som reiser & dårligere tynnere overflater som…"
click at [679, 1473] on icon "button" at bounding box center [661, 1465] width 37 height 37
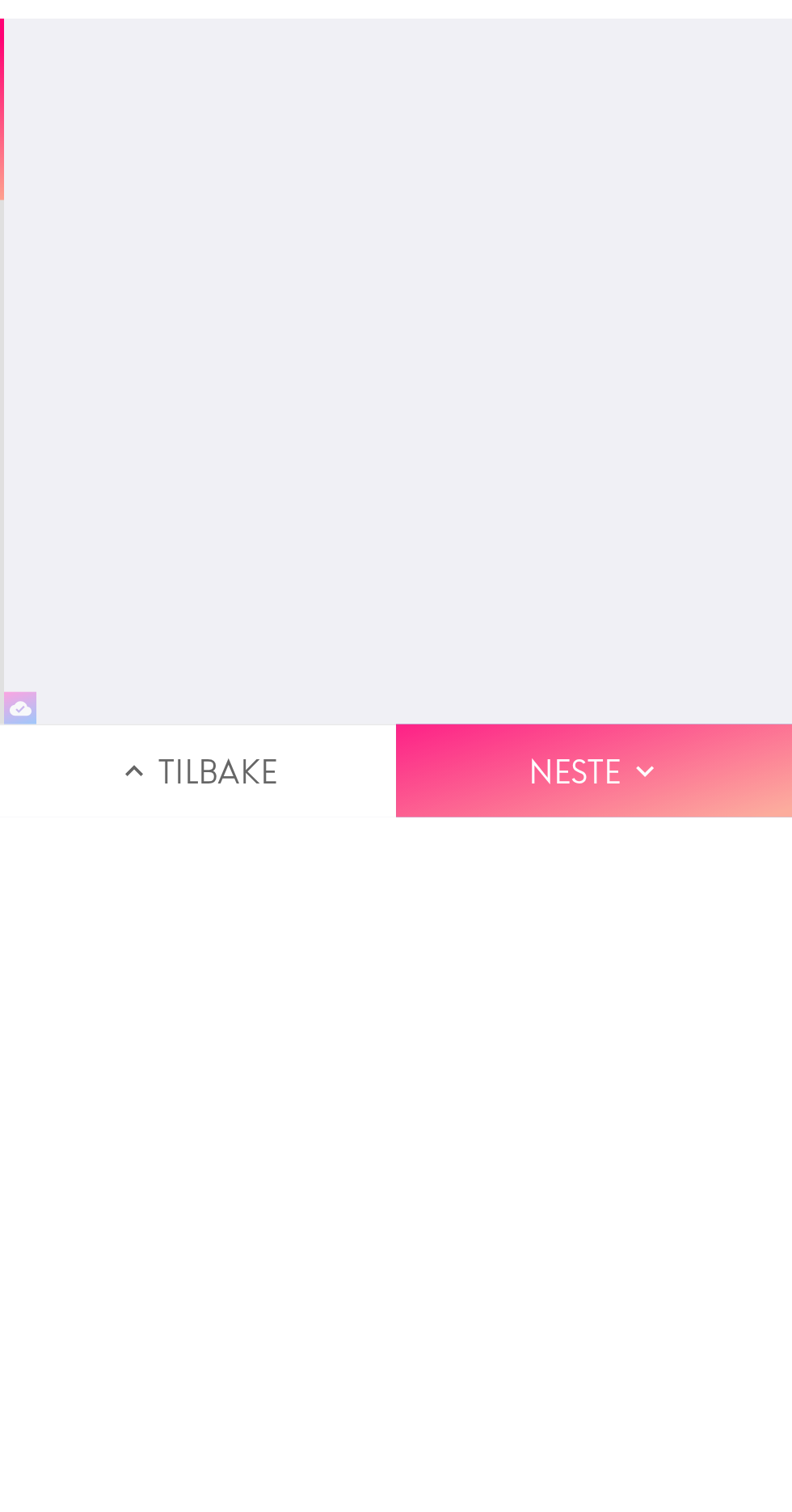
scroll to position [0, 0]
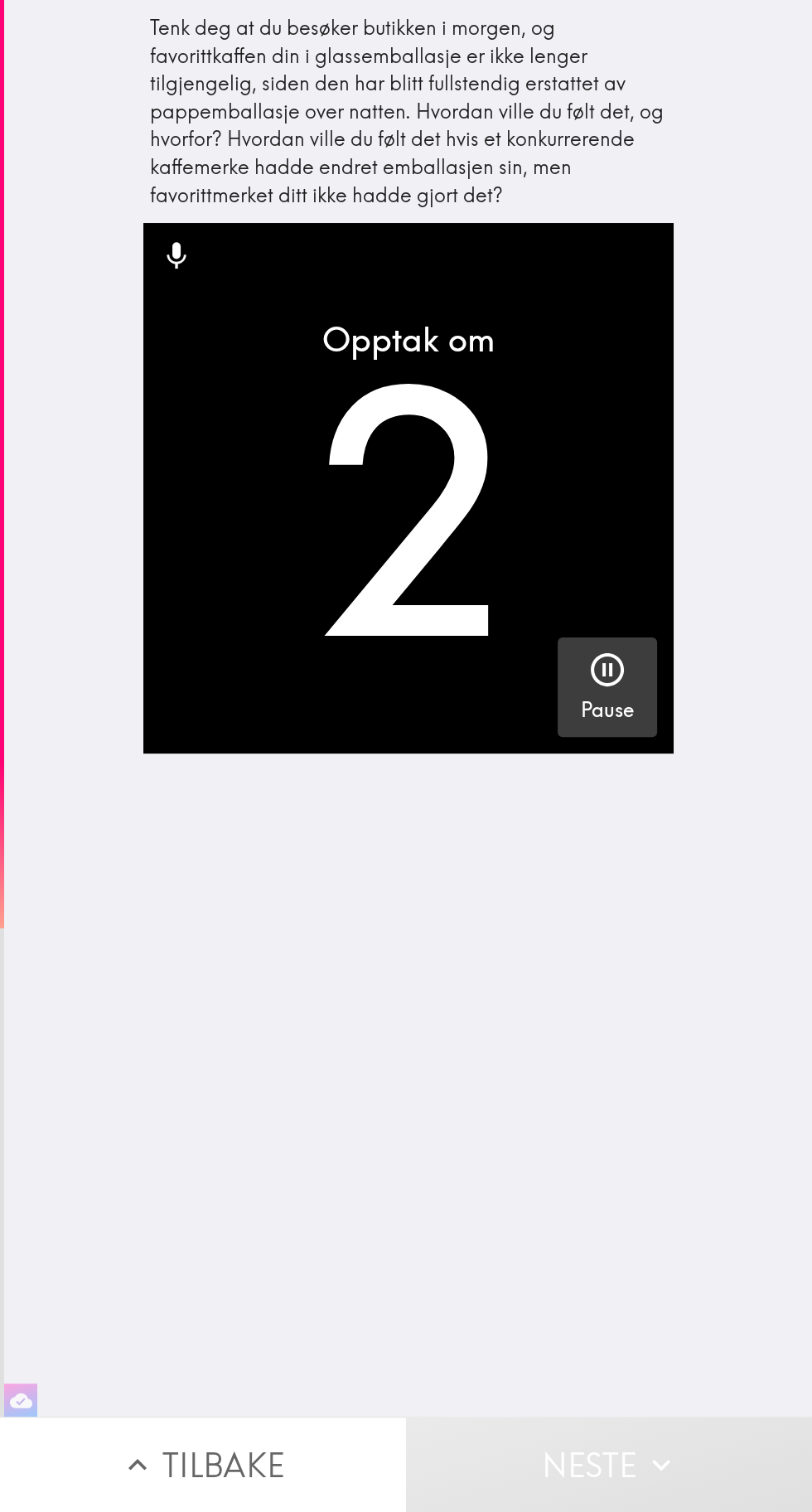
click at [607, 688] on icon "button" at bounding box center [607, 670] width 39 height 39
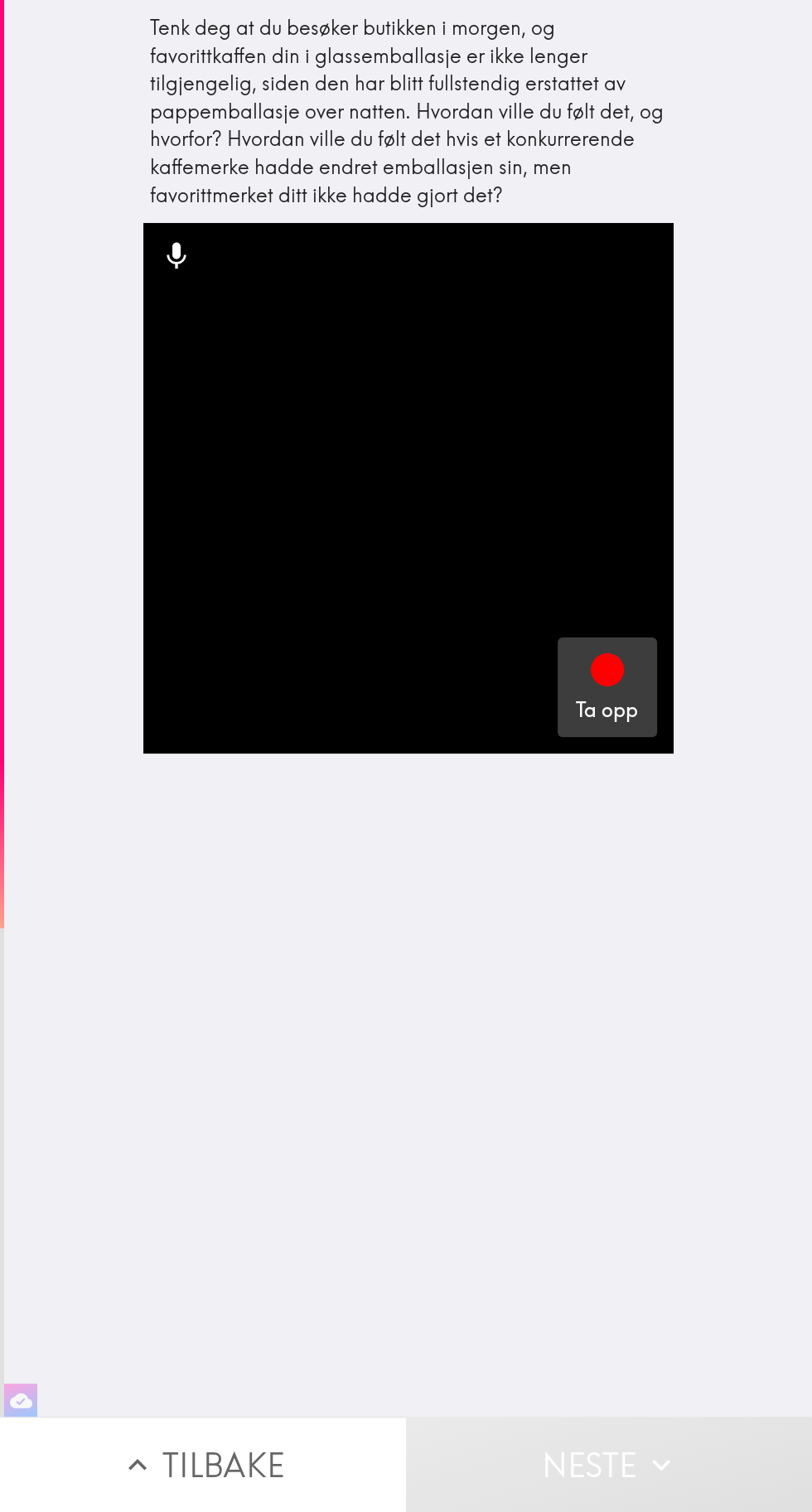
click at [609, 696] on div "button" at bounding box center [607, 673] width 39 height 46
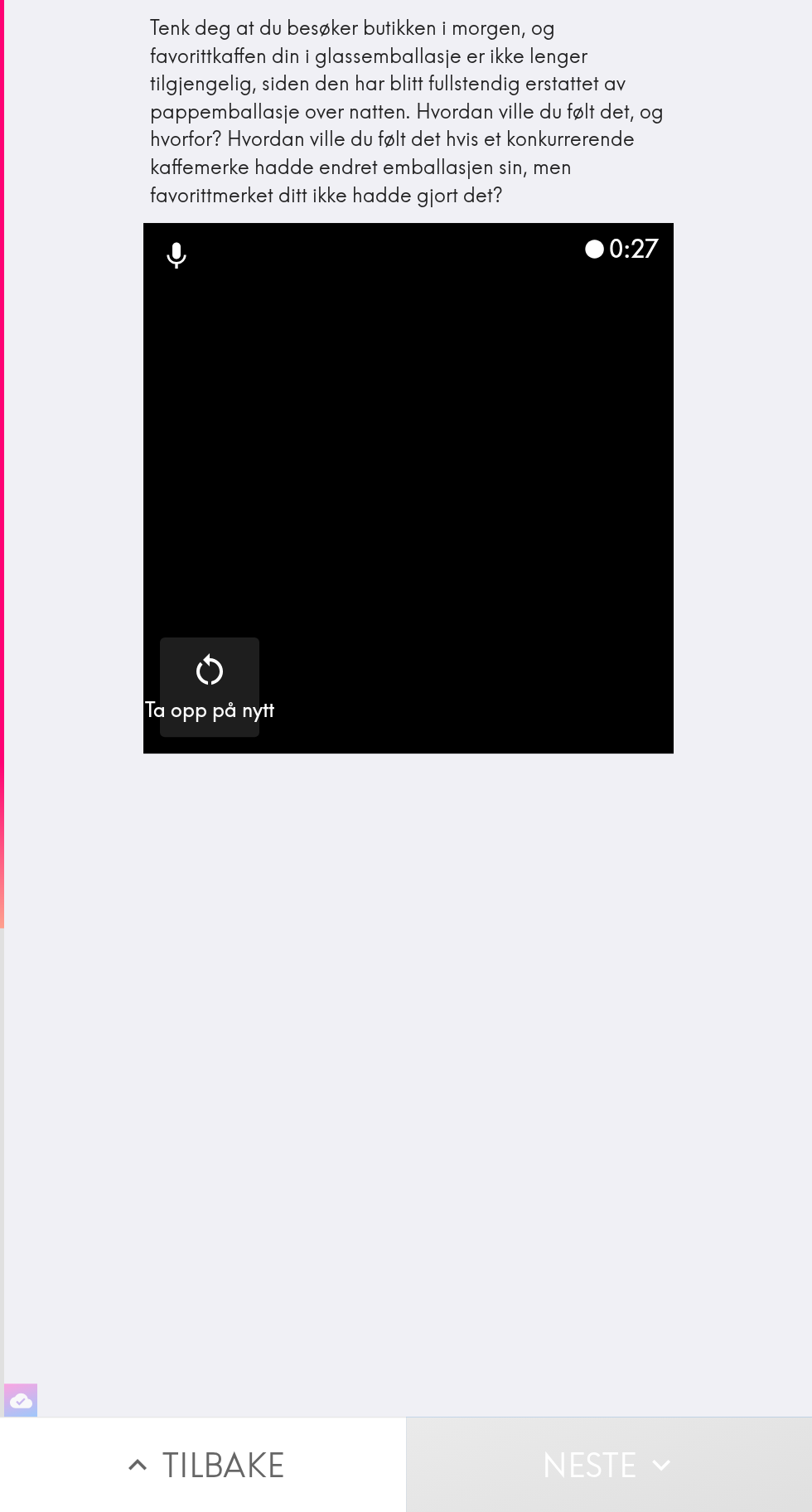
click at [596, 1473] on button "Neste" at bounding box center [610, 1464] width 406 height 95
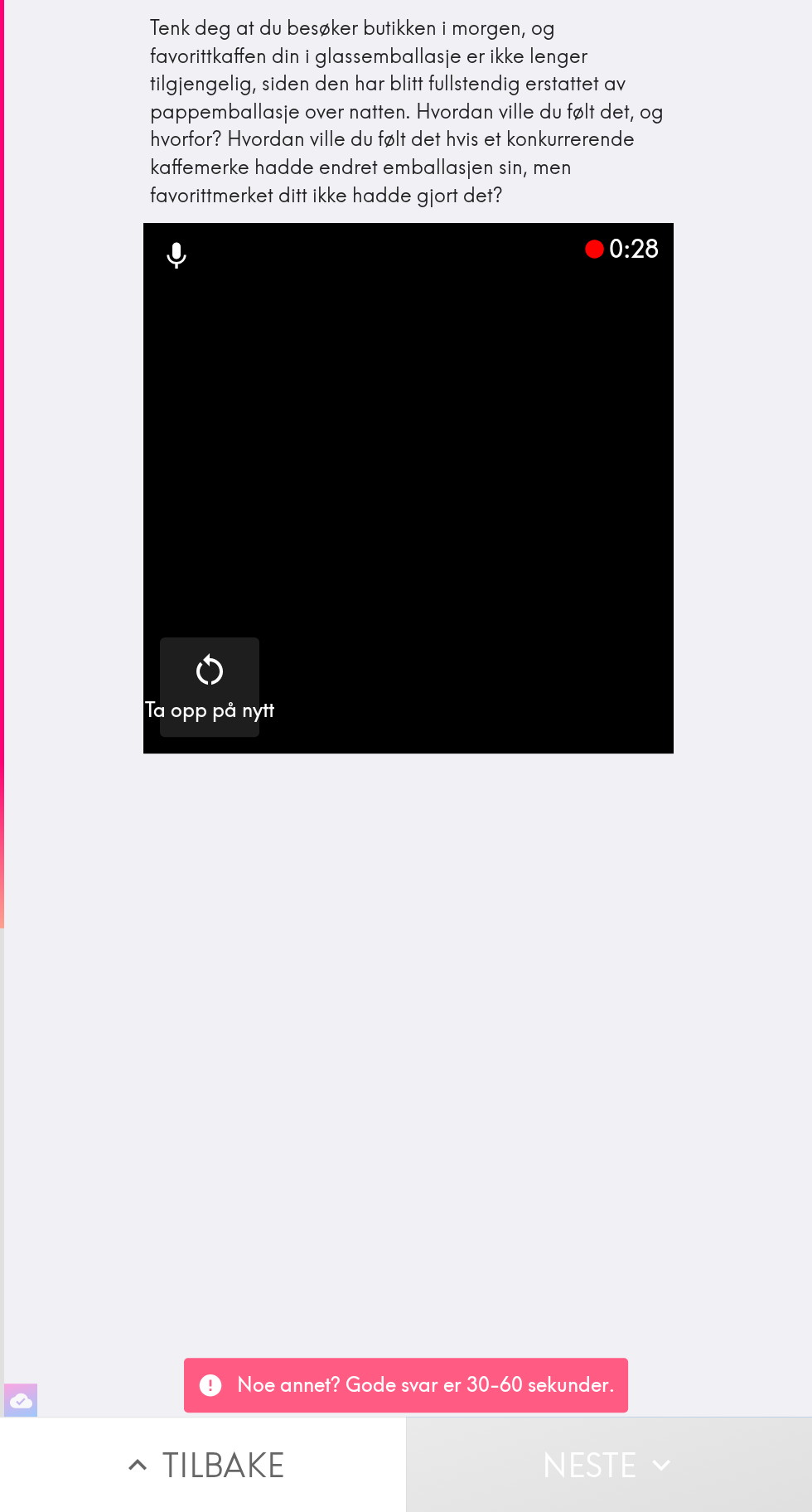
click at [608, 1473] on button "Neste" at bounding box center [610, 1464] width 406 height 95
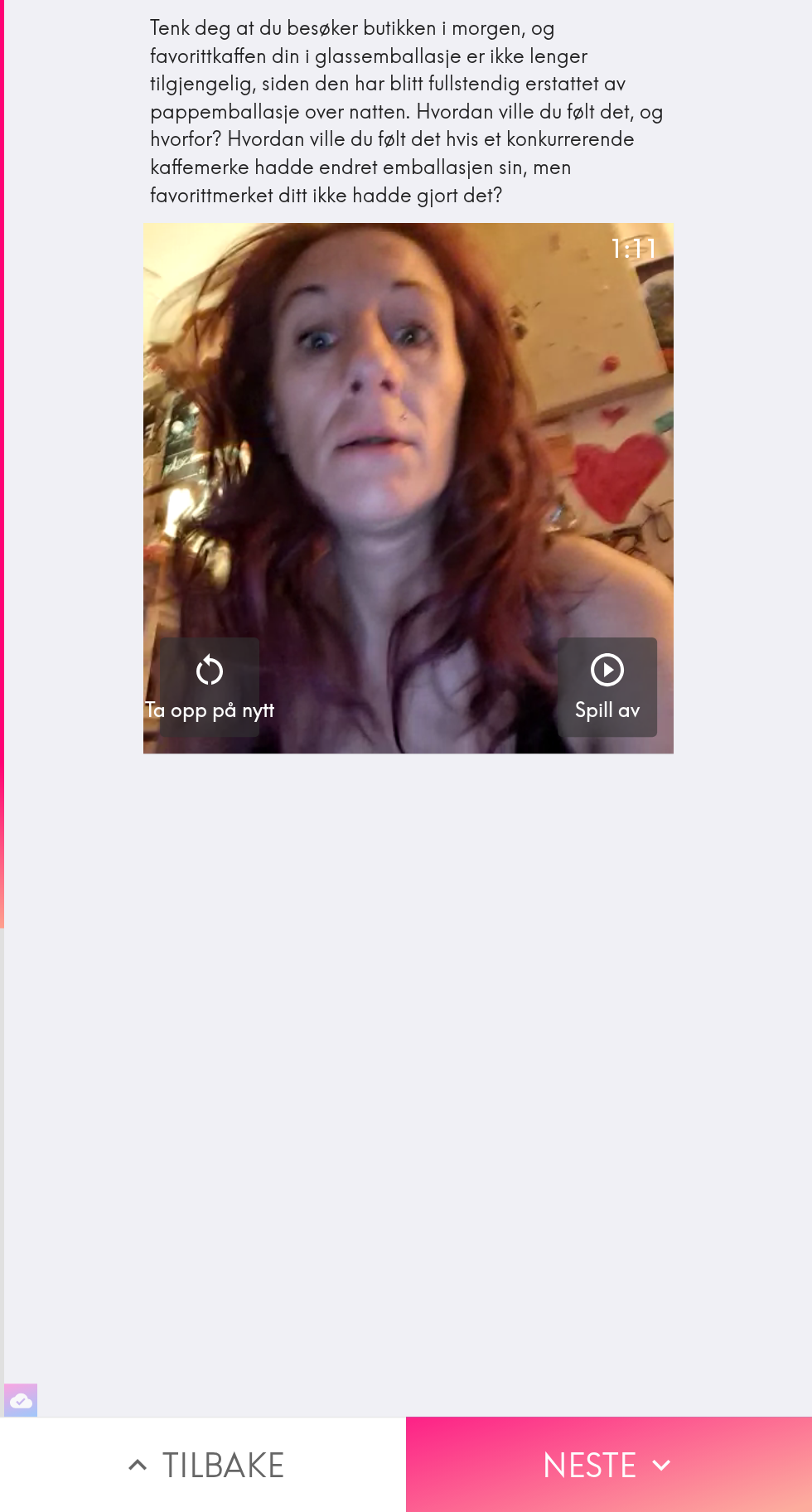
click at [647, 1472] on icon "button" at bounding box center [661, 1465] width 37 height 37
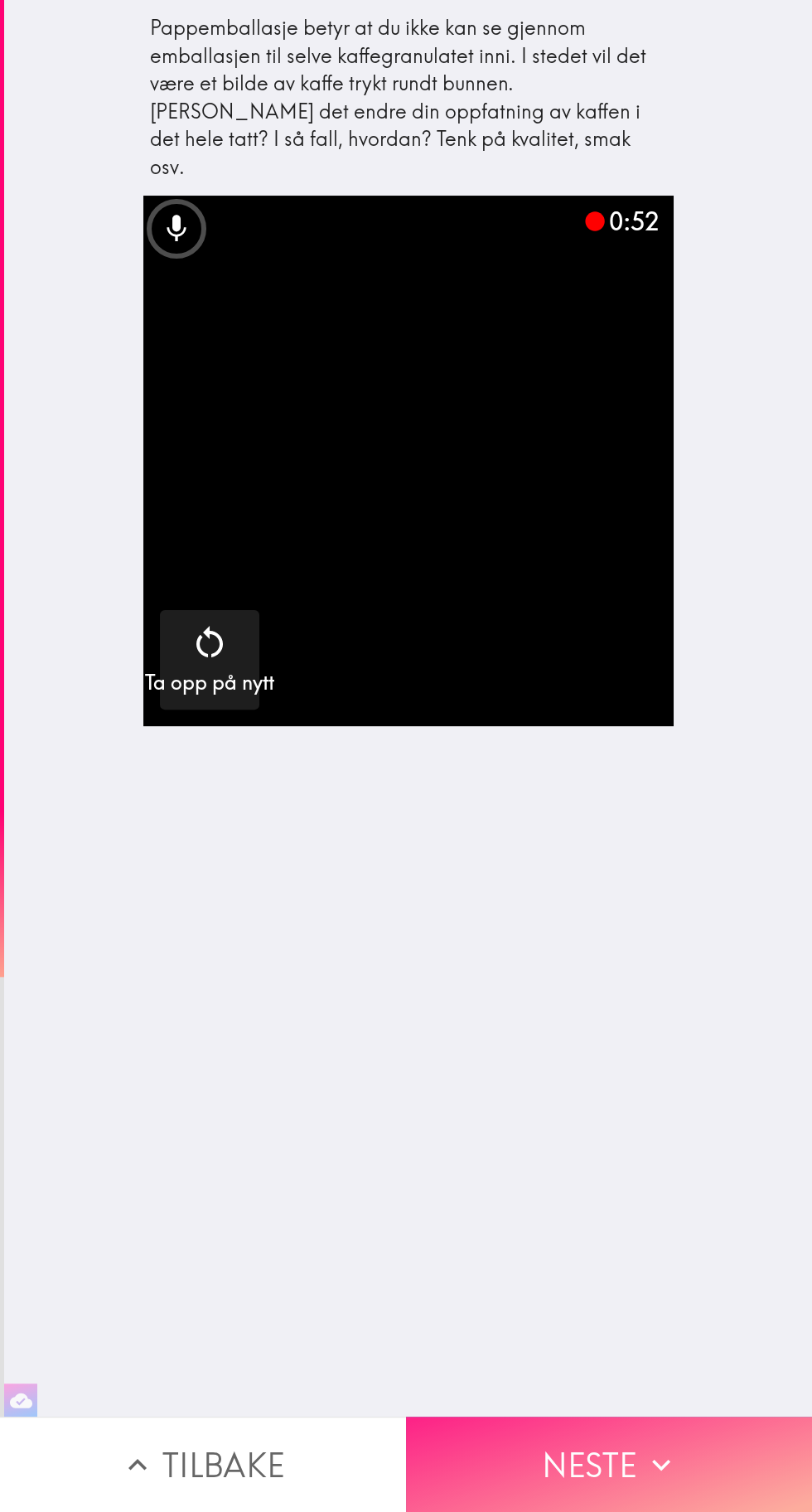
click at [627, 1419] on button "Neste" at bounding box center [610, 1464] width 406 height 95
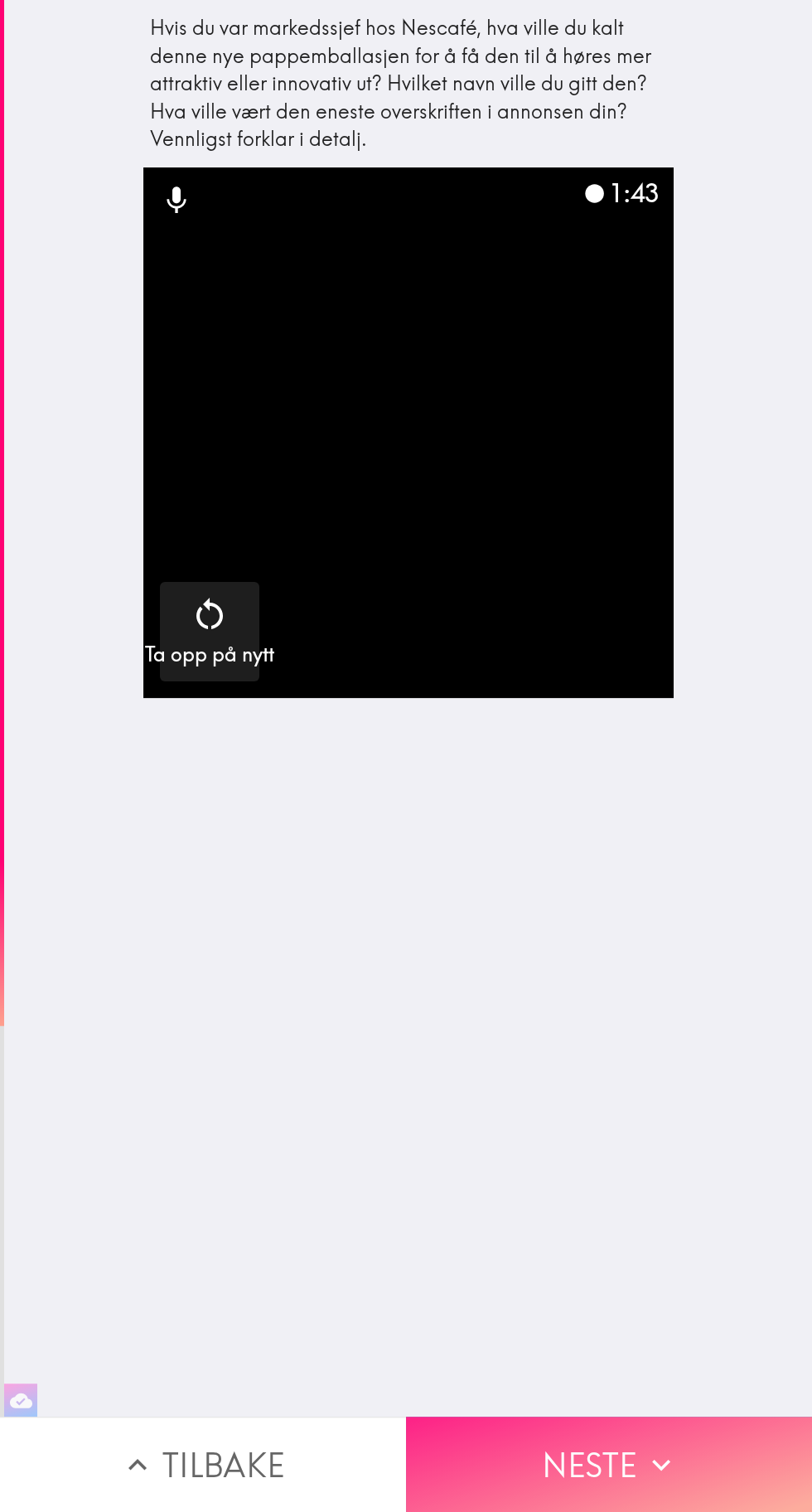
click at [574, 1472] on button "Neste" at bounding box center [610, 1464] width 406 height 95
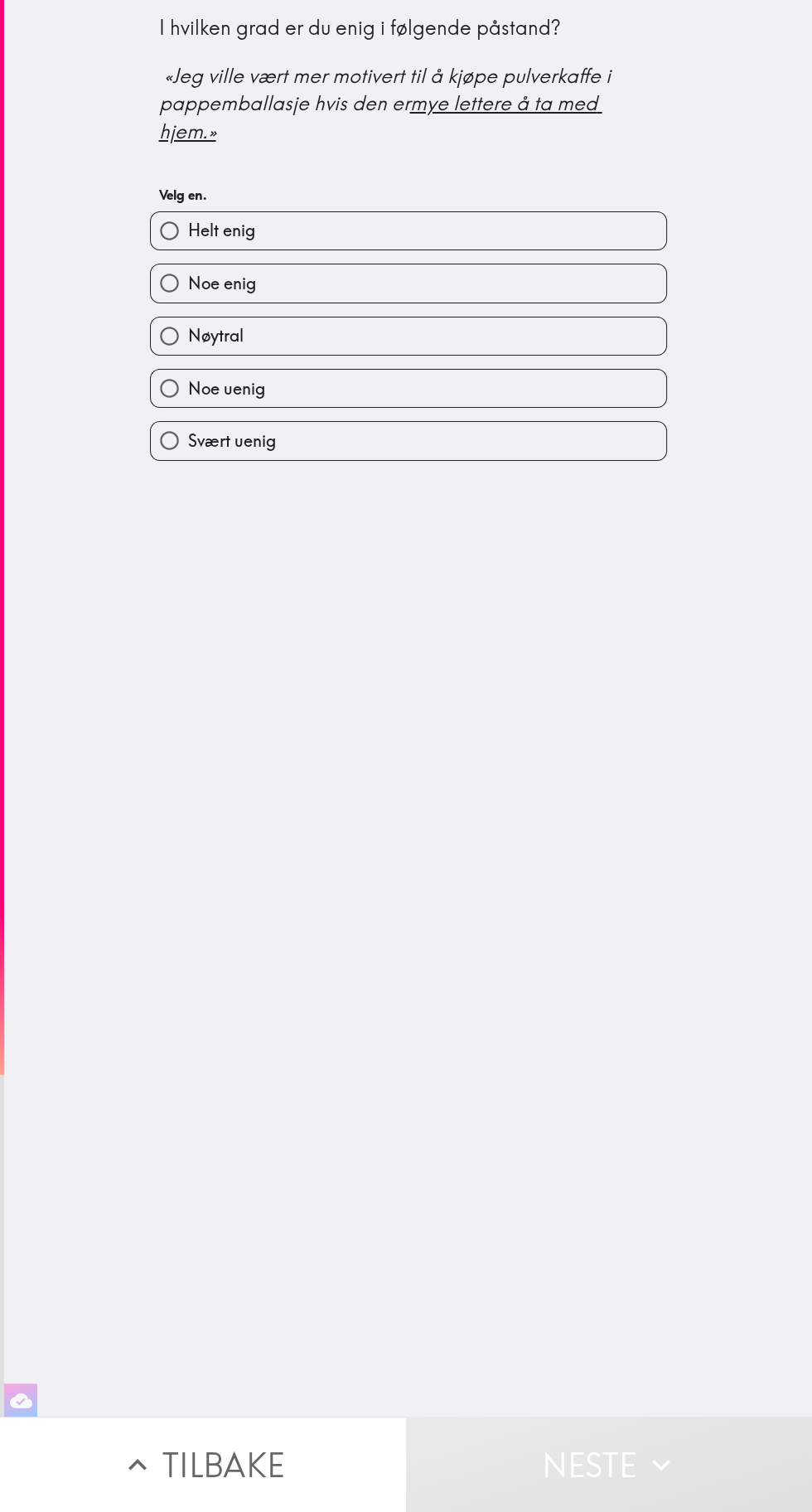
click at [462, 454] on label "Svært uenig" at bounding box center [408, 441] width 515 height 38
click at [188, 454] on input "Svært uenig" at bounding box center [170, 441] width 38 height 38
radio input "true"
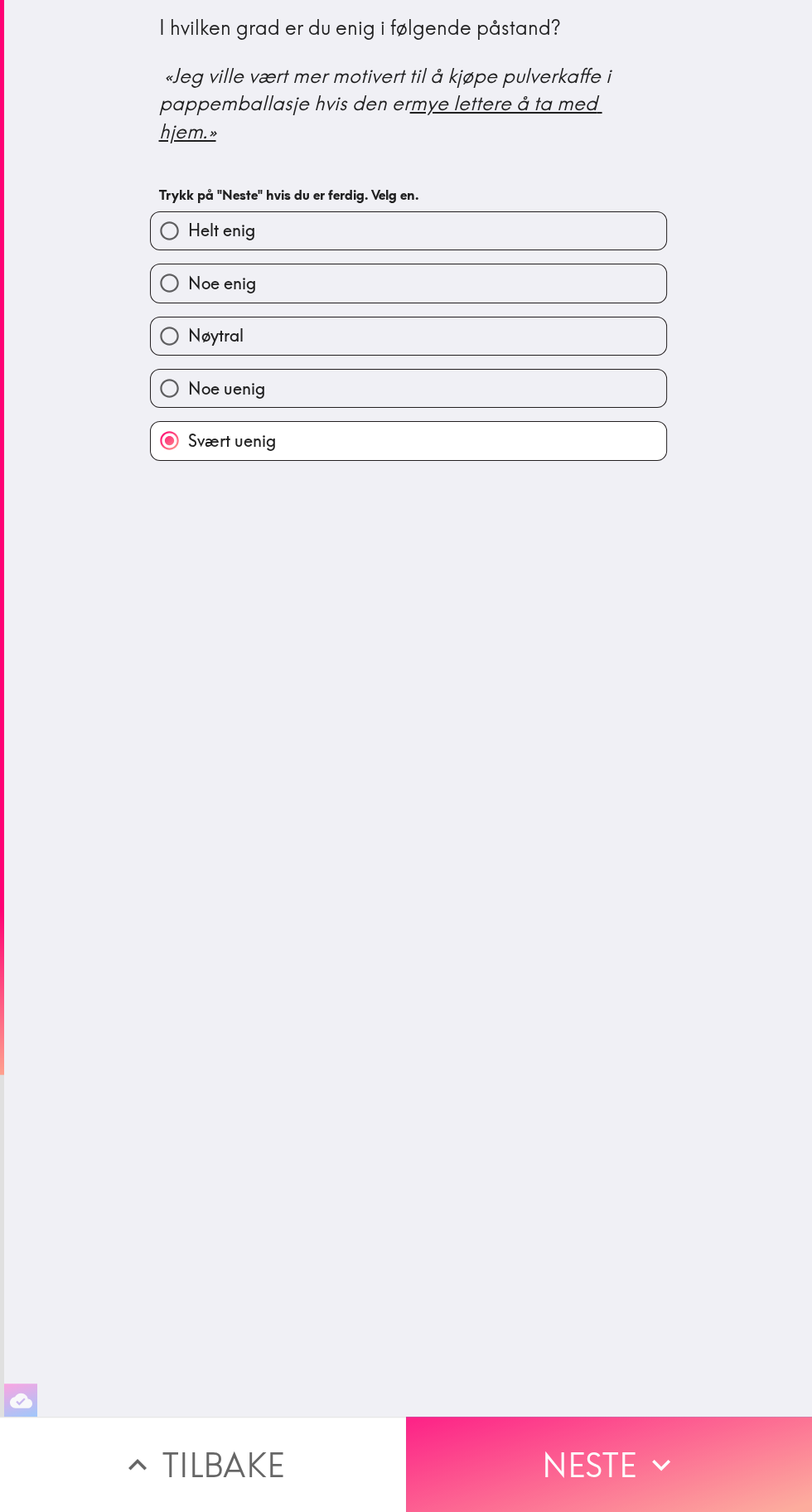
click at [671, 1482] on icon "button" at bounding box center [661, 1465] width 37 height 37
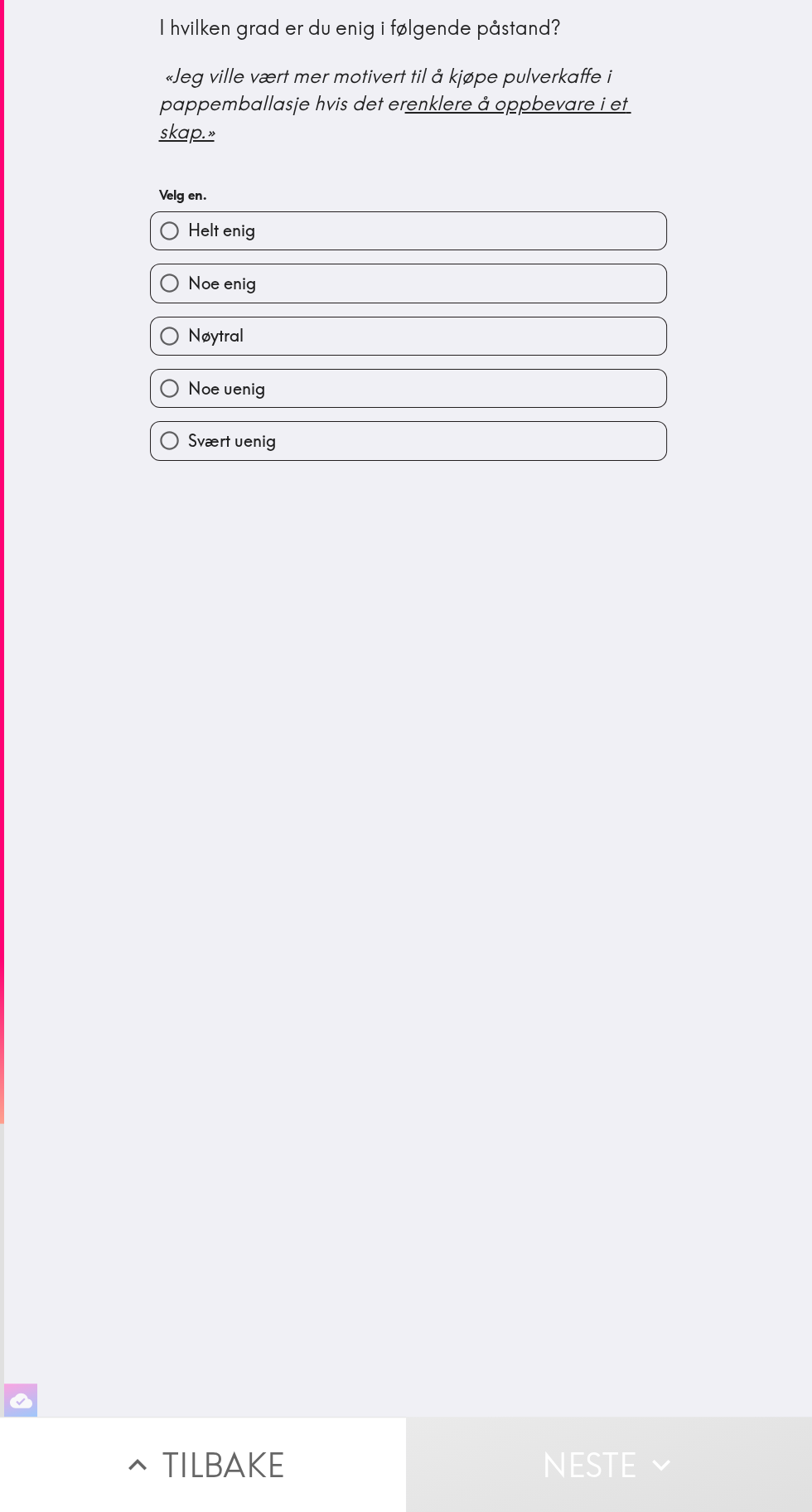
click at [469, 451] on label "Svært uenig" at bounding box center [408, 441] width 515 height 38
click at [188, 451] on input "Svært uenig" at bounding box center [170, 441] width 38 height 38
radio input "true"
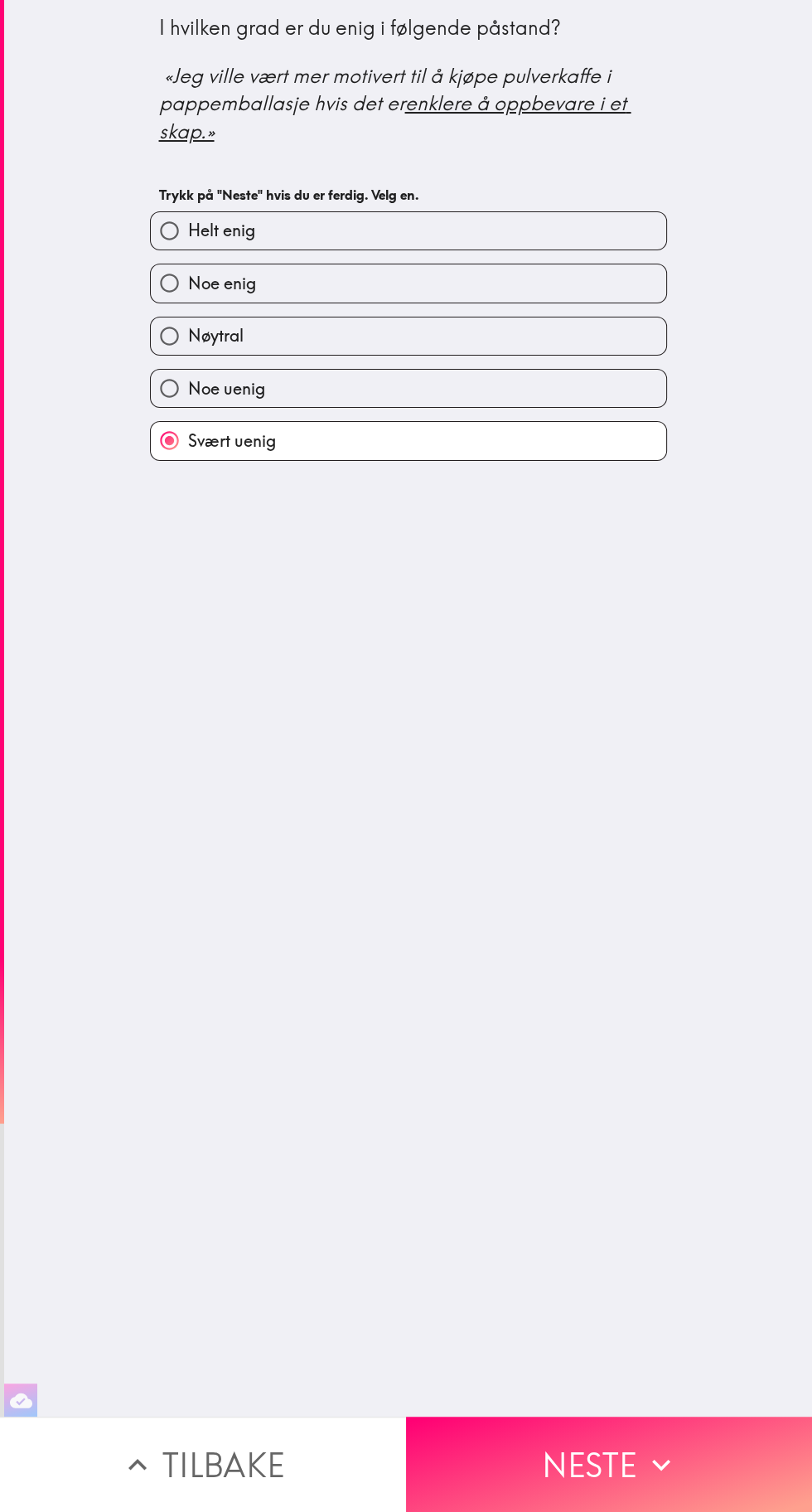
click at [517, 338] on label "Nøytral" at bounding box center [408, 336] width 515 height 38
click at [188, 338] on input "Nøytral" at bounding box center [170, 336] width 38 height 38
radio input "true"
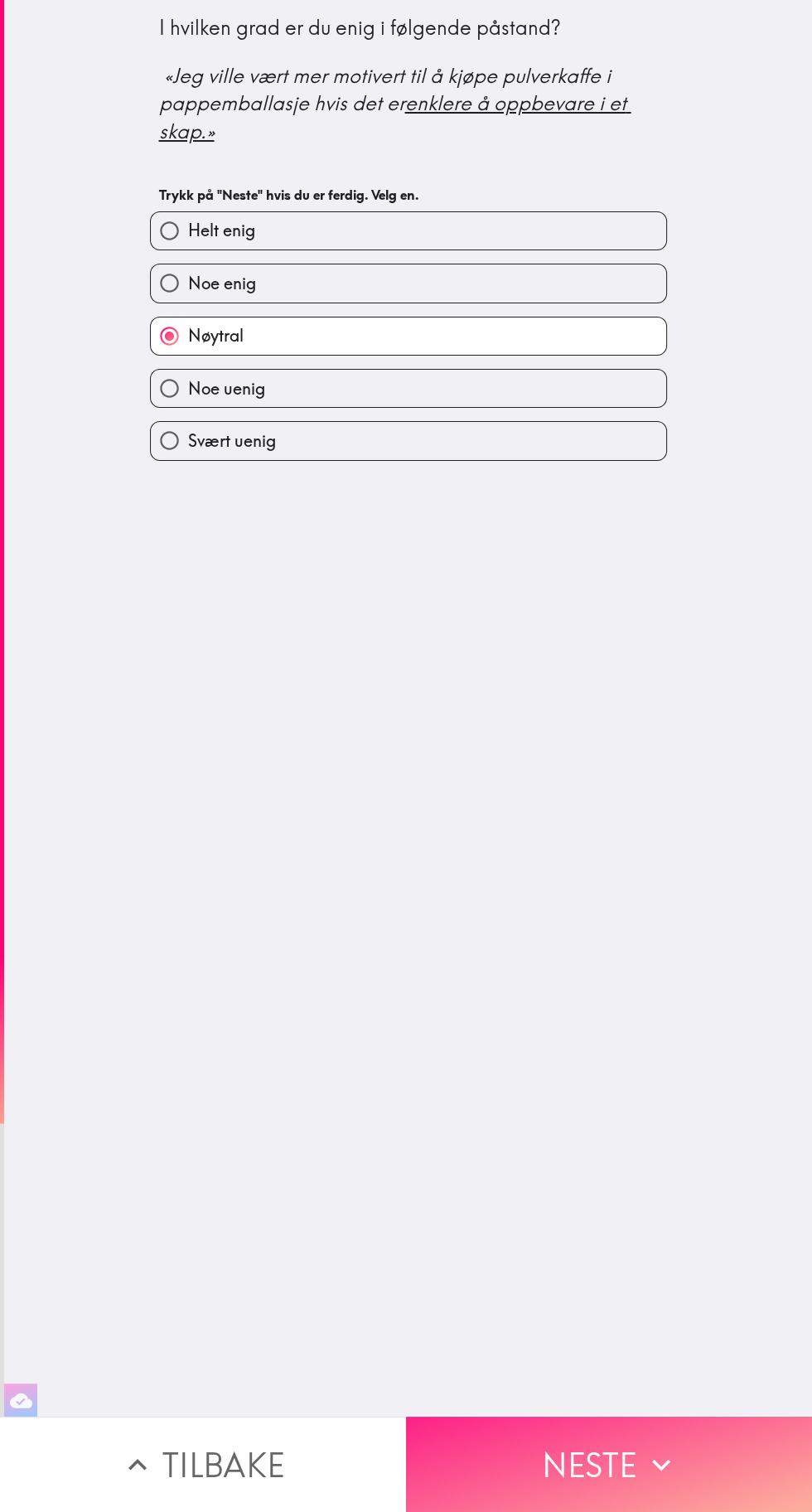
click at [622, 1462] on button "Neste" at bounding box center [610, 1464] width 406 height 95
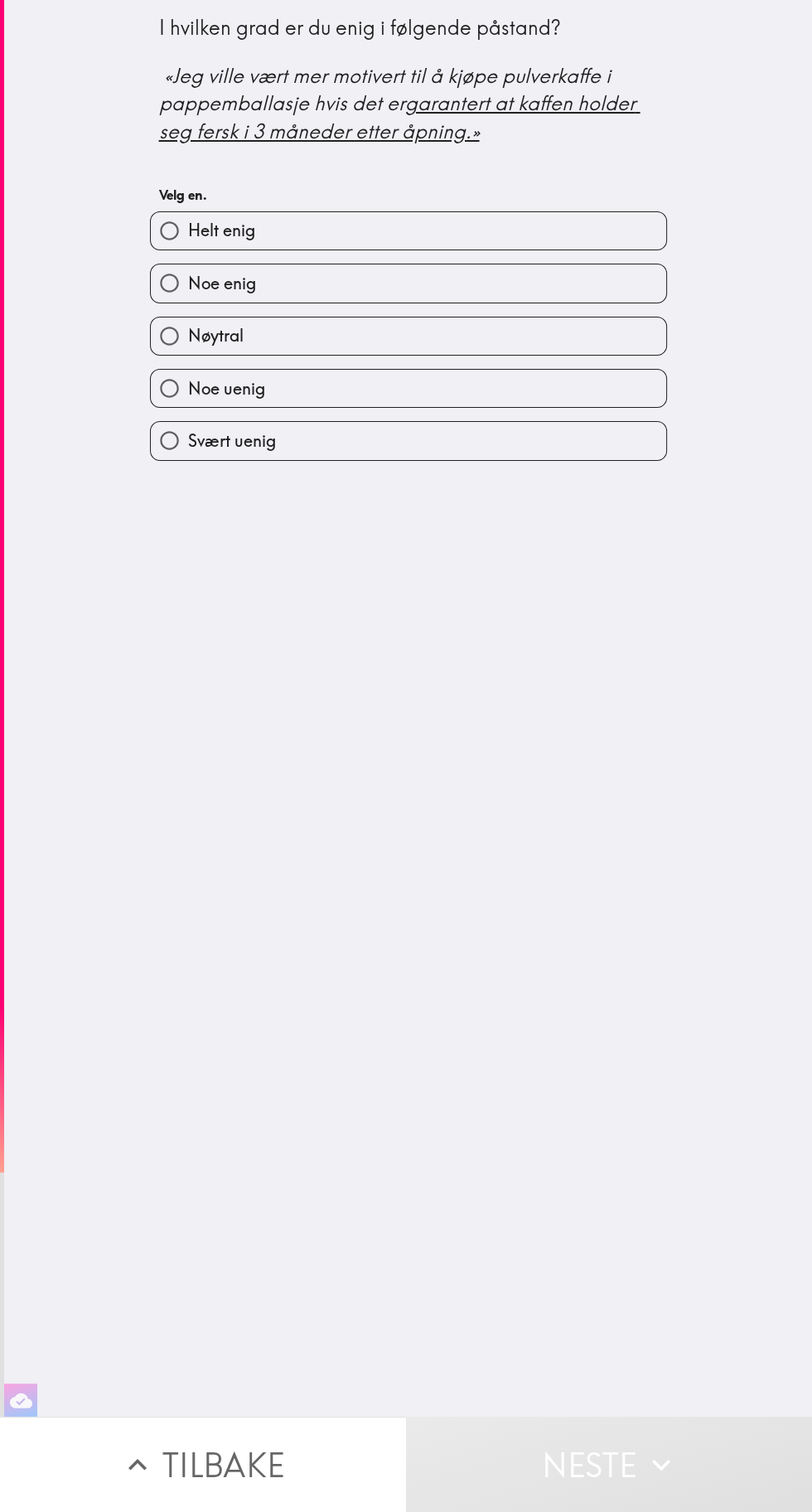
click at [479, 397] on label "Noe uenig" at bounding box center [408, 389] width 515 height 38
click at [188, 397] on input "Noe uenig" at bounding box center [170, 389] width 38 height 38
radio input "true"
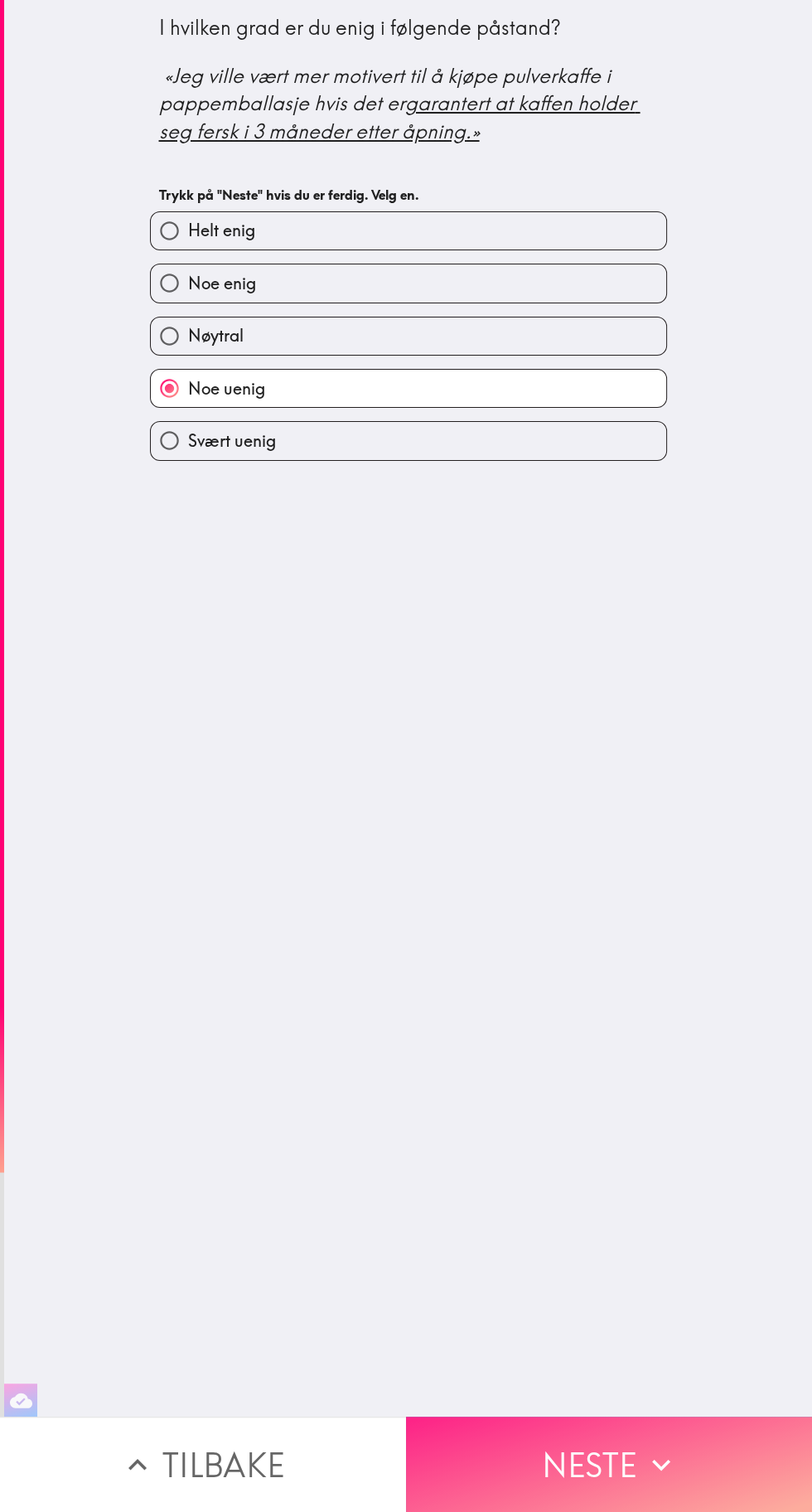
click at [602, 1443] on button "Neste" at bounding box center [610, 1464] width 406 height 95
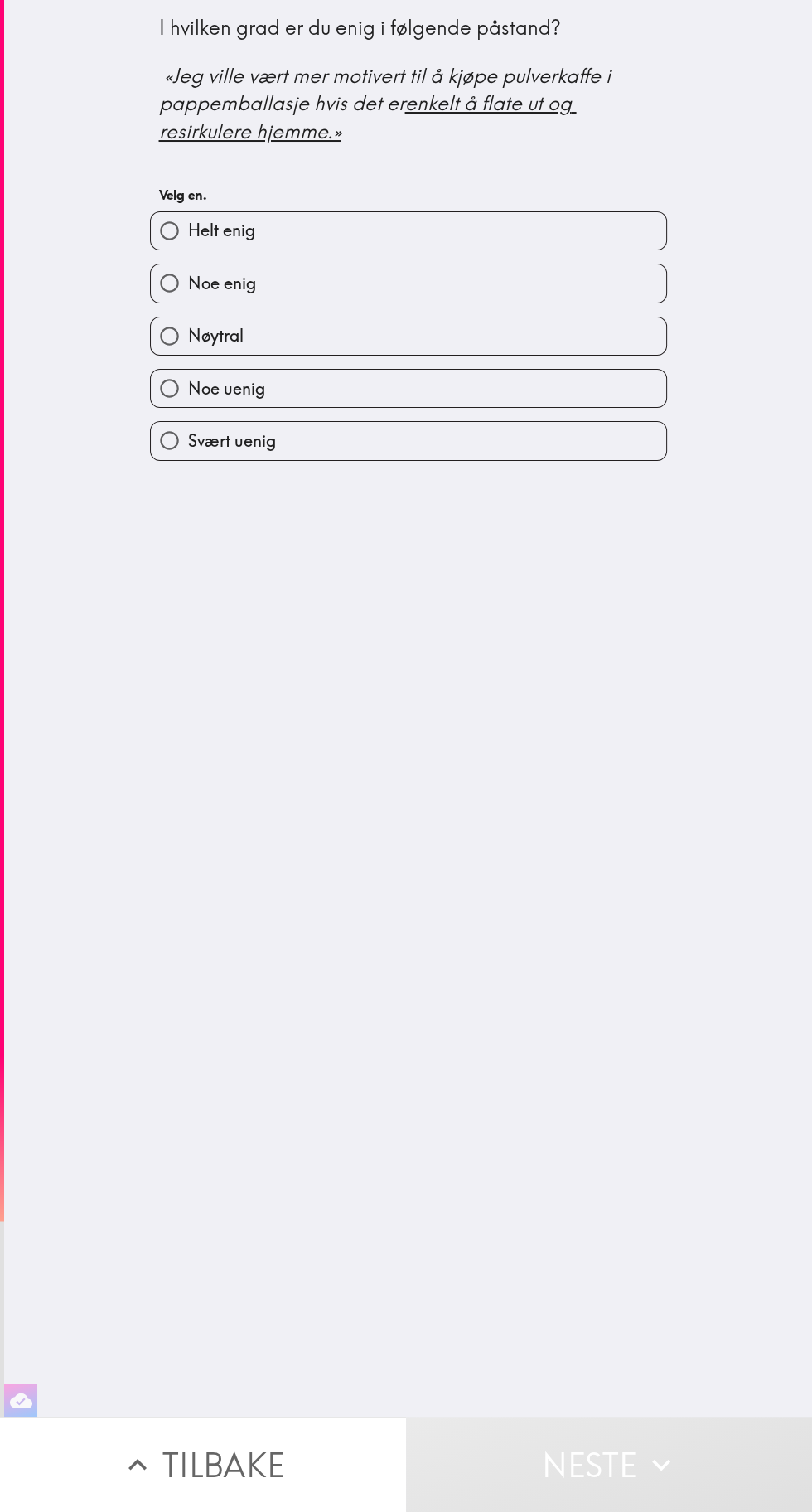
click at [489, 325] on label "Nøytral" at bounding box center [408, 336] width 515 height 38
click at [188, 325] on input "Nøytral" at bounding box center [170, 336] width 38 height 38
radio input "true"
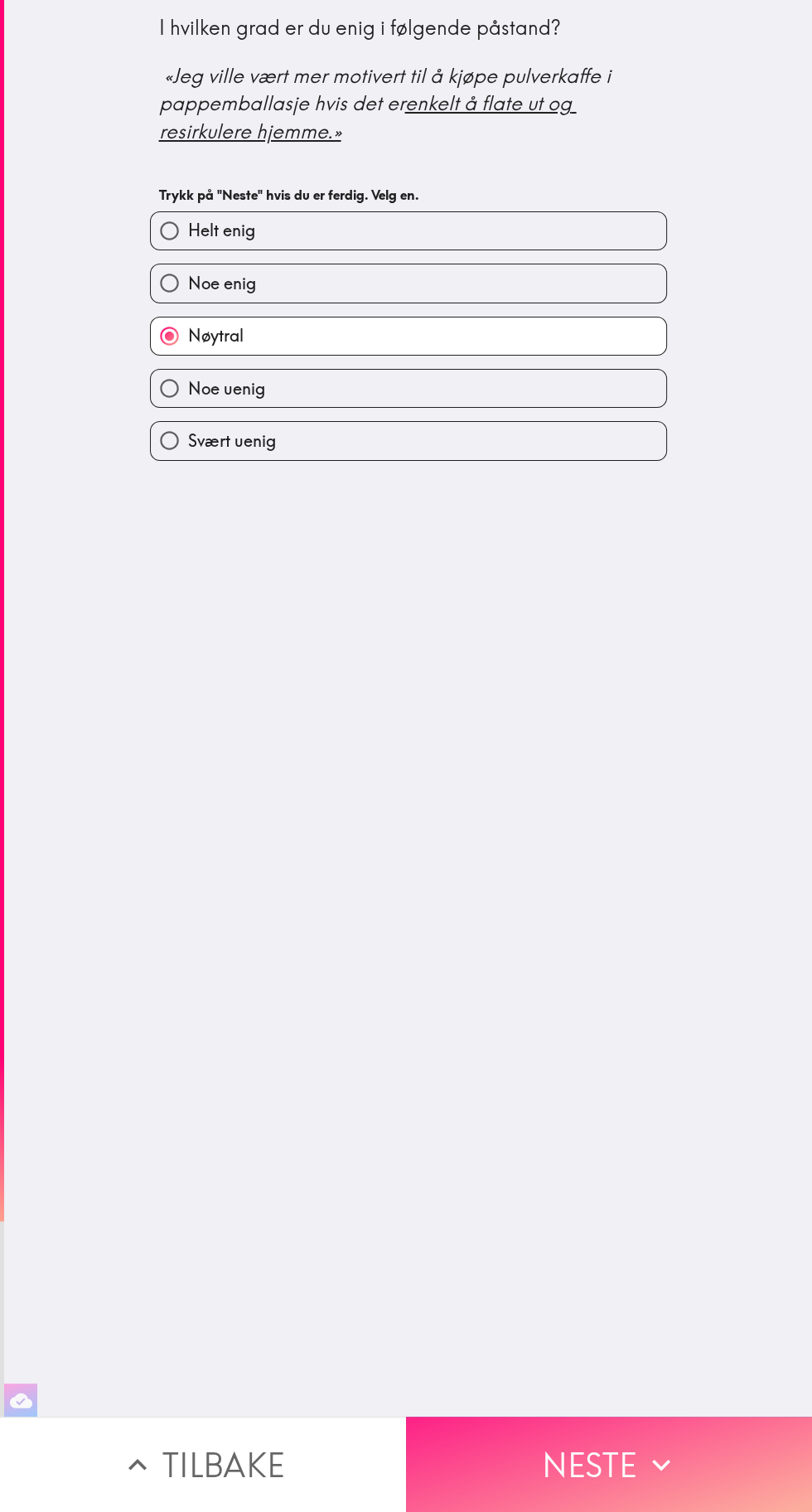
click at [625, 1490] on button "Neste" at bounding box center [610, 1464] width 406 height 95
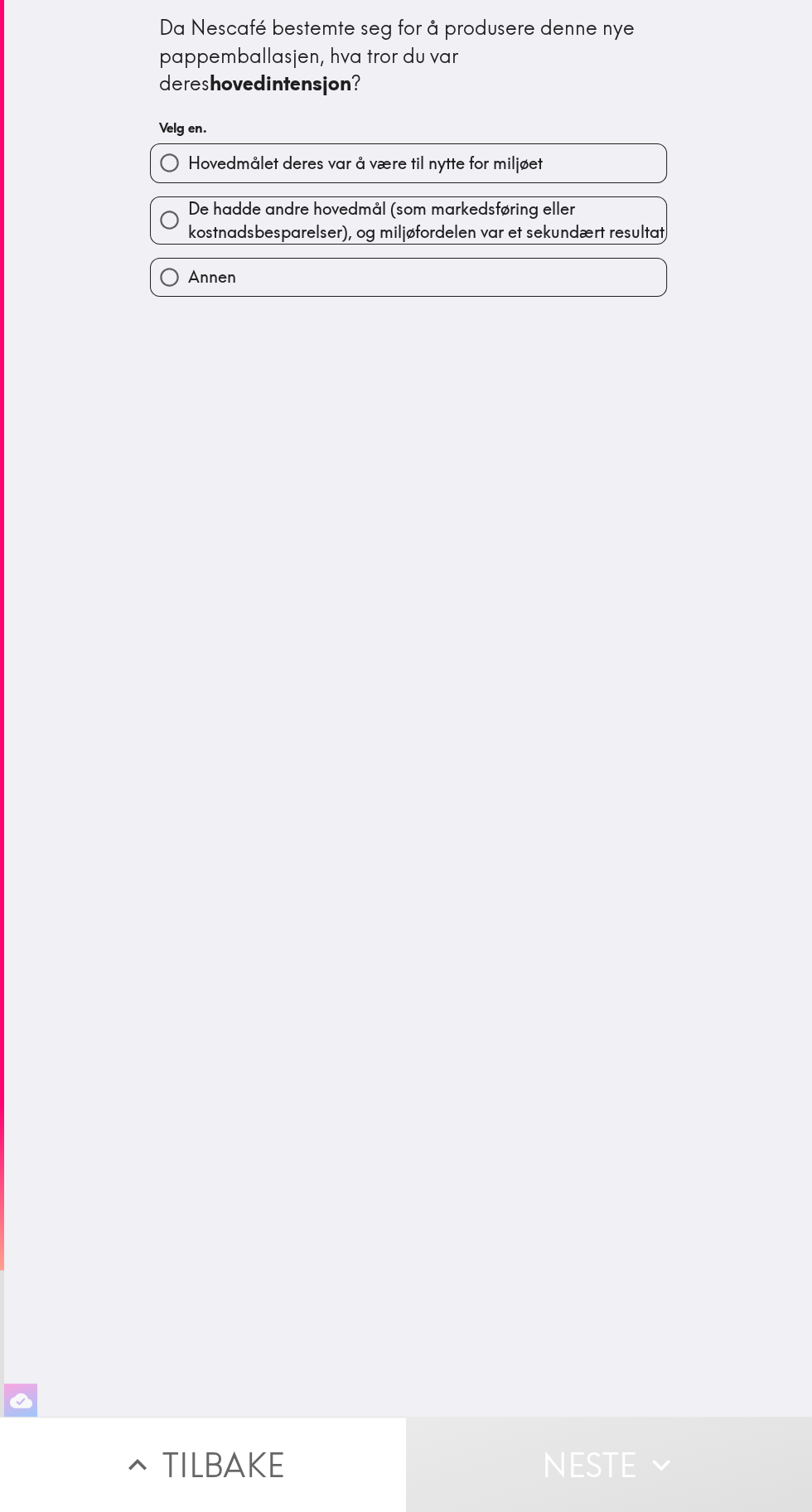
click at [589, 155] on label "Hovedmålet deres var å være til nytte for miljøet" at bounding box center [408, 163] width 515 height 38
click at [188, 155] on input "Hovedmålet deres var å være til nytte for miljøet" at bounding box center [170, 163] width 38 height 38
radio input "true"
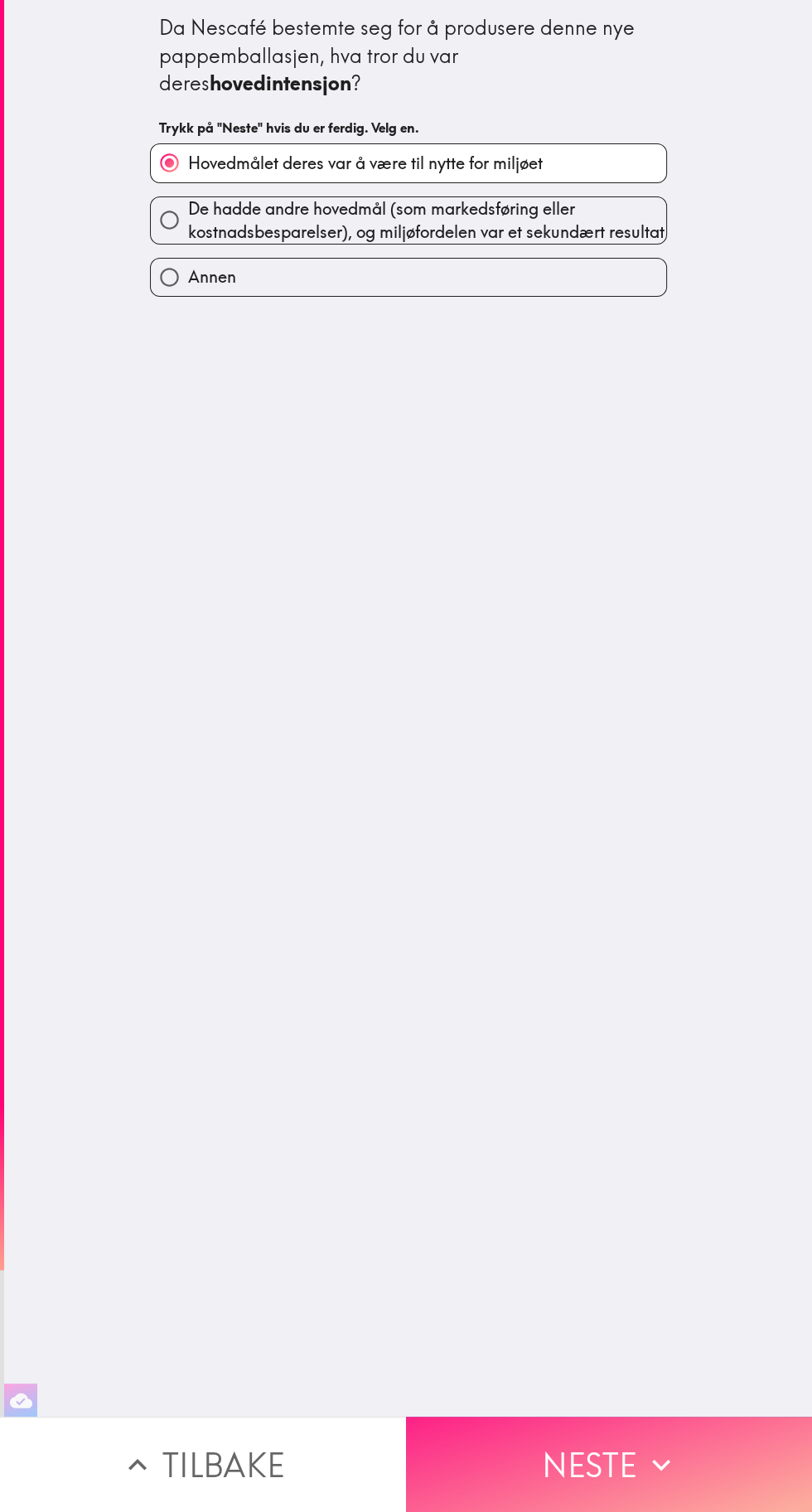
click at [629, 1462] on button "Neste" at bounding box center [610, 1464] width 406 height 95
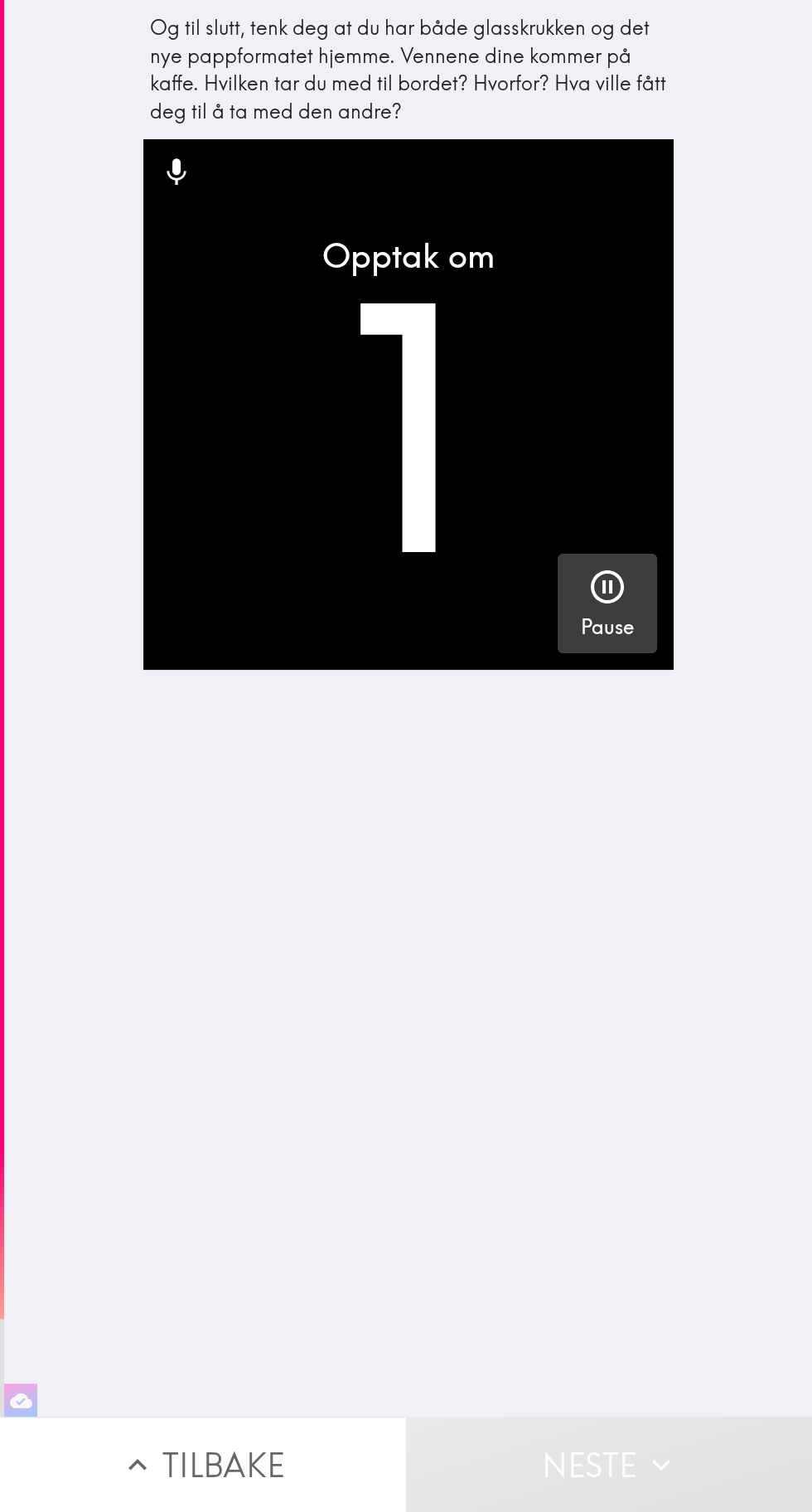
click at [647, 601] on button "Pause" at bounding box center [608, 604] width 99 height 99
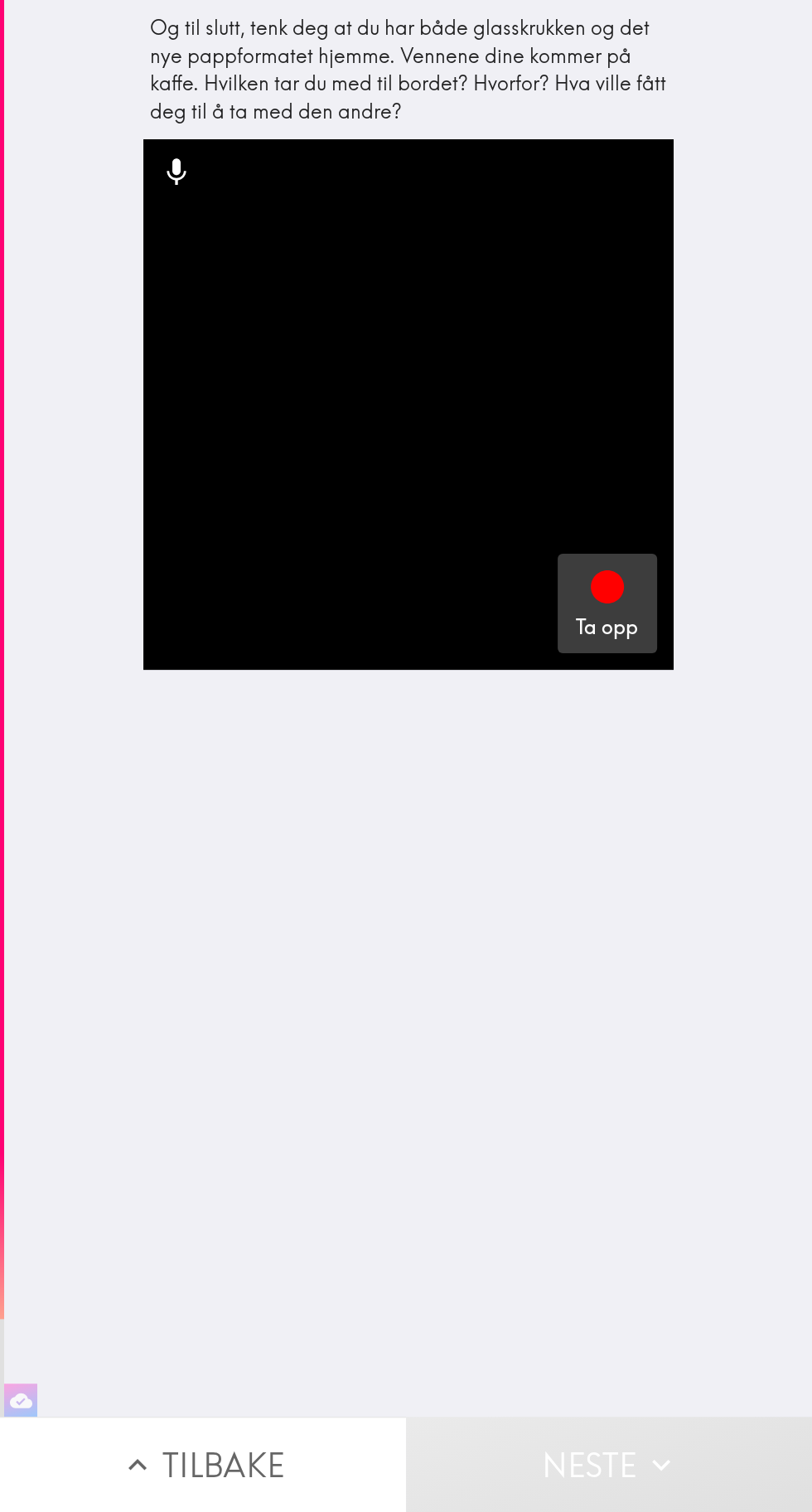
click at [623, 586] on icon "button" at bounding box center [607, 587] width 33 height 33
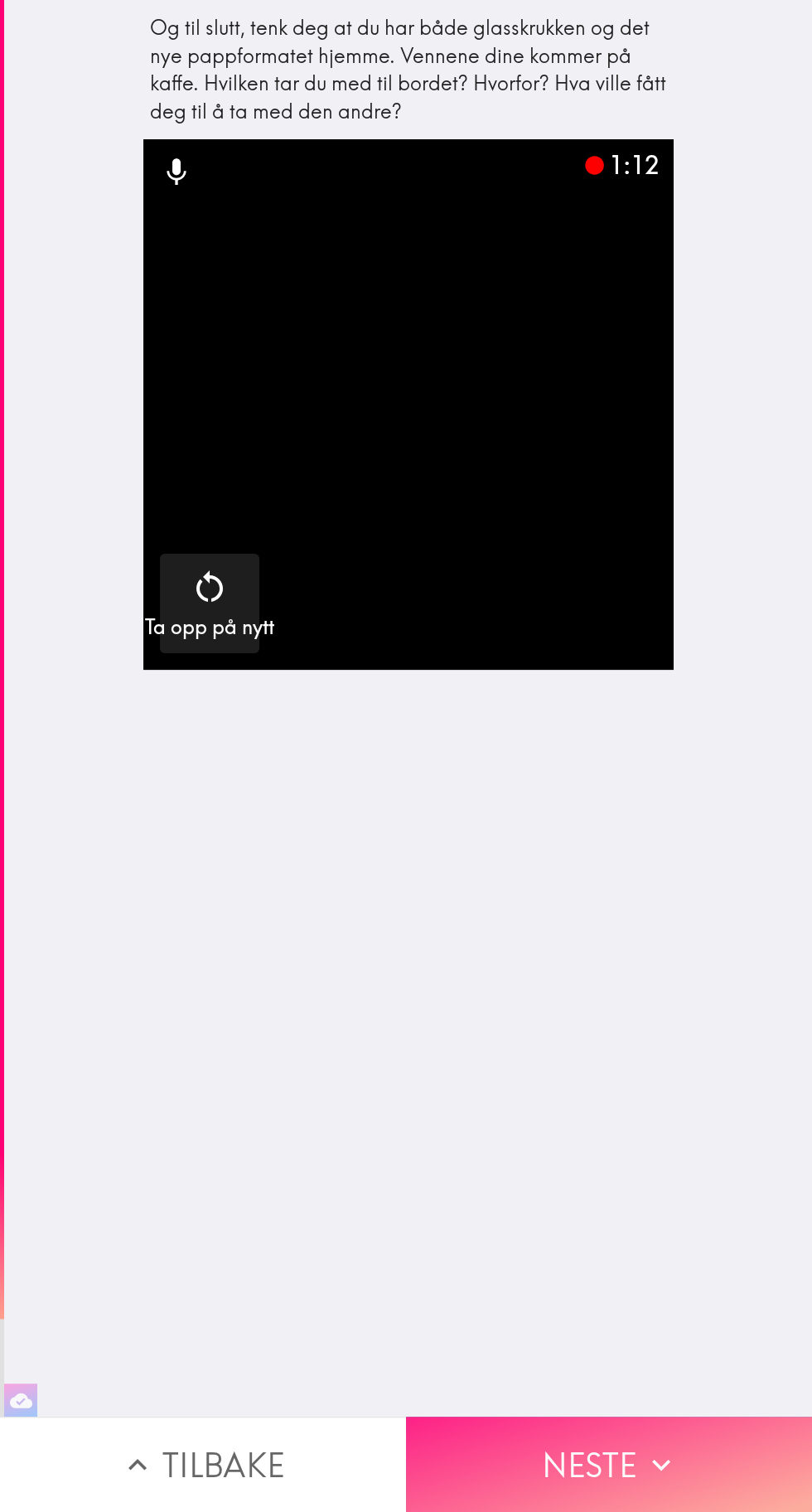
click at [619, 1449] on button "Neste" at bounding box center [610, 1464] width 406 height 95
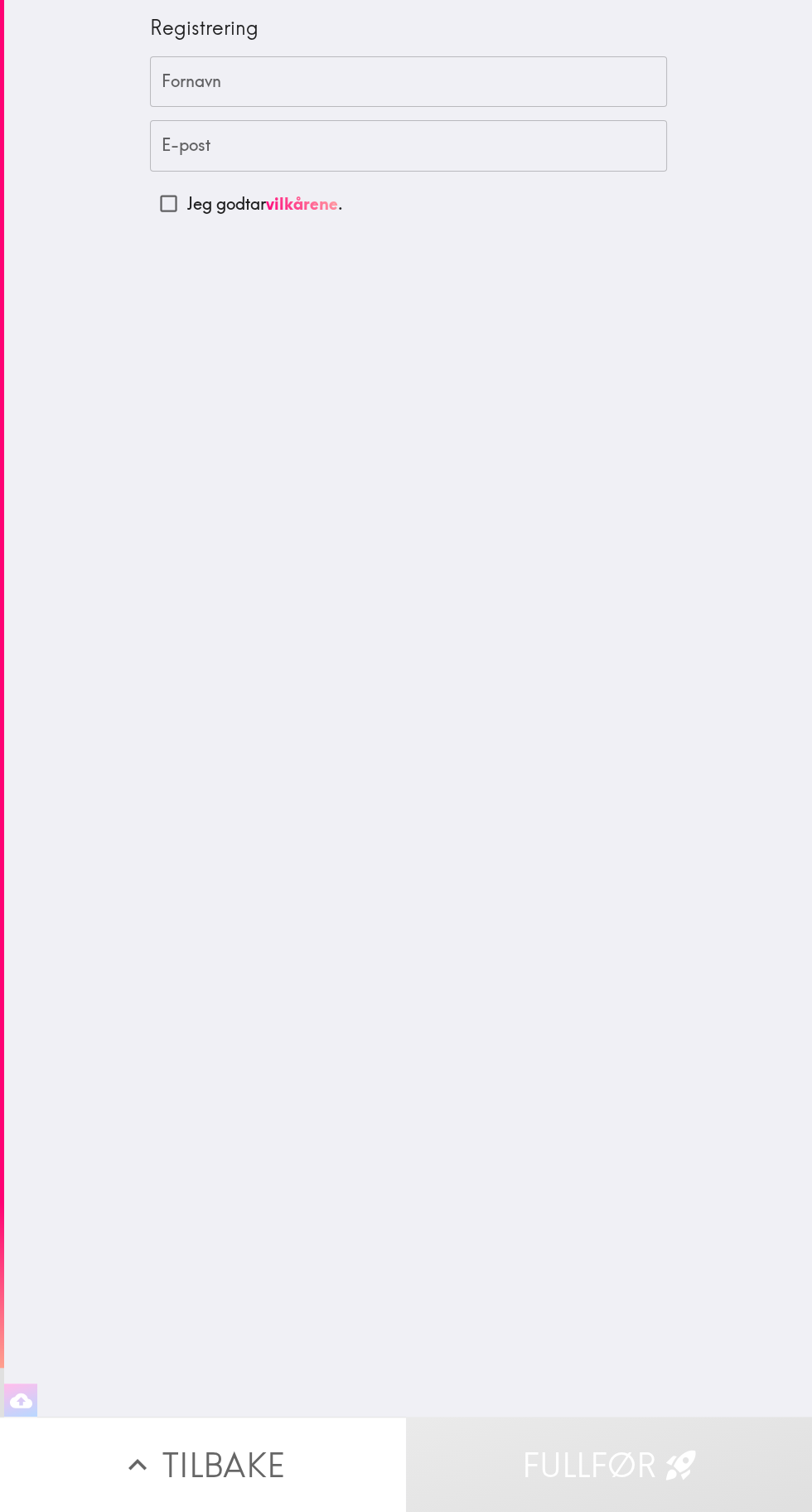
click at [485, 75] on input "Fornavn" at bounding box center [408, 82] width 517 height 51
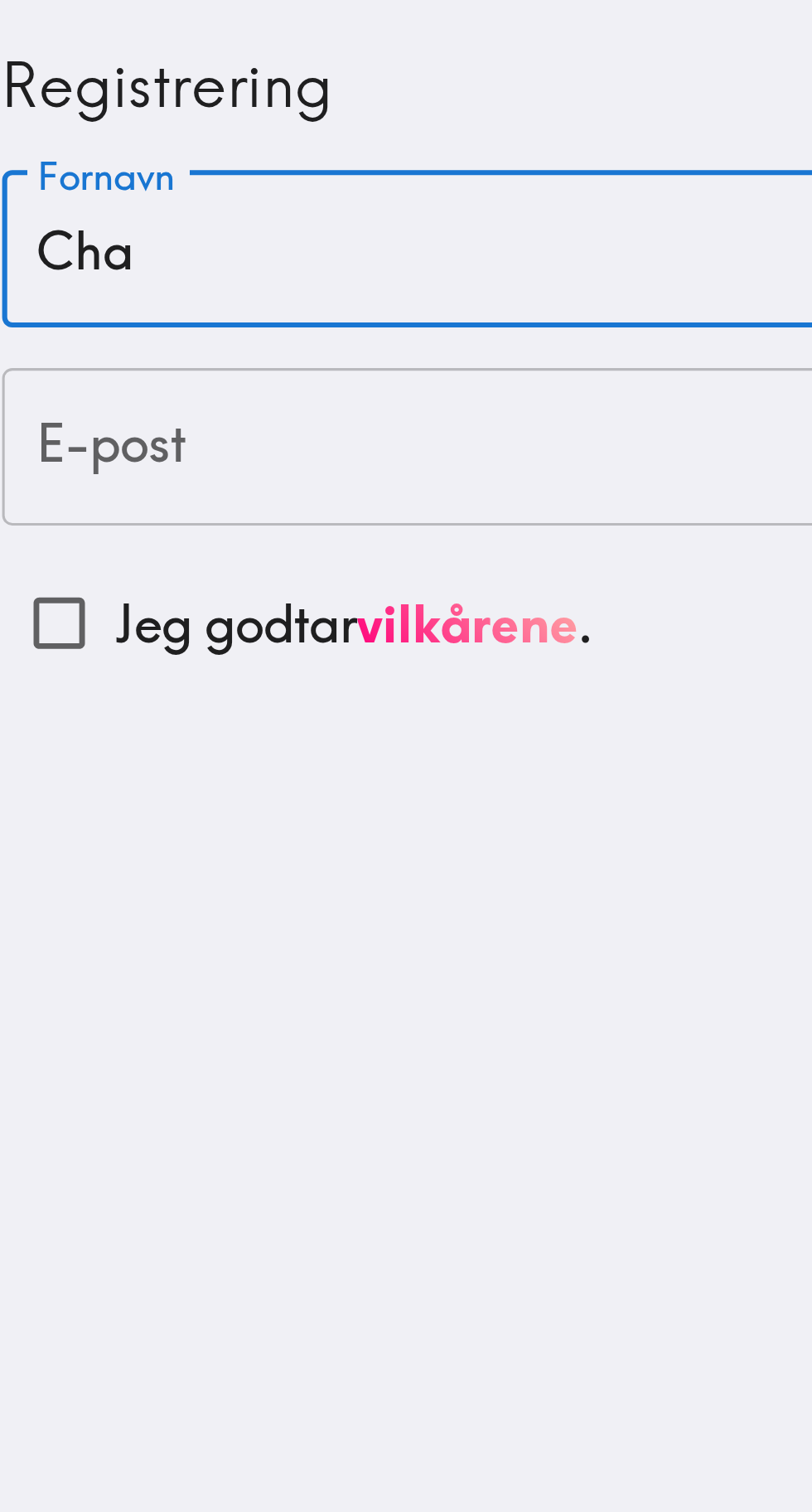
type input "[PERSON_NAME]"
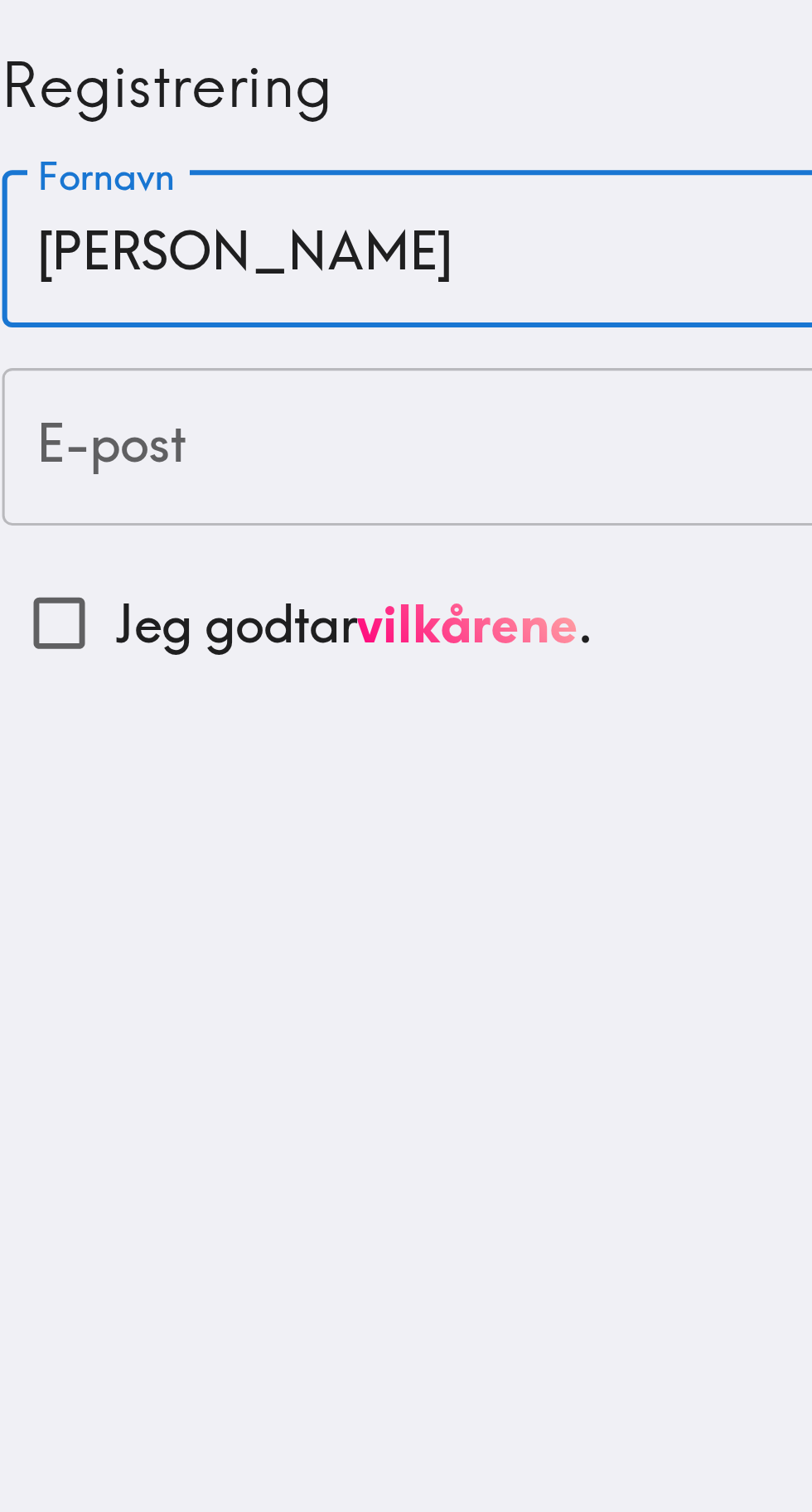
type input "[EMAIL_ADDRESS][MEDICAL_DATA][DOMAIN_NAME]"
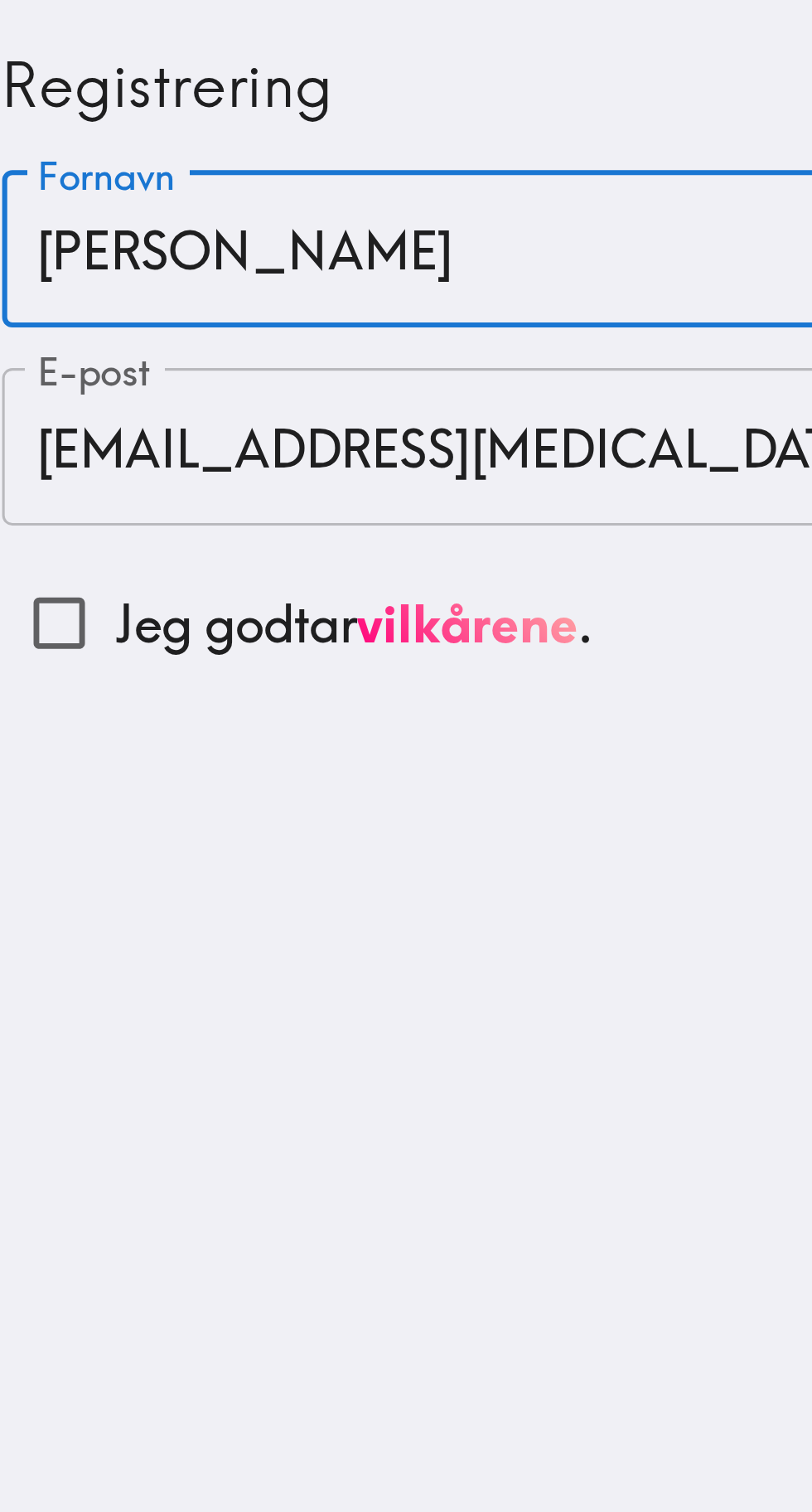
click at [173, 205] on input "Jeg godtar vilkårene ." at bounding box center [169, 204] width 38 height 38
checkbox input "true"
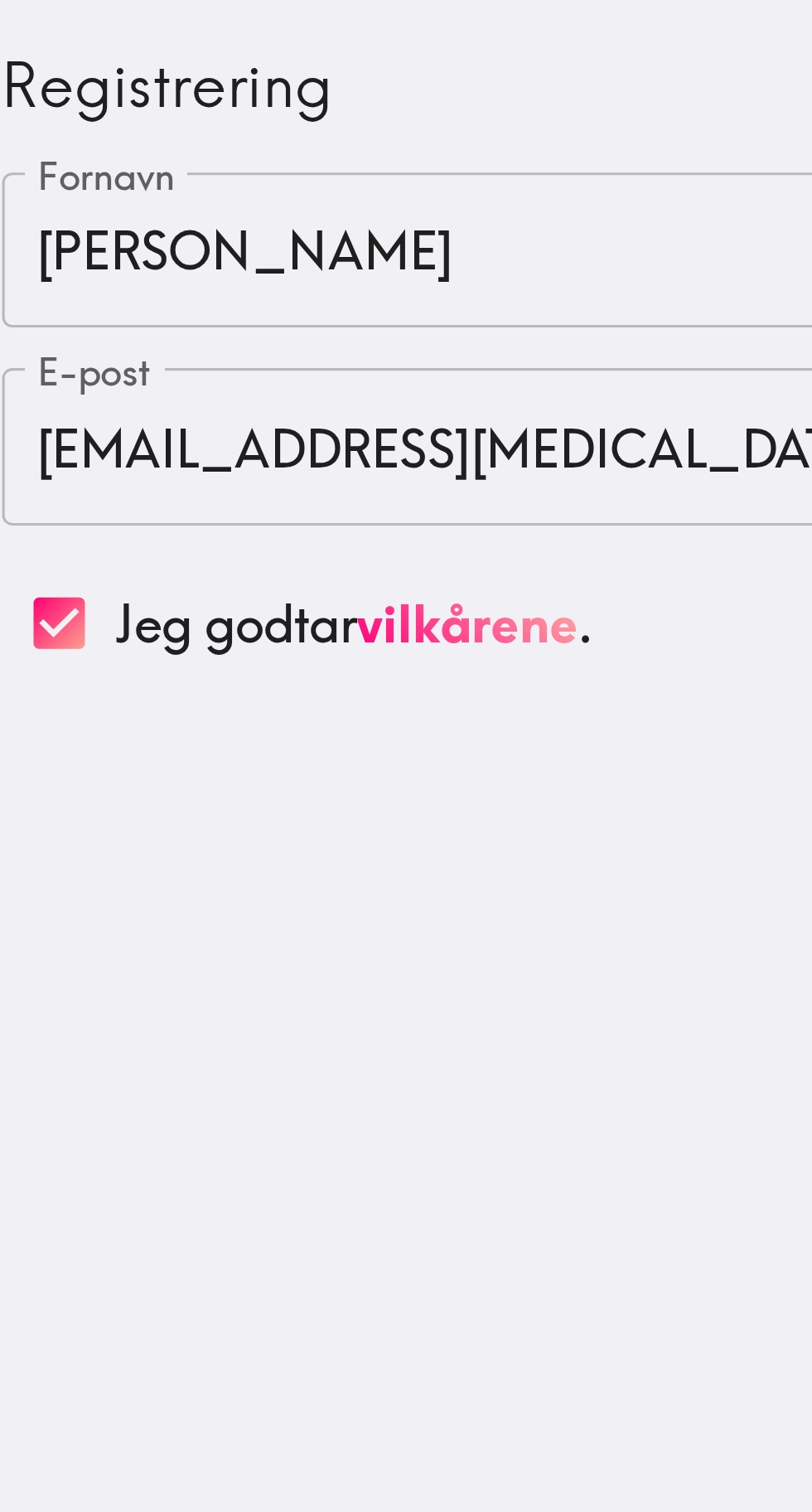
click at [364, 137] on input "[EMAIL_ADDRESS][MEDICAL_DATA][DOMAIN_NAME]" at bounding box center [408, 146] width 517 height 51
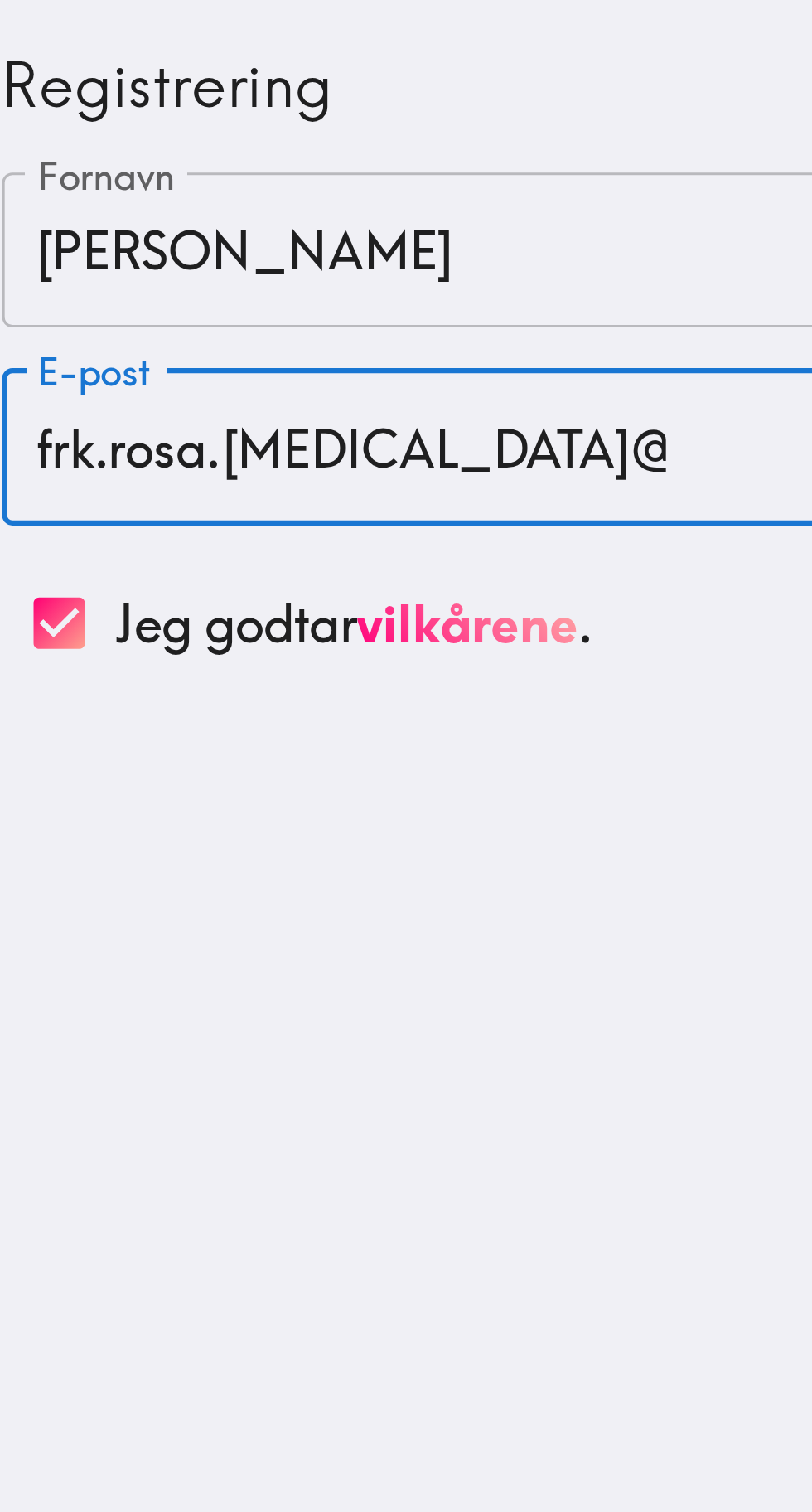
type input "frk.rosa.[MEDICAL_DATA]"
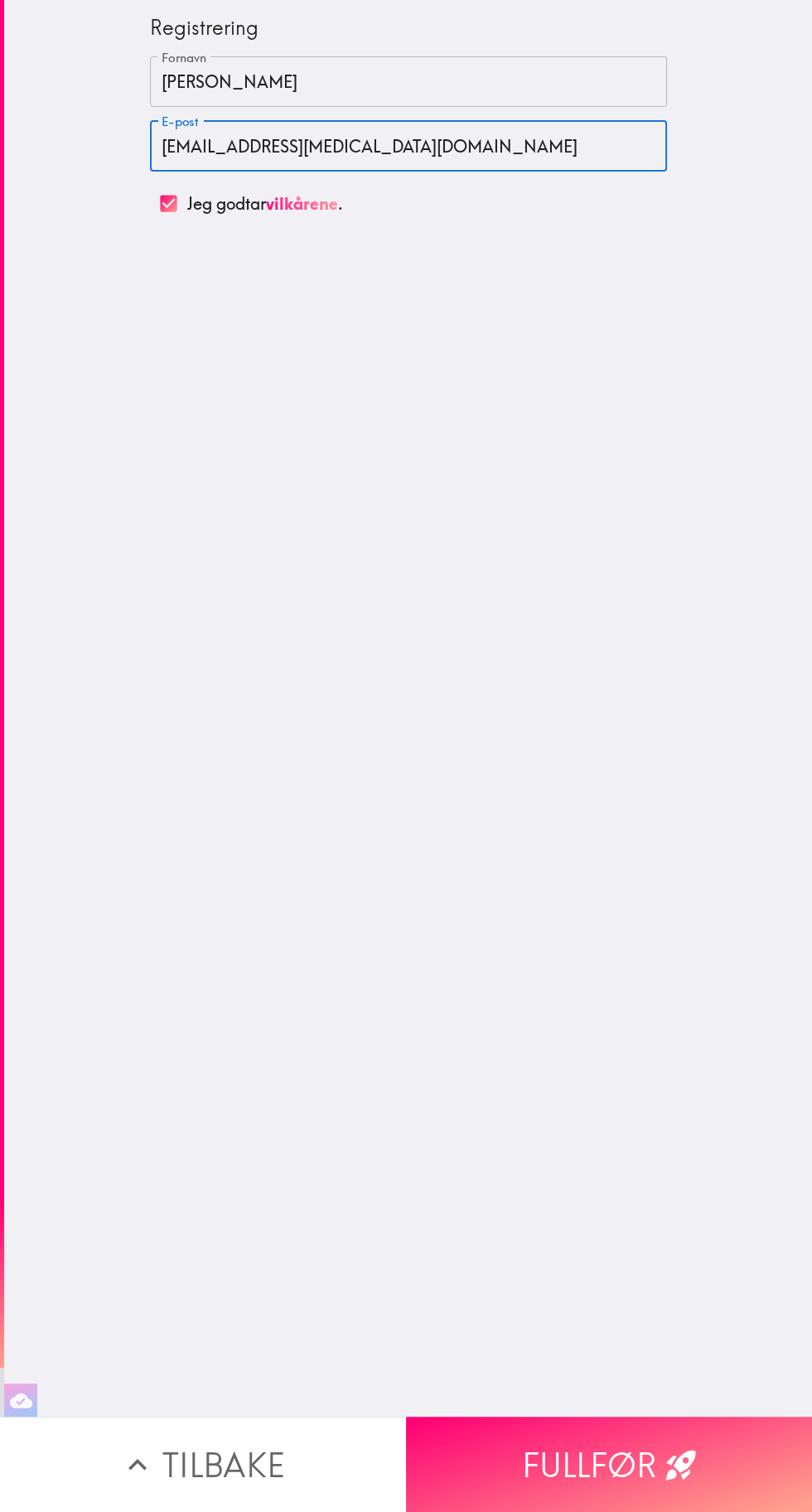
click at [536, 142] on input "[EMAIL_ADDRESS][MEDICAL_DATA][DOMAIN_NAME]" at bounding box center [408, 146] width 517 height 51
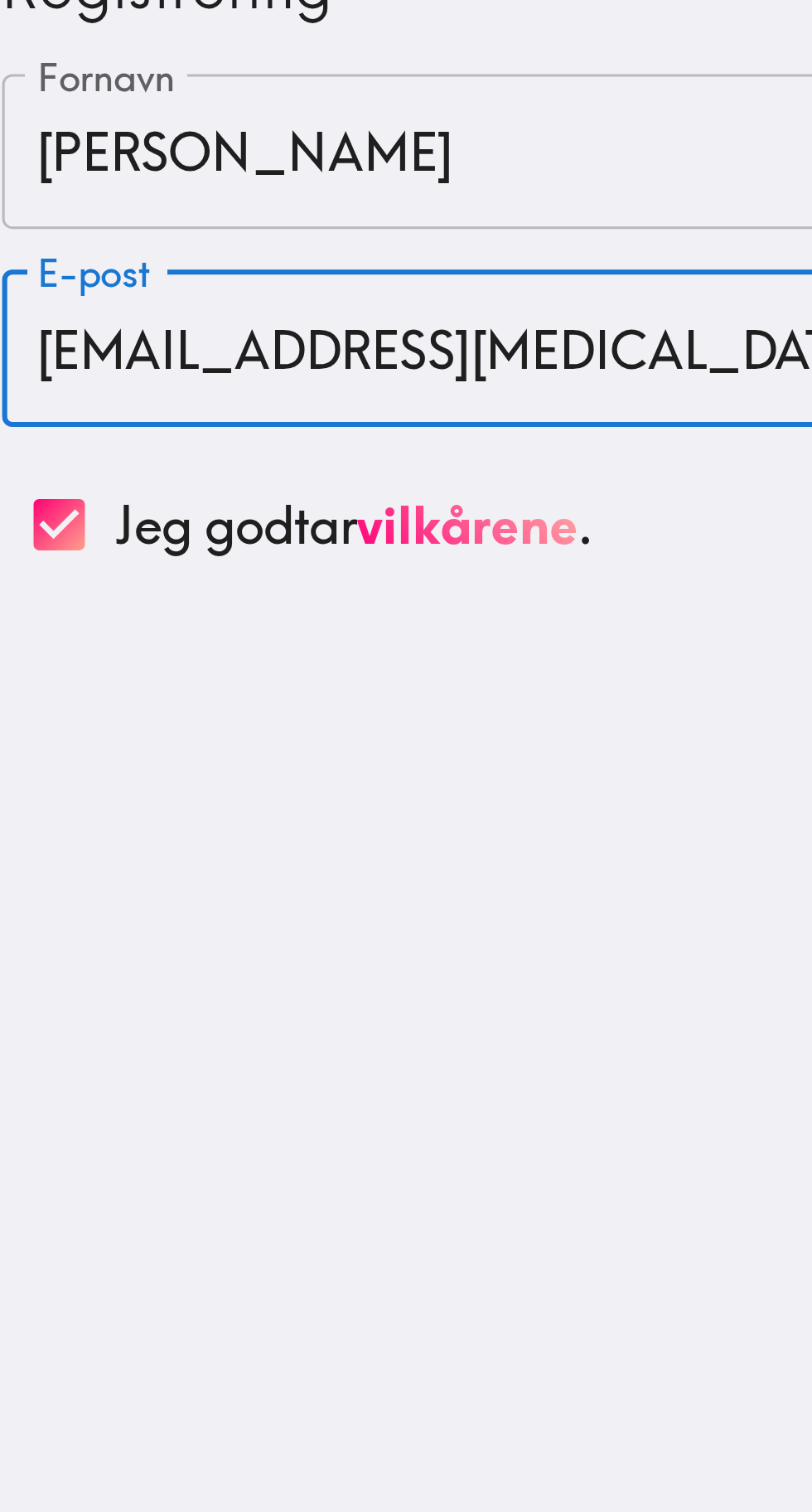
type input "[EMAIL_ADDRESS][MEDICAL_DATA][DOMAIN_NAME]"
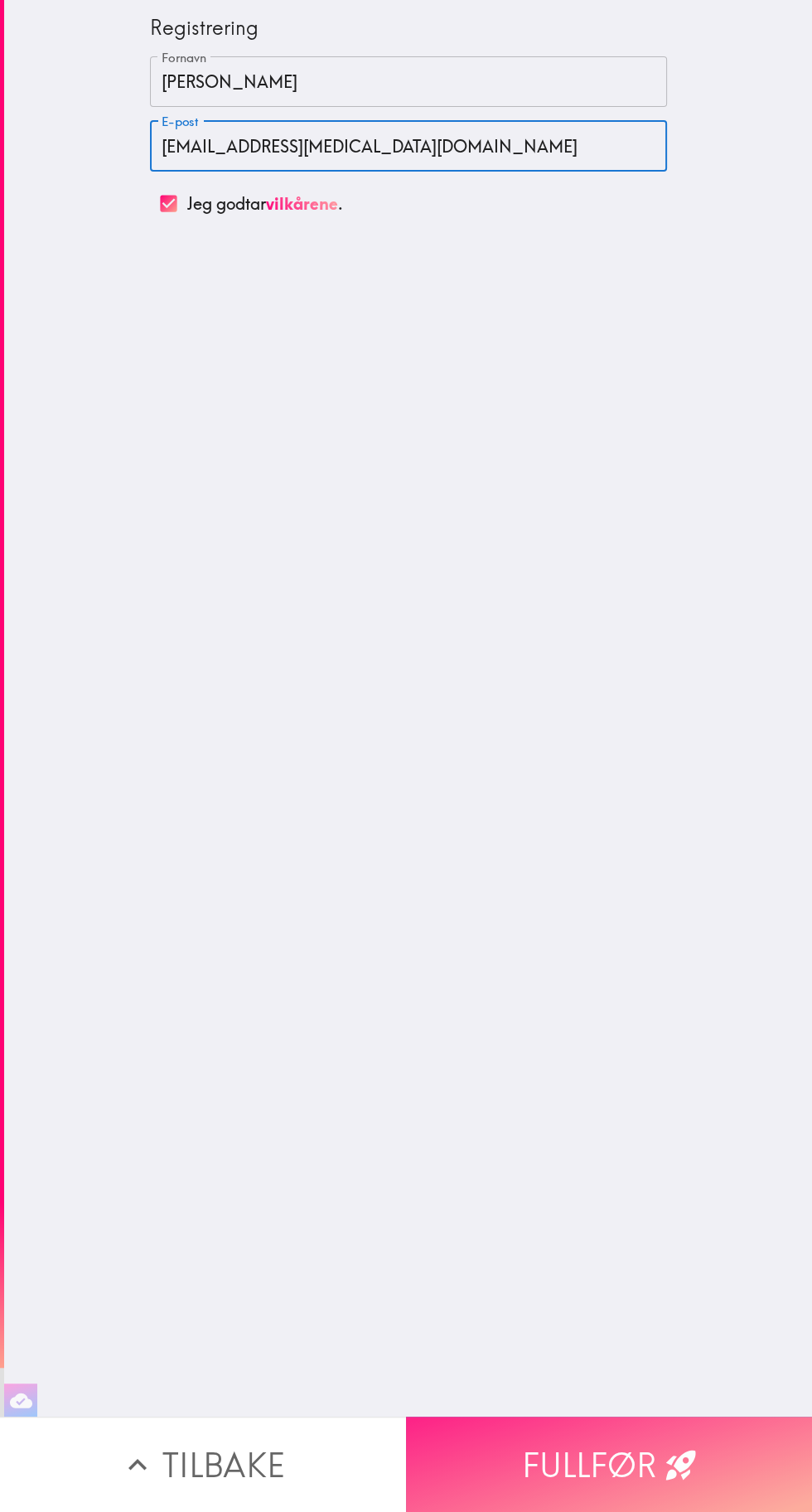
click at [646, 1483] on button "Fullfør" at bounding box center [610, 1464] width 406 height 95
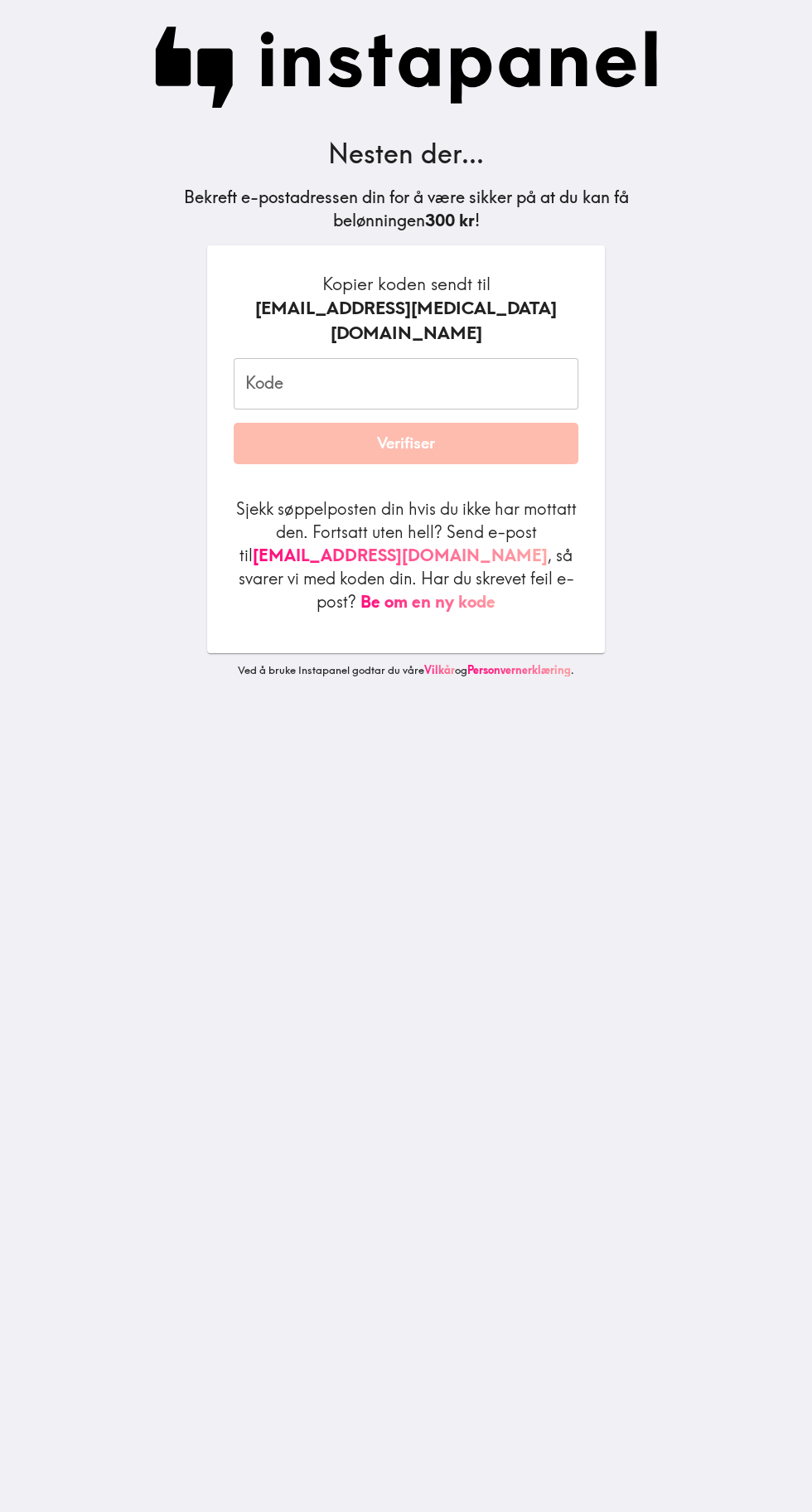
click at [333, 358] on input "Kode" at bounding box center [406, 384] width 345 height 51
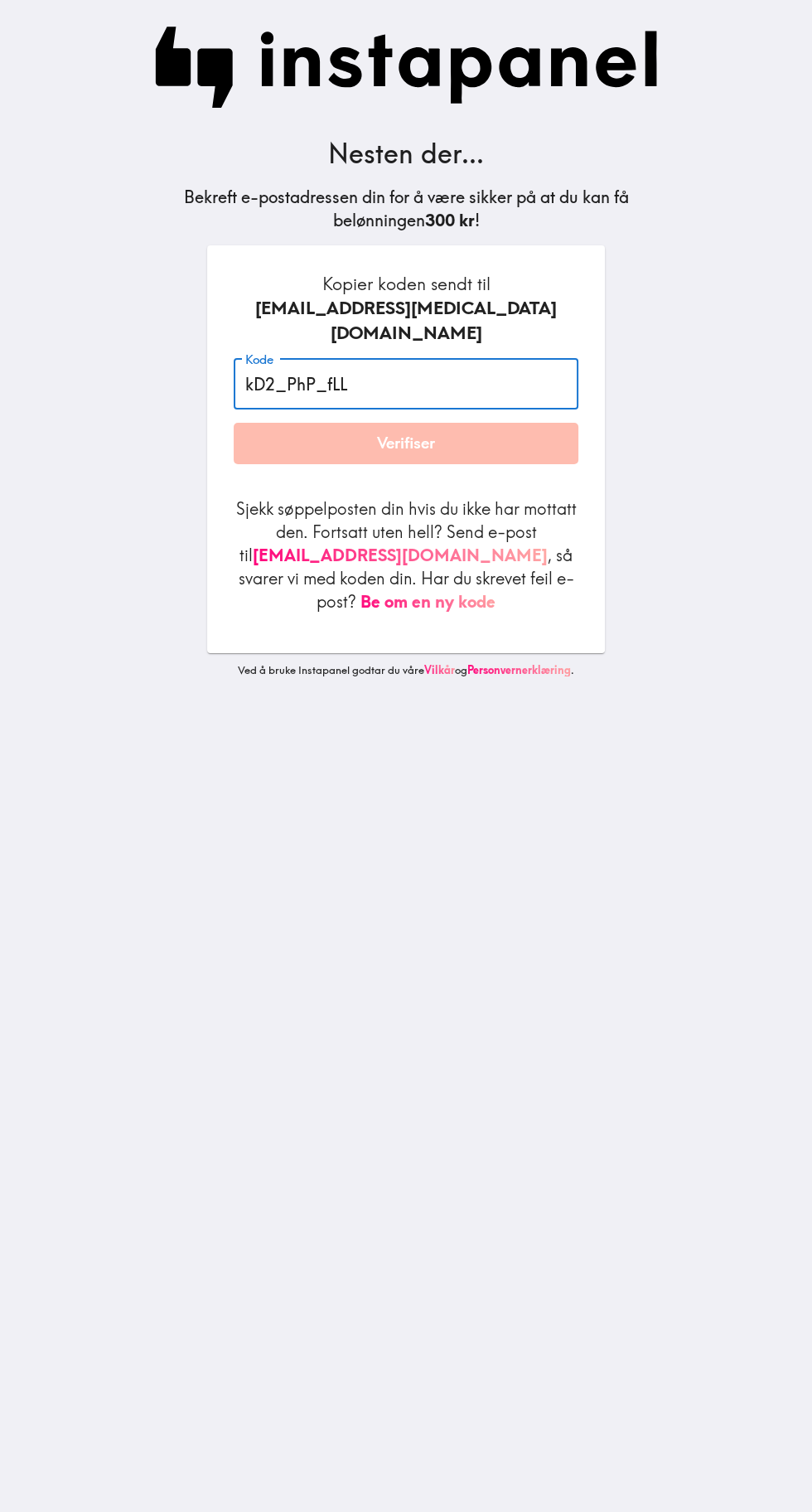
type input "kD2_PhP_fLL"
click at [486, 423] on button "Verifiser" at bounding box center [406, 443] width 345 height 41
